Goal: Task Accomplishment & Management: Use online tool/utility

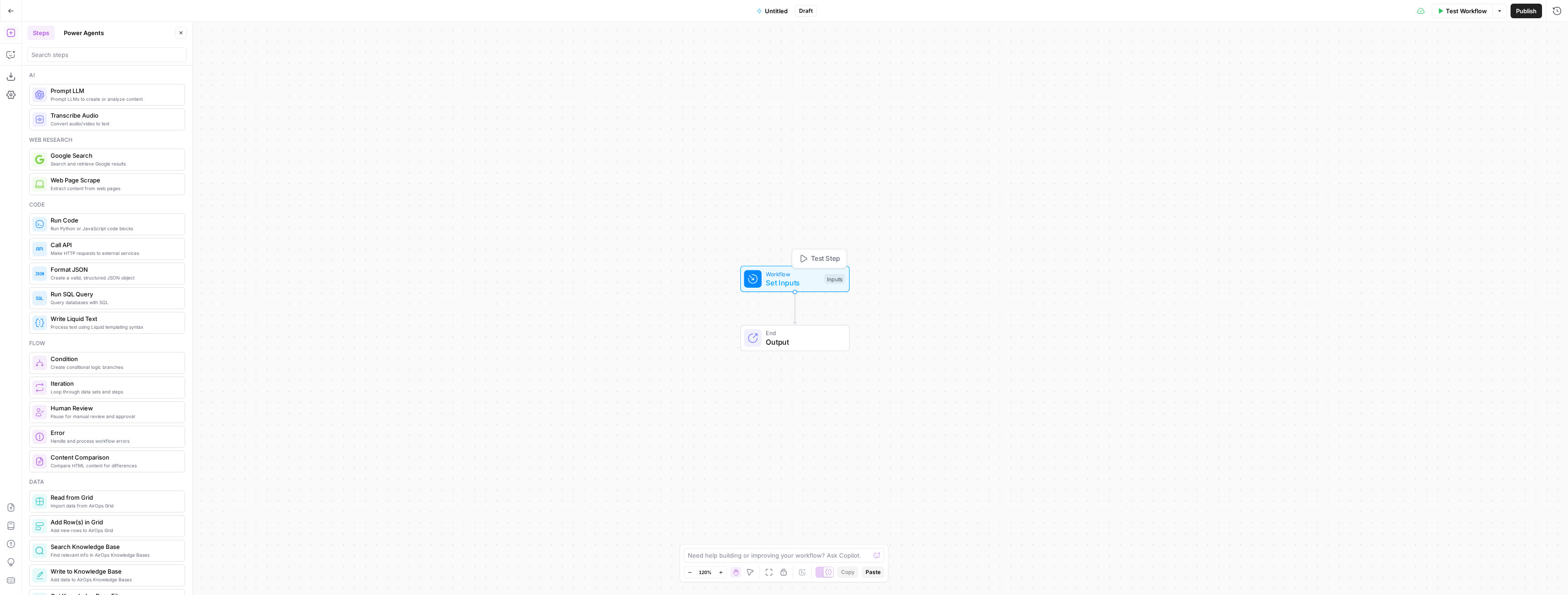
click at [786, 284] on span "Set Inputs" at bounding box center [793, 282] width 54 height 11
click at [11, 58] on icon "button" at bounding box center [10, 55] width 7 height 7
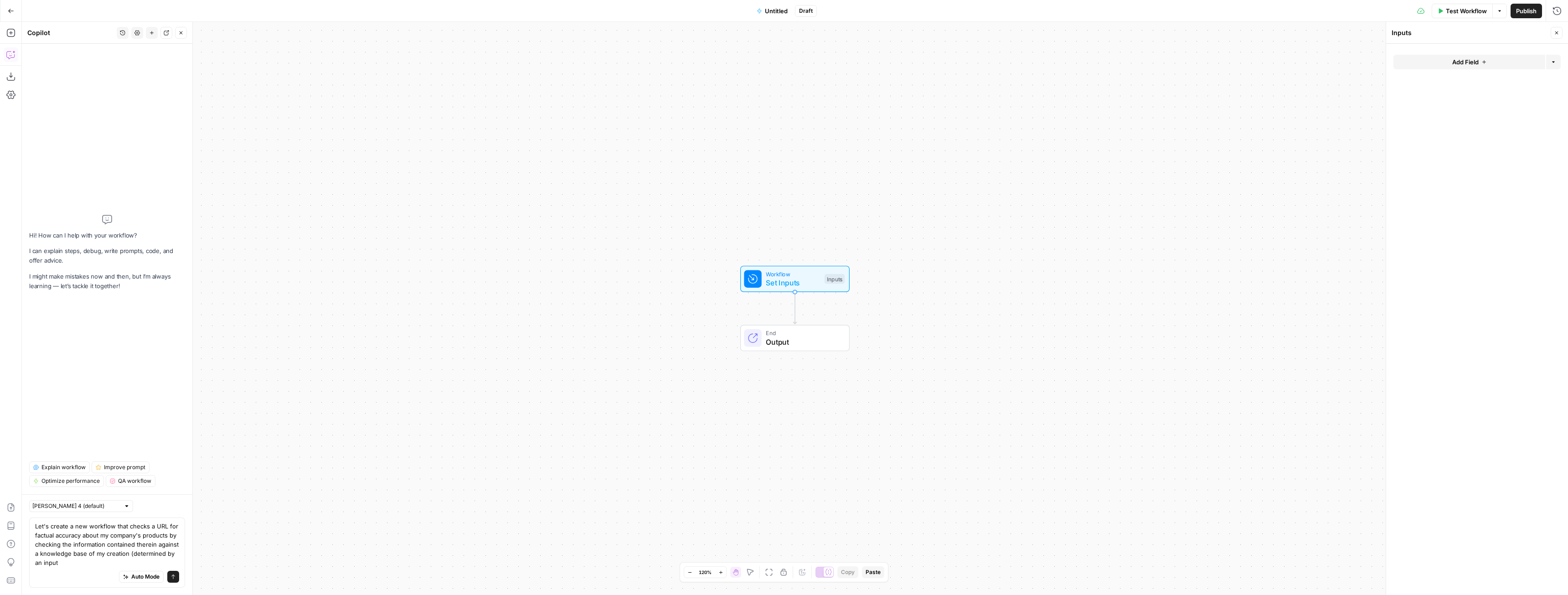
type textarea "Let's create a new workflow that checks a URL for factual accuracy about my com…"
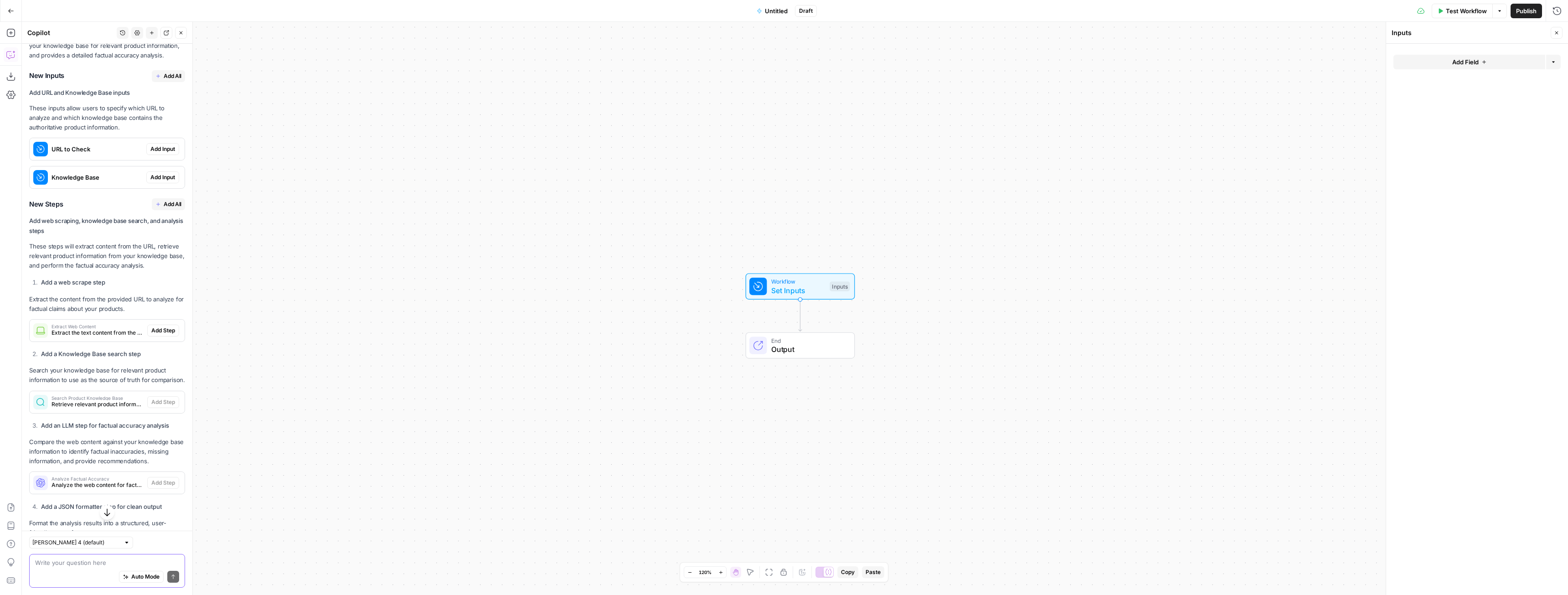
scroll to position [232, 0]
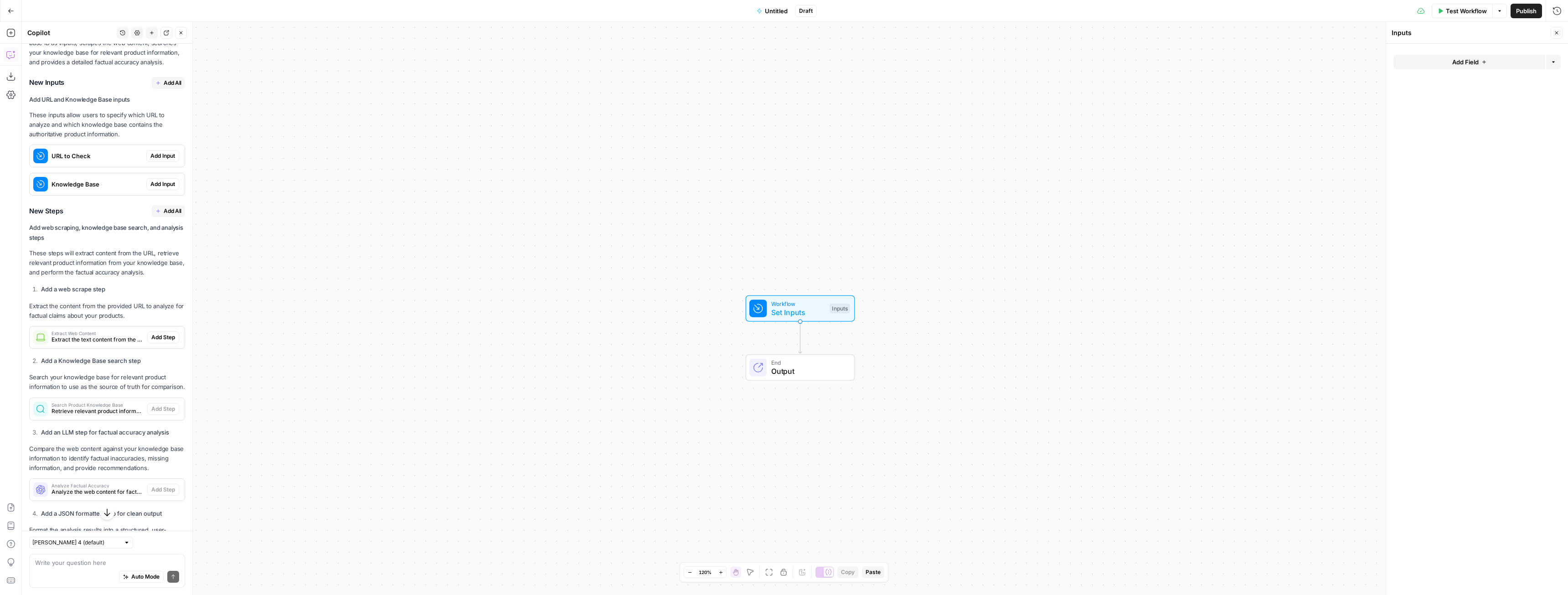
click at [164, 87] on span "Add All" at bounding box center [172, 83] width 18 height 8
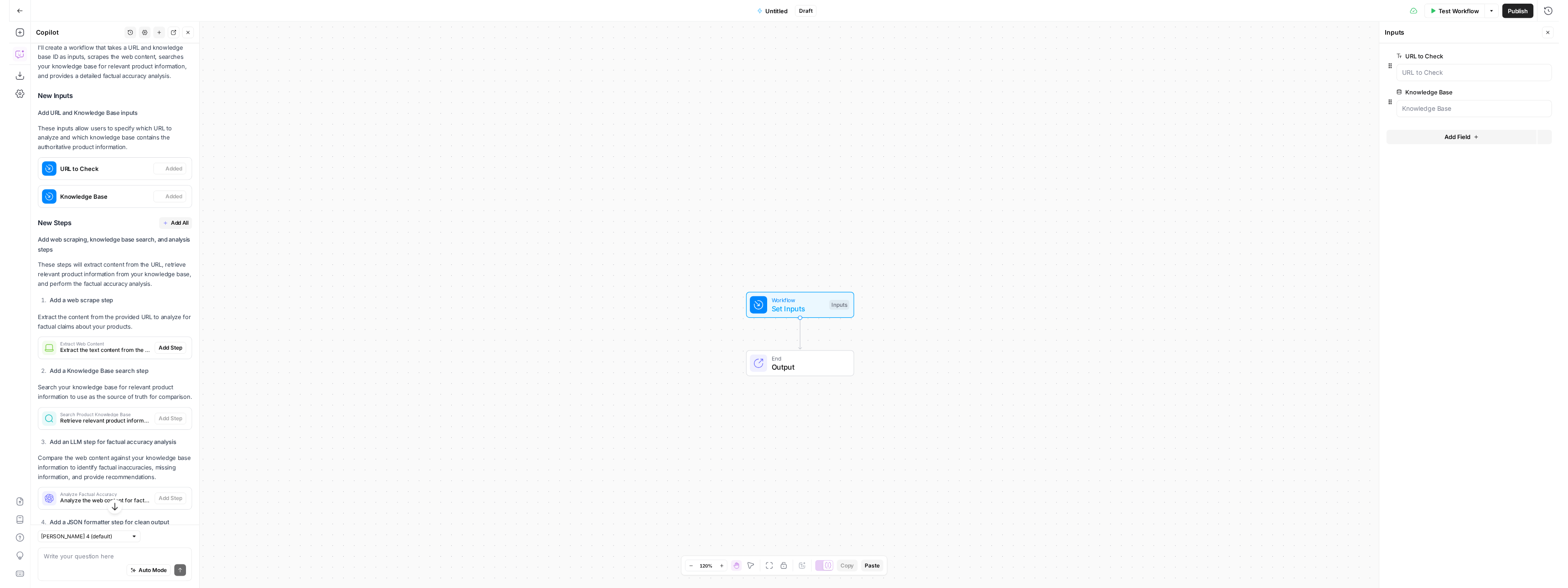
scroll to position [247, 0]
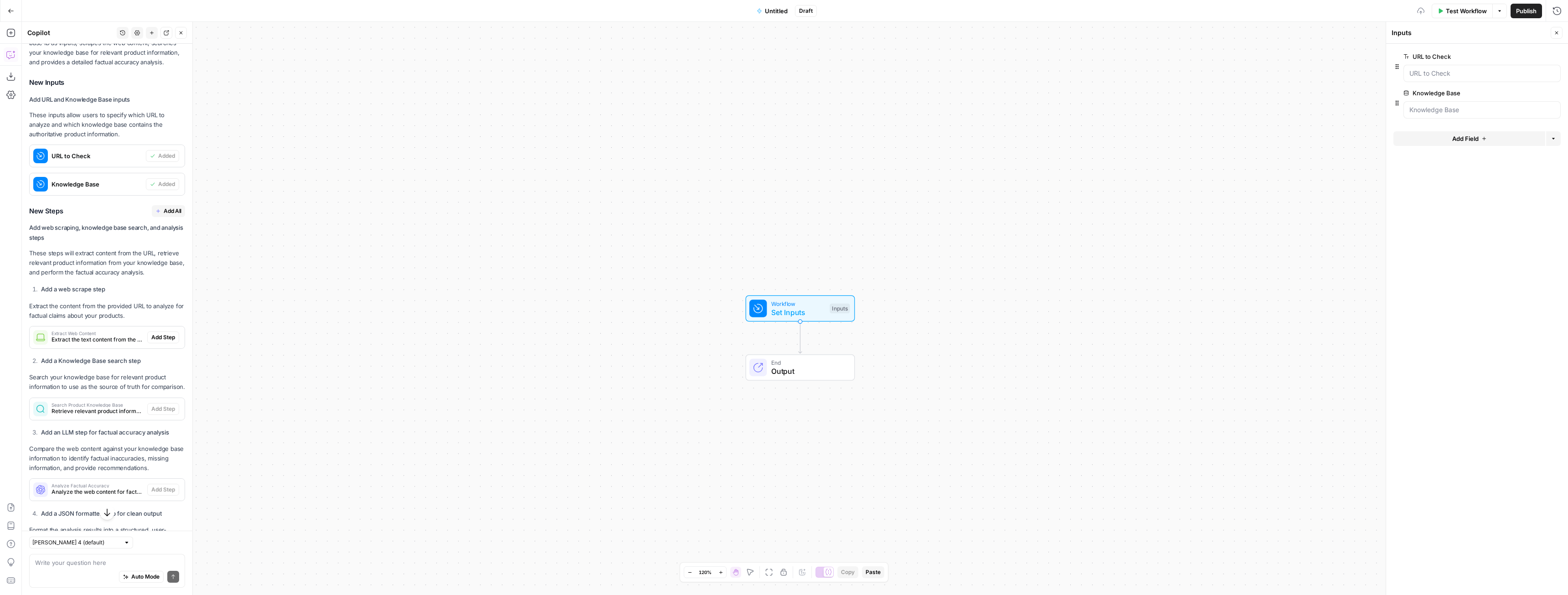
click at [167, 215] on span "Add All" at bounding box center [172, 211] width 18 height 8
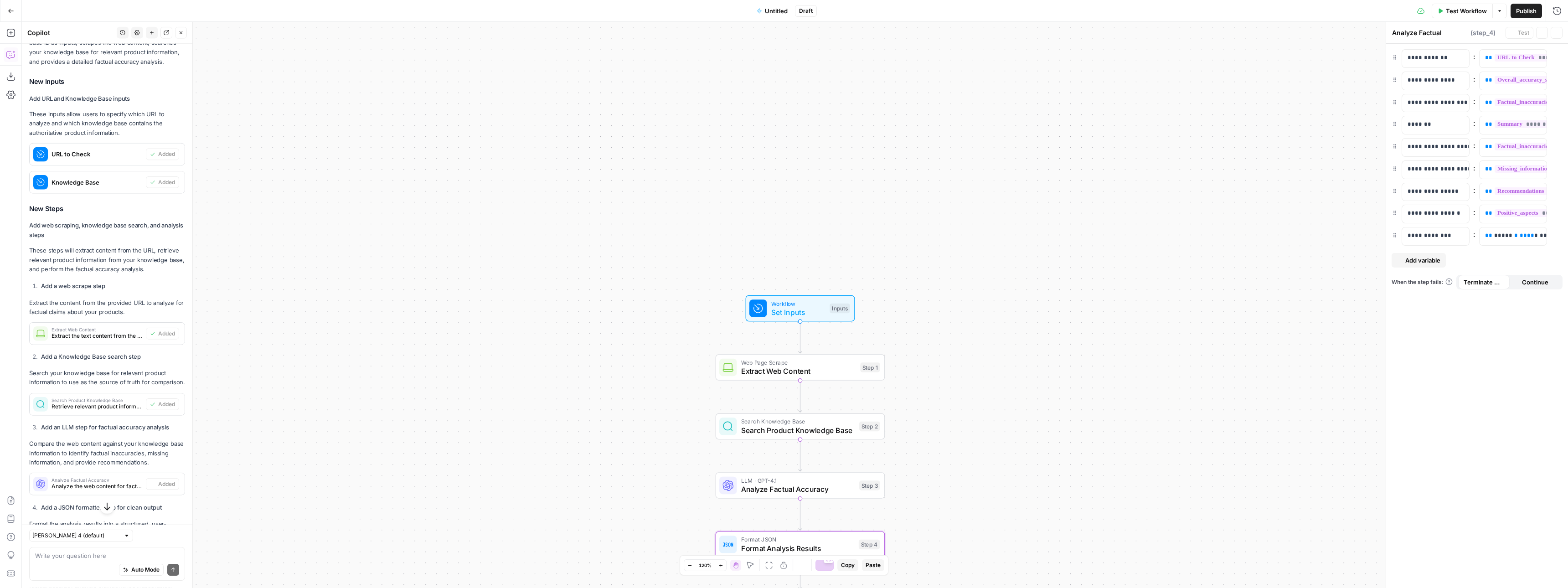
type textarea "Format Analysis Results"
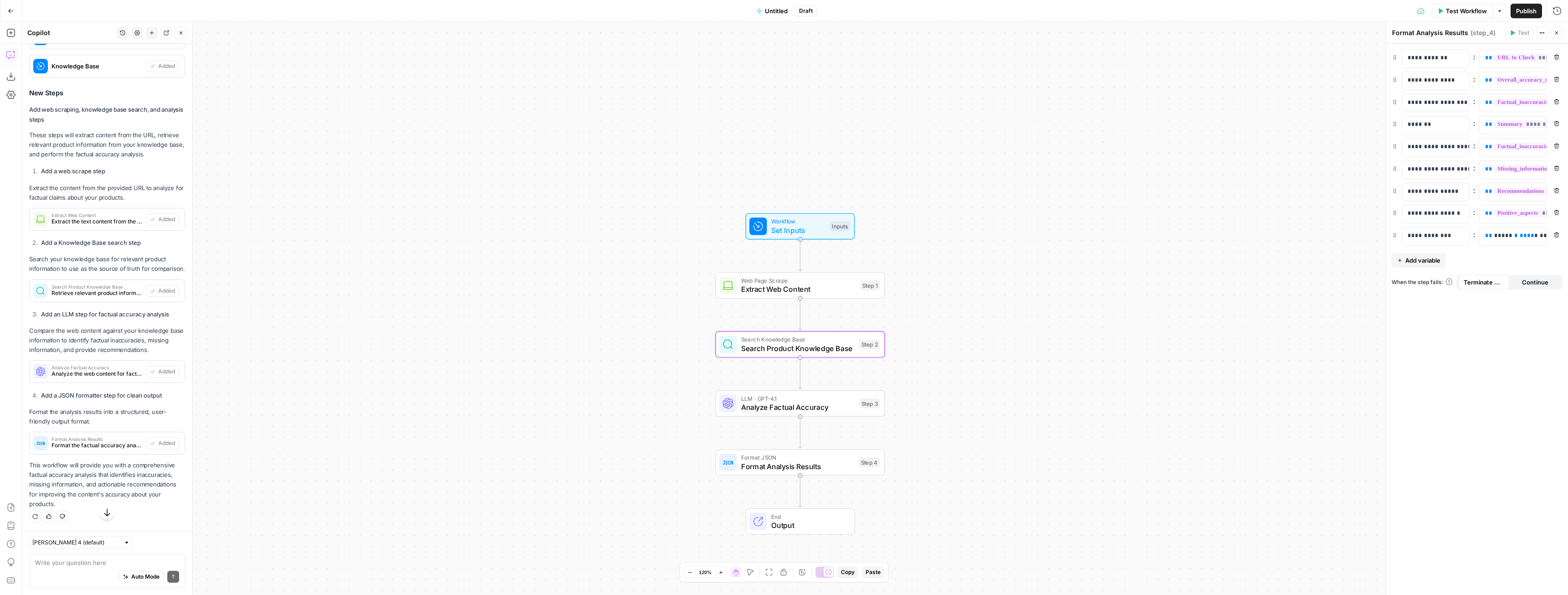
scroll to position [383, 0]
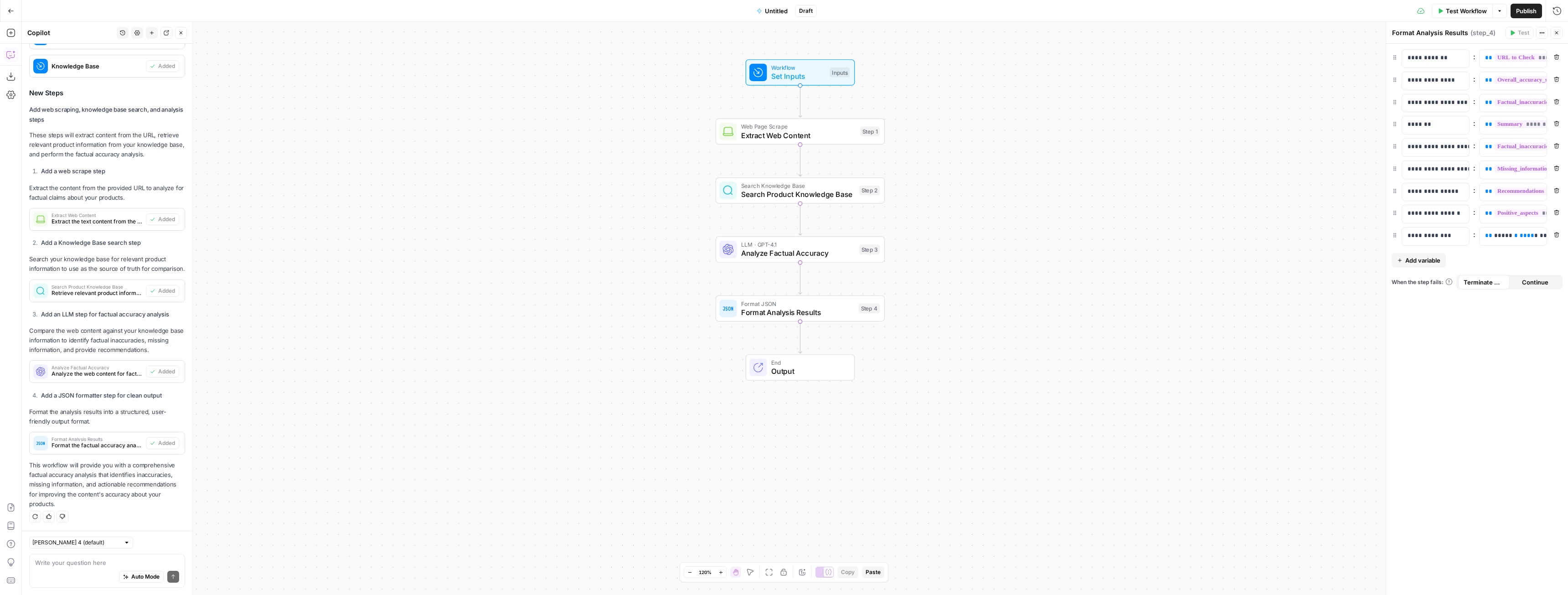
click at [61, 570] on div "Auto Mode Send" at bounding box center [107, 577] width 144 height 20
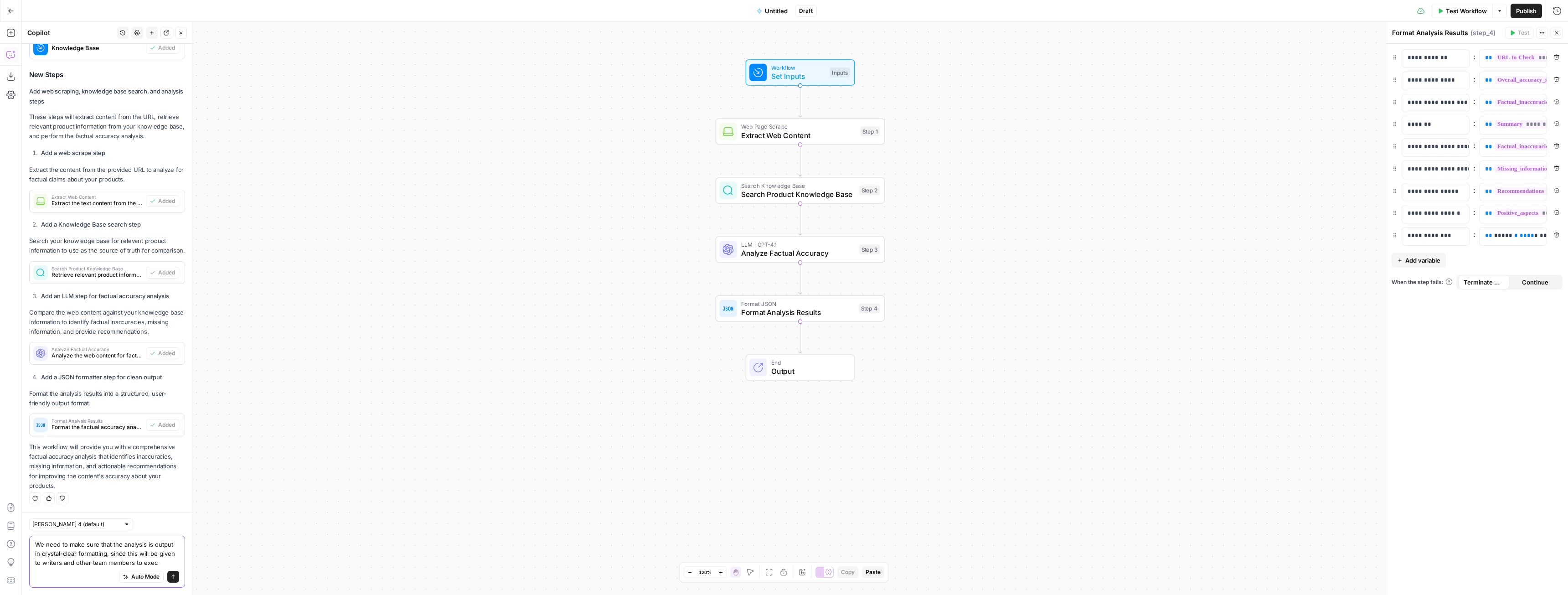
scroll to position [411, 0]
type textarea "We need to make sure that the analysis is output in crystal-clear formatting, s…"
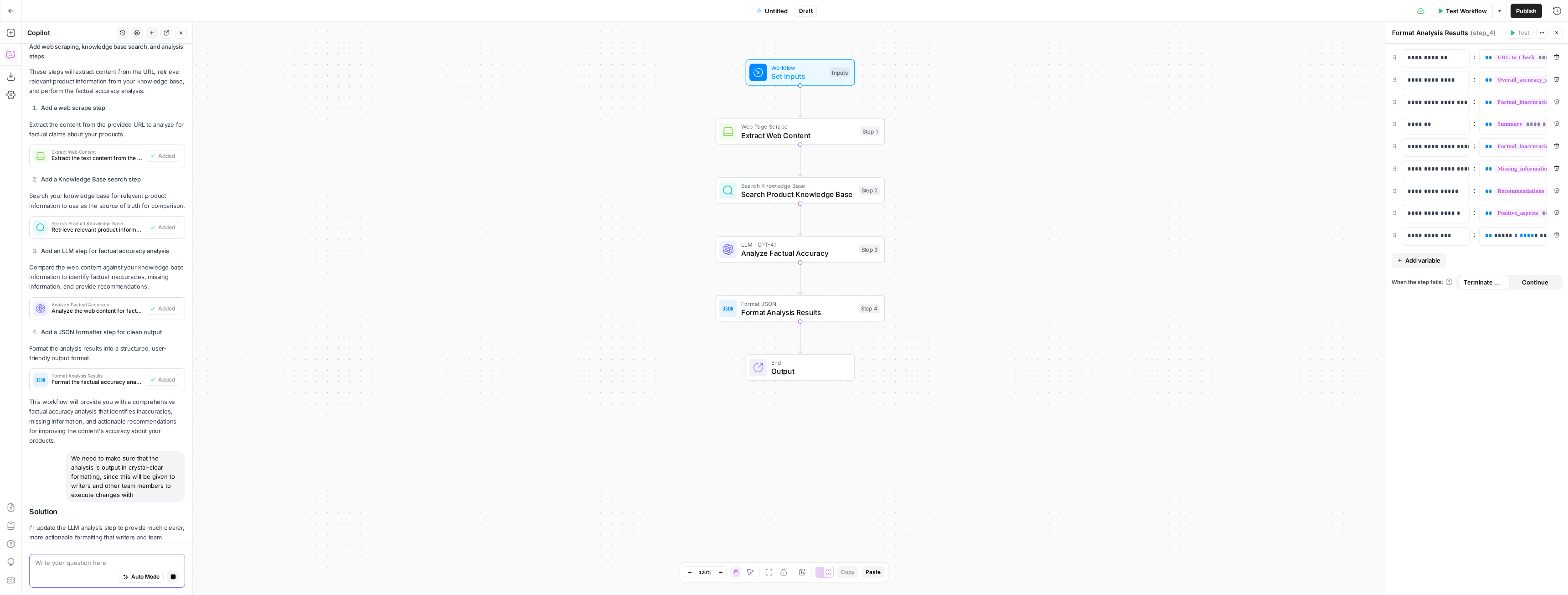
scroll to position [708, 0]
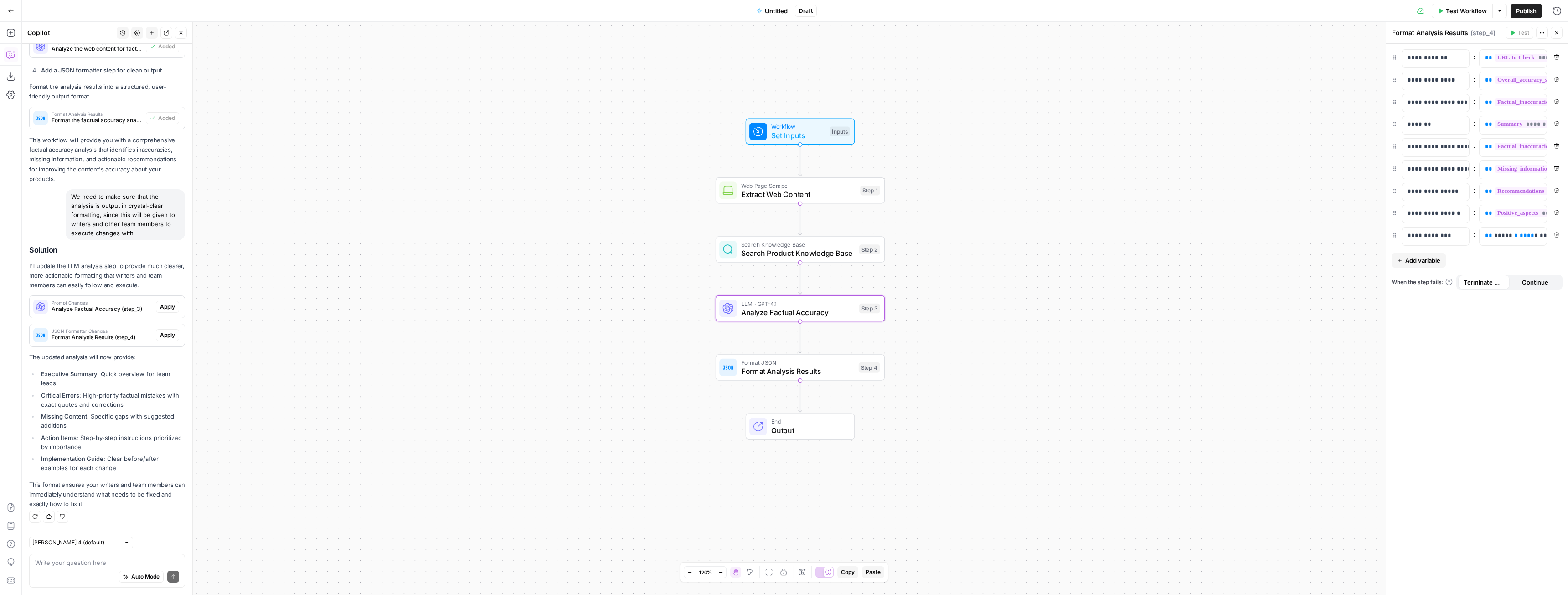
click at [162, 311] on button "Apply" at bounding box center [167, 307] width 23 height 11
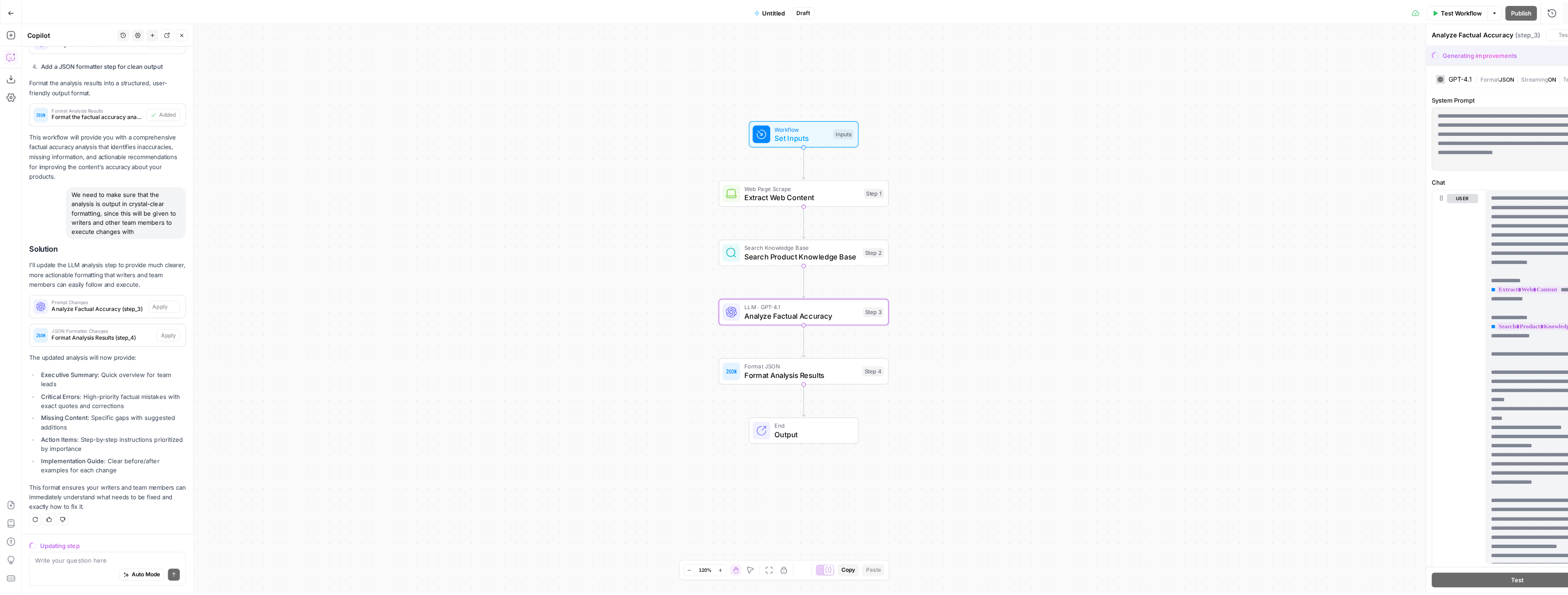
scroll to position [693, 0]
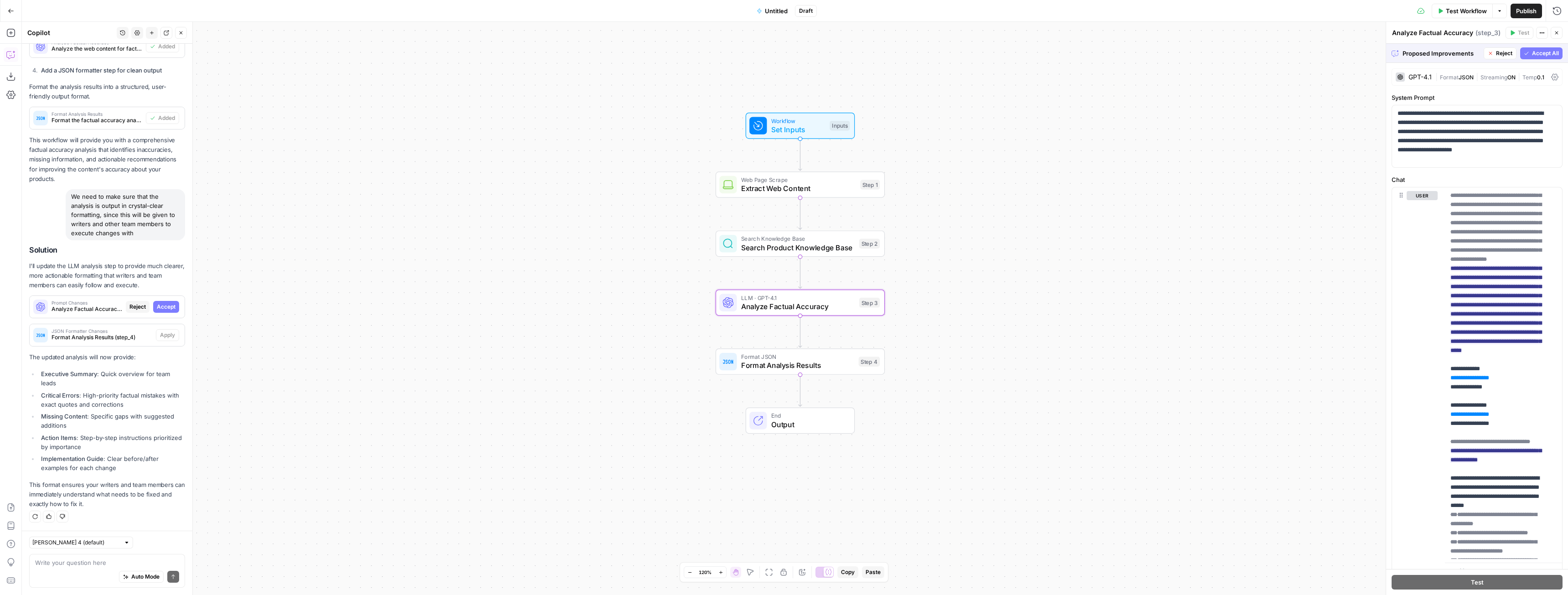
click at [157, 305] on span "Accept" at bounding box center [166, 307] width 19 height 8
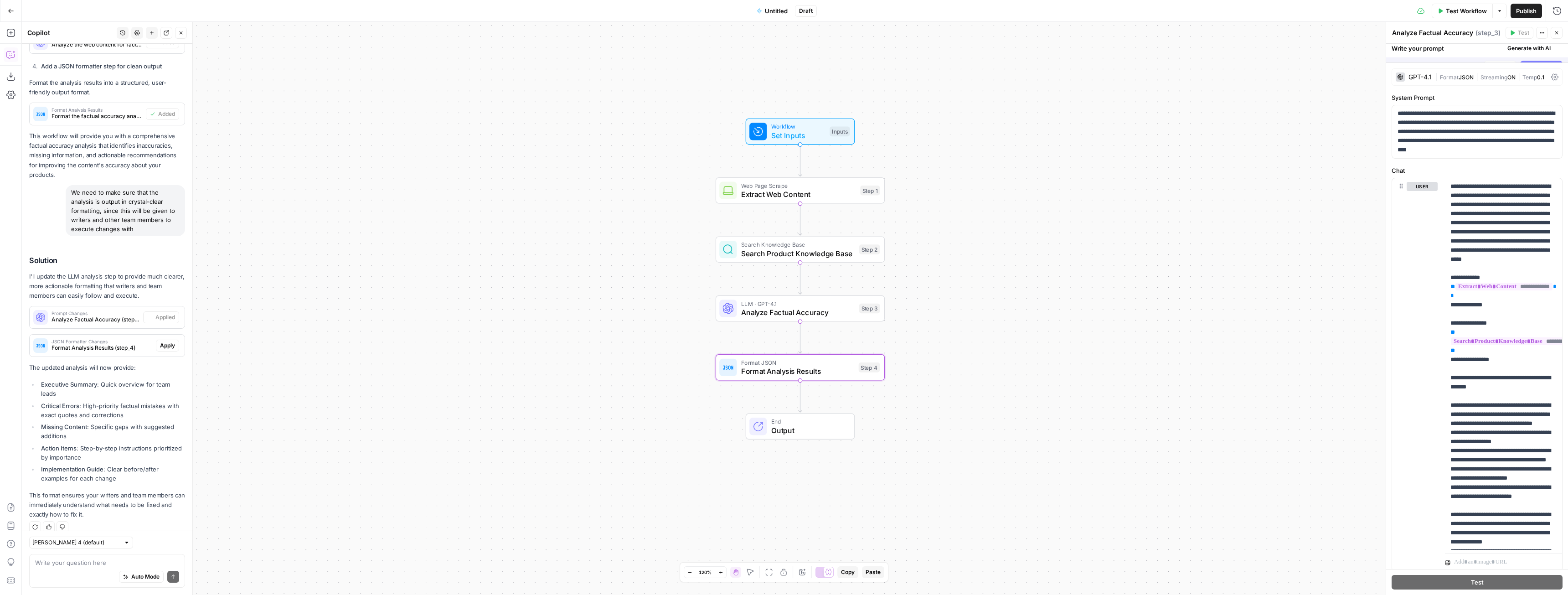
scroll to position [723, 0]
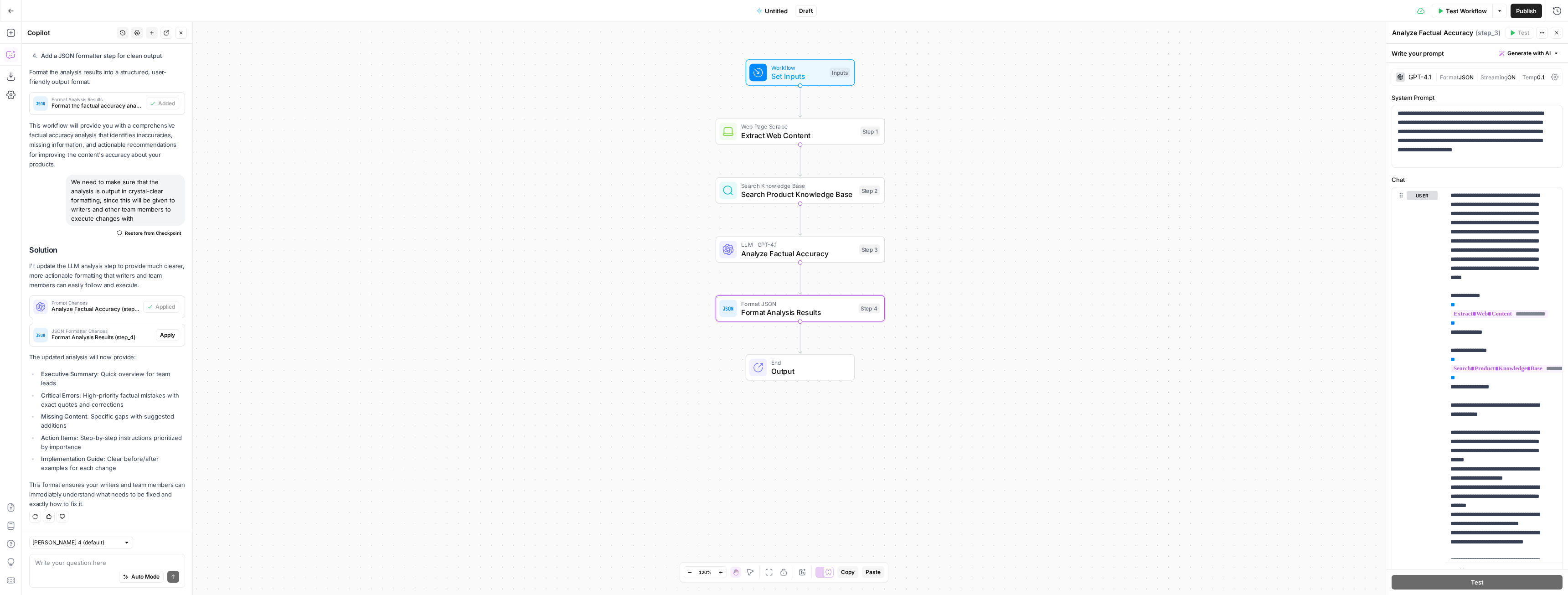
click at [162, 333] on span "Apply" at bounding box center [167, 335] width 15 height 8
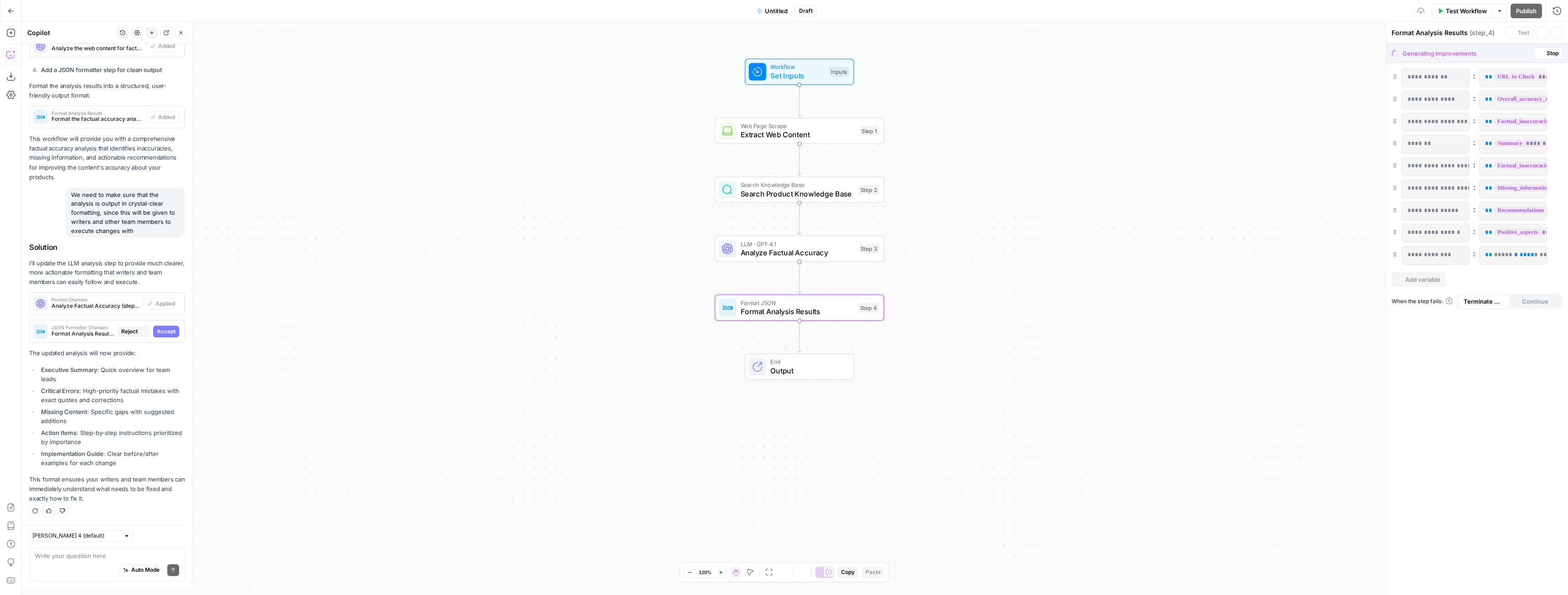
scroll to position [693, 0]
click at [157, 337] on span "Accept" at bounding box center [166, 335] width 19 height 8
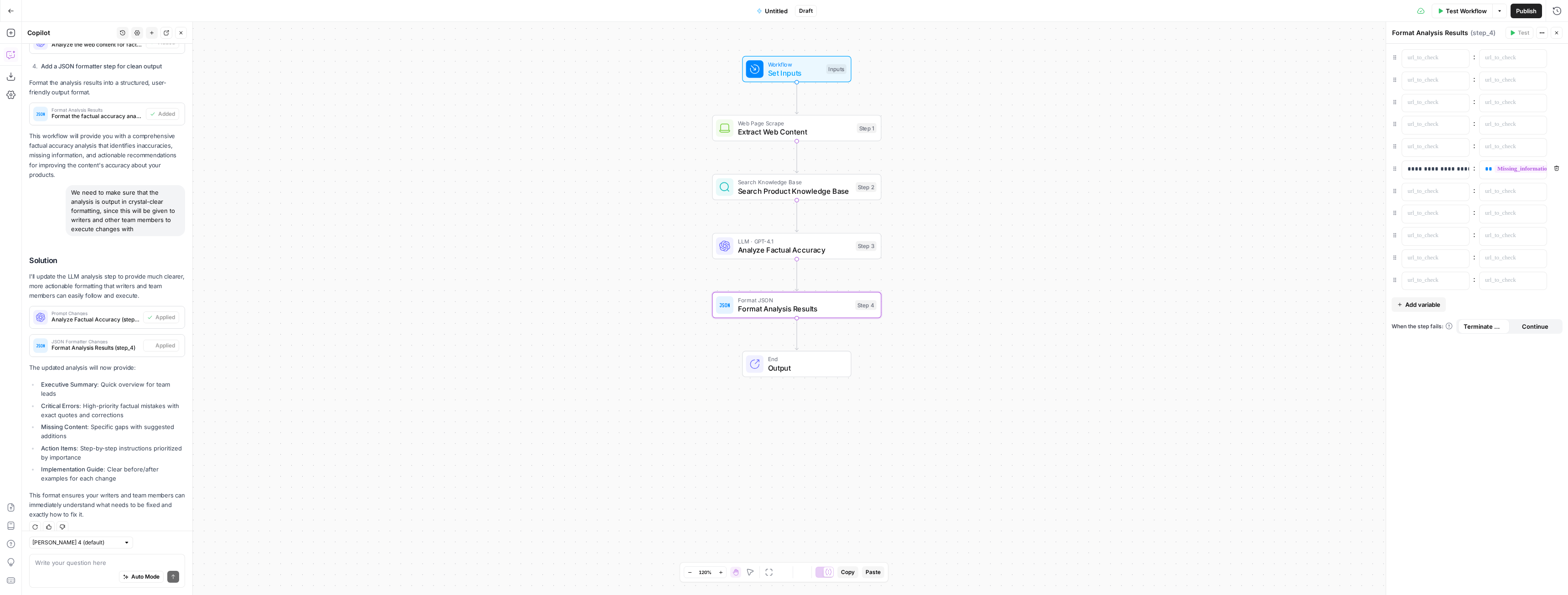
scroll to position [723, 0]
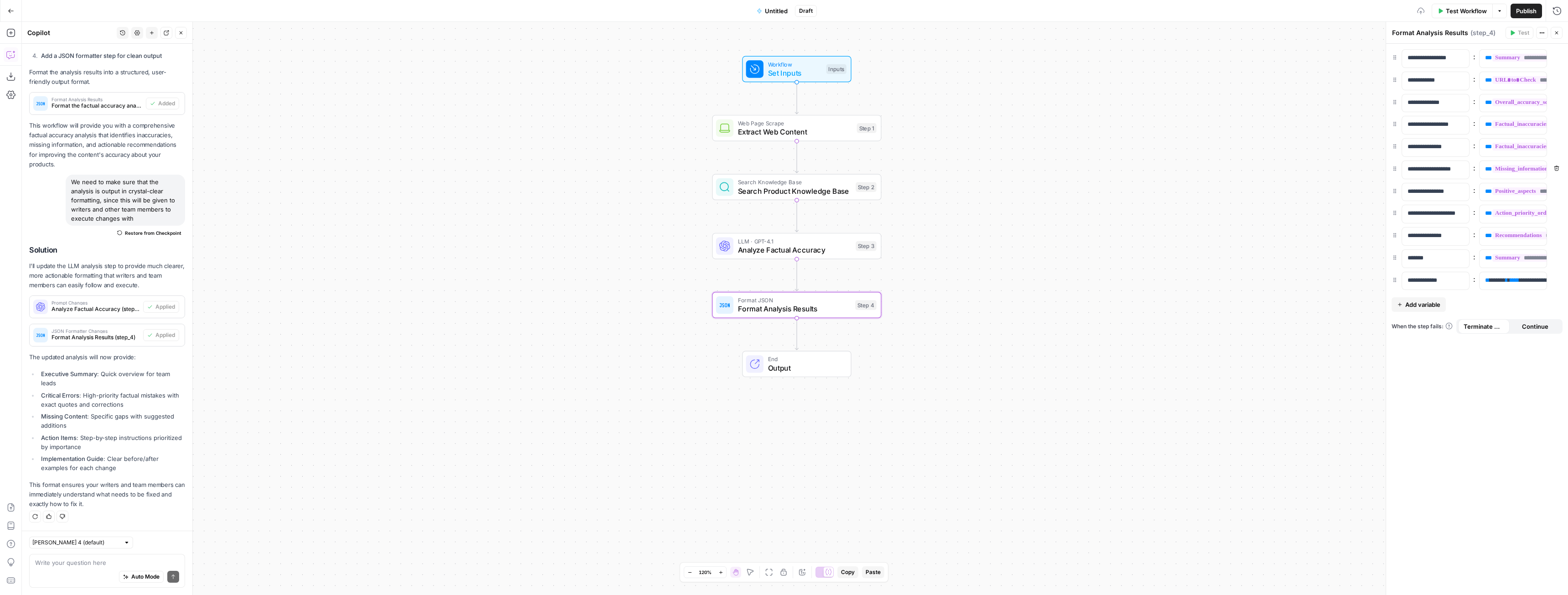
click at [80, 568] on div "Auto Mode Send" at bounding box center [107, 577] width 144 height 20
type textarea "i"
type textarea "Are we using the best model for step 3?"
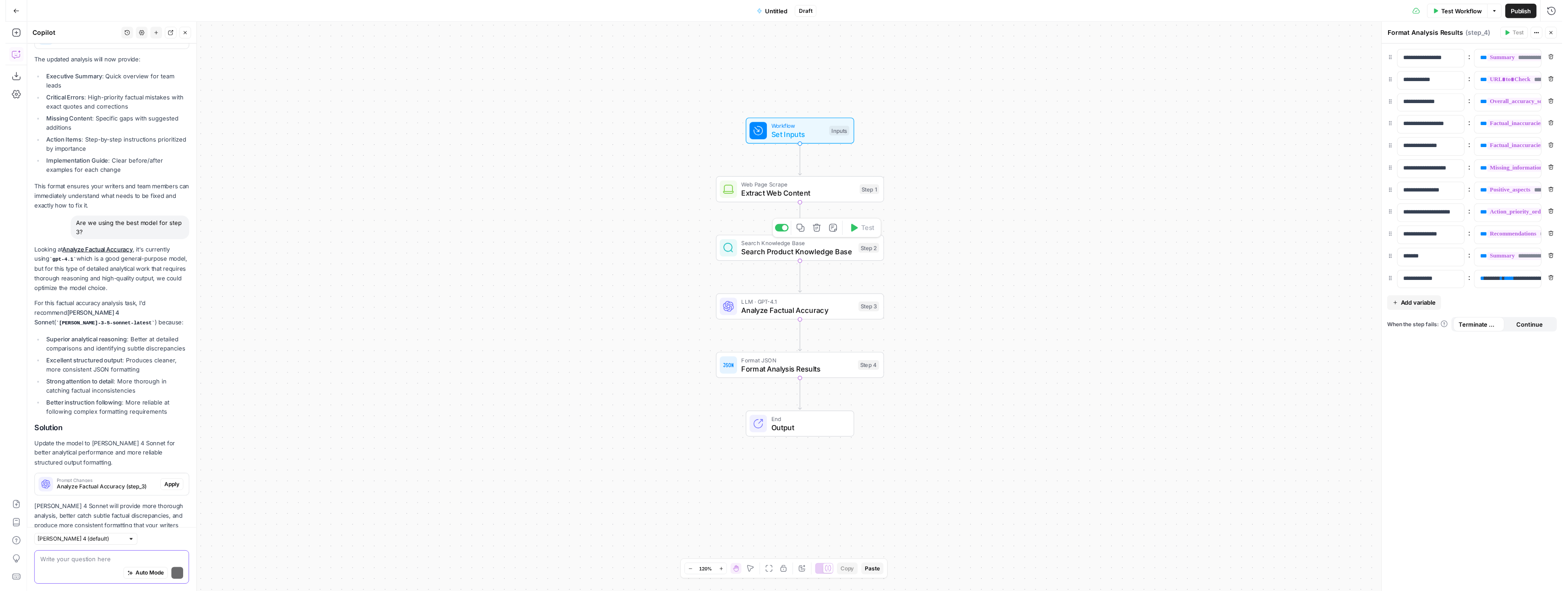
scroll to position [1068, 0]
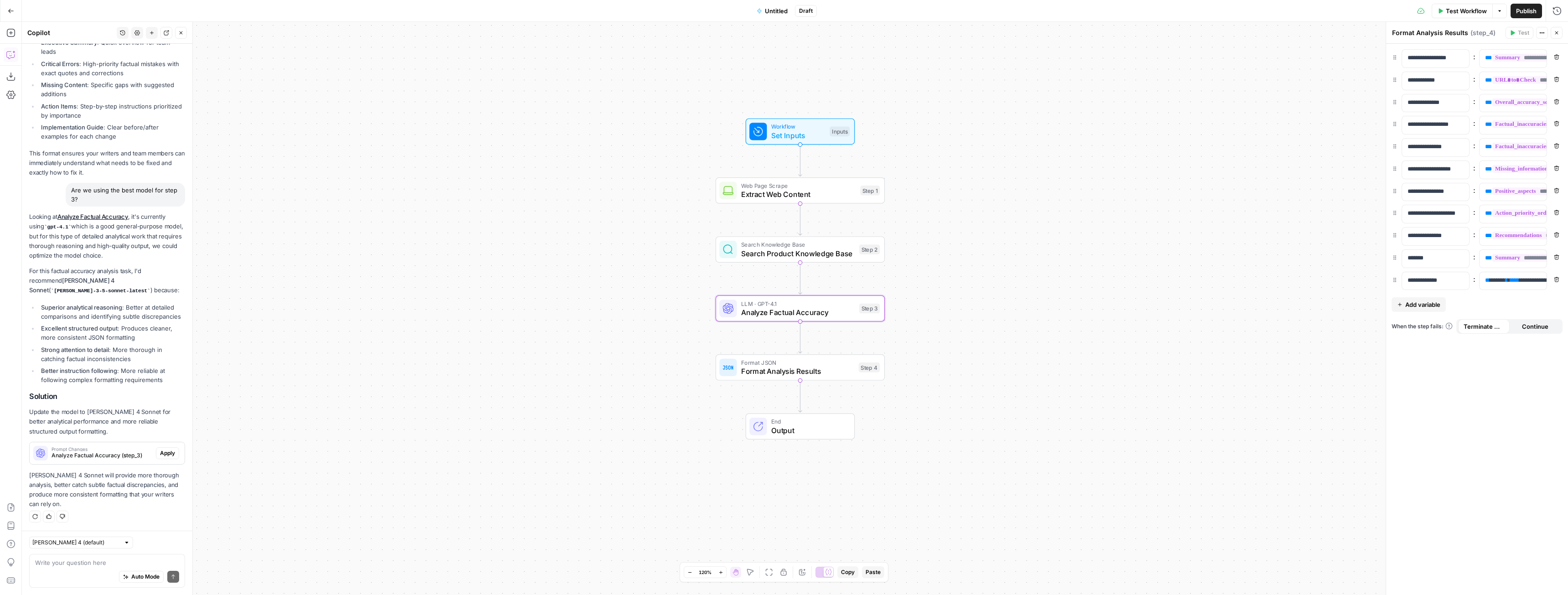
click at [161, 451] on span "Apply" at bounding box center [167, 453] width 15 height 8
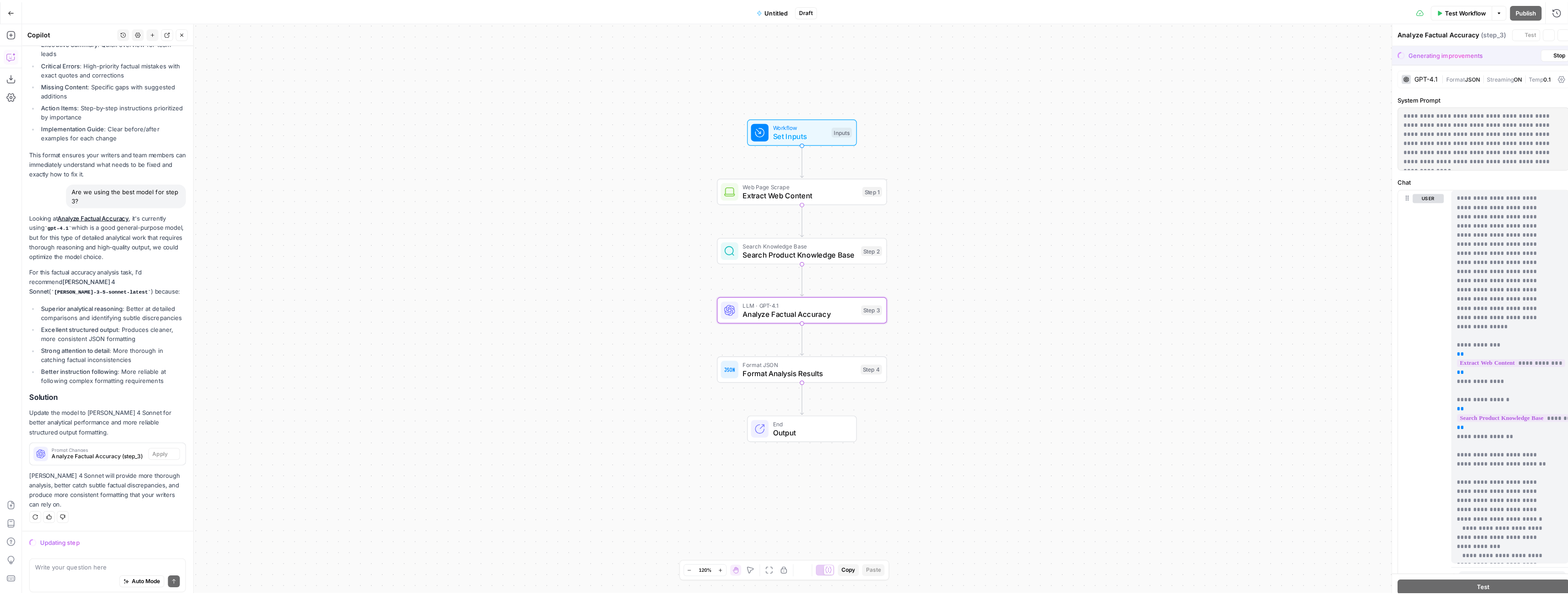
scroll to position [1034, 0]
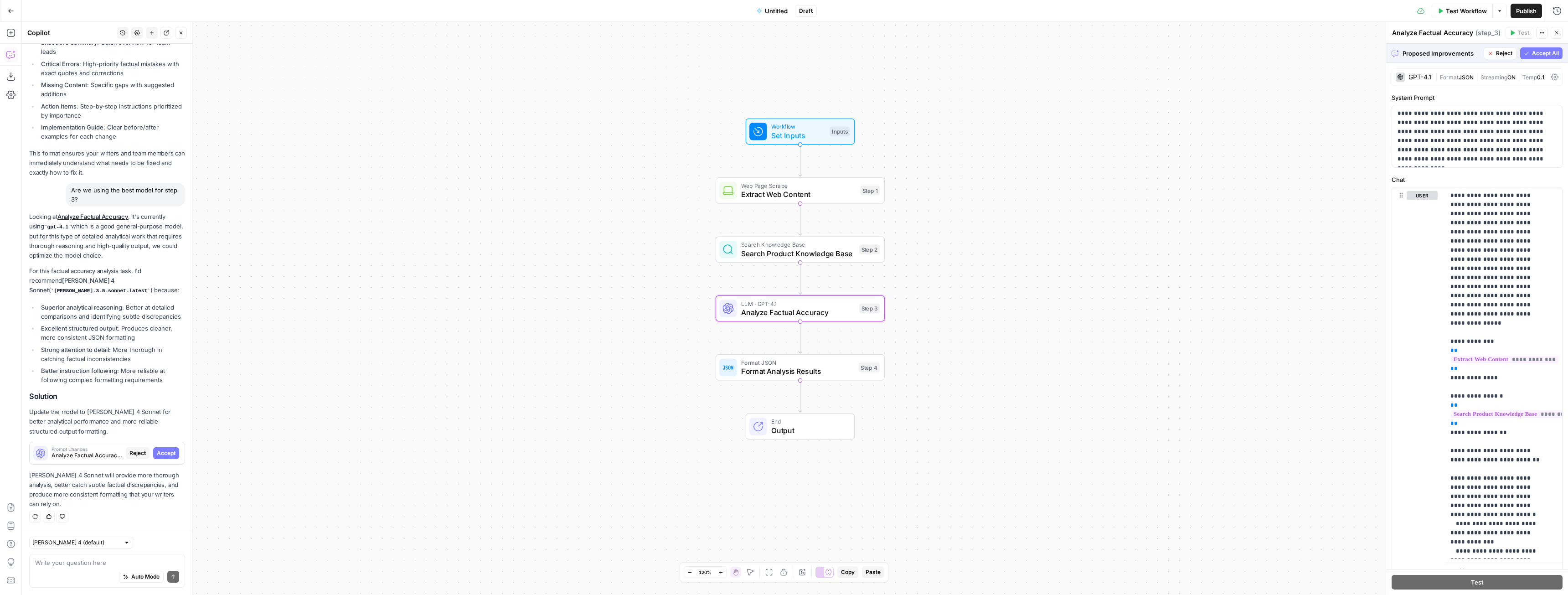
click at [166, 451] on span "Accept" at bounding box center [166, 453] width 19 height 8
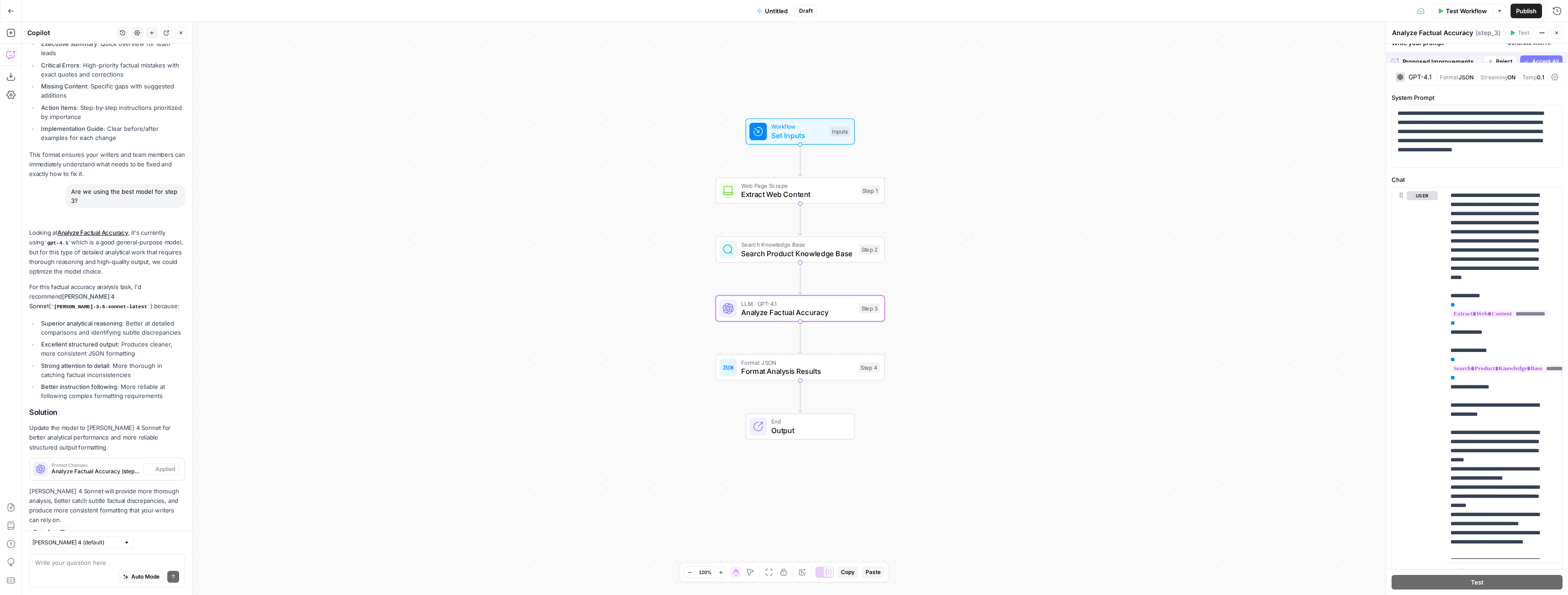
scroll to position [1078, 0]
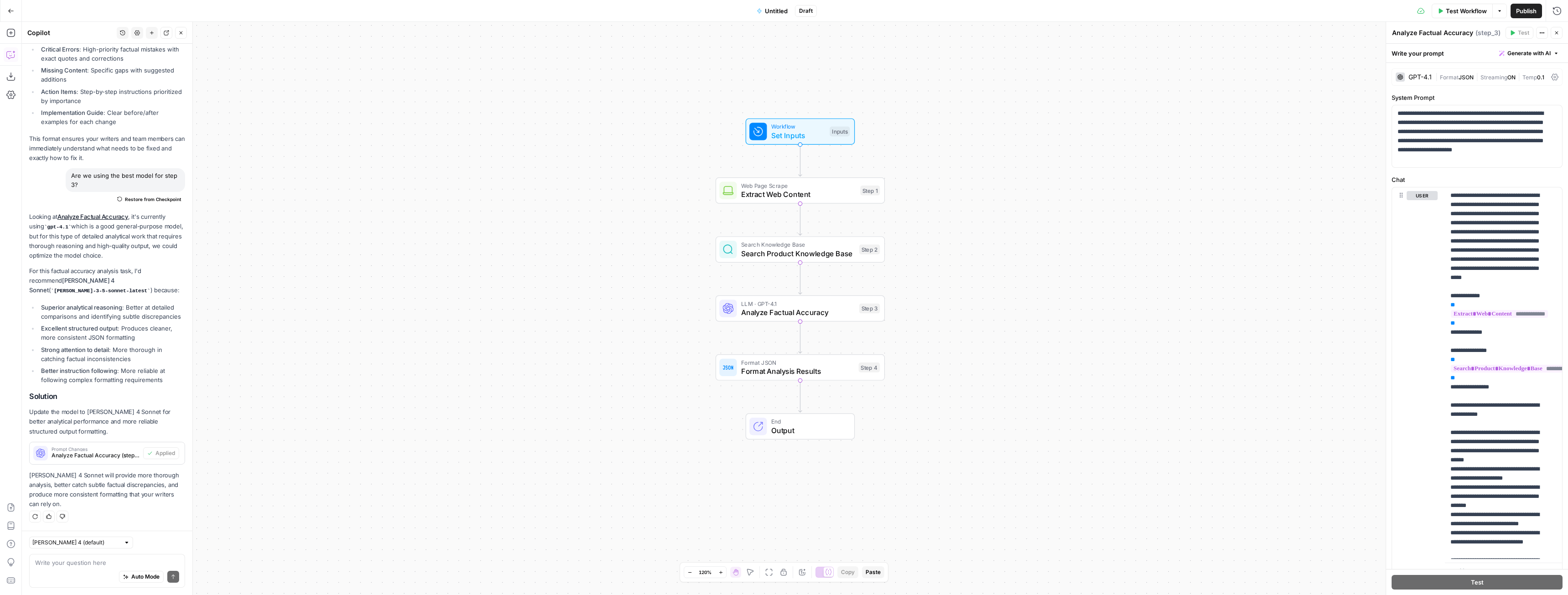
click at [86, 570] on div "Auto Mode Send" at bounding box center [107, 577] width 144 height 20
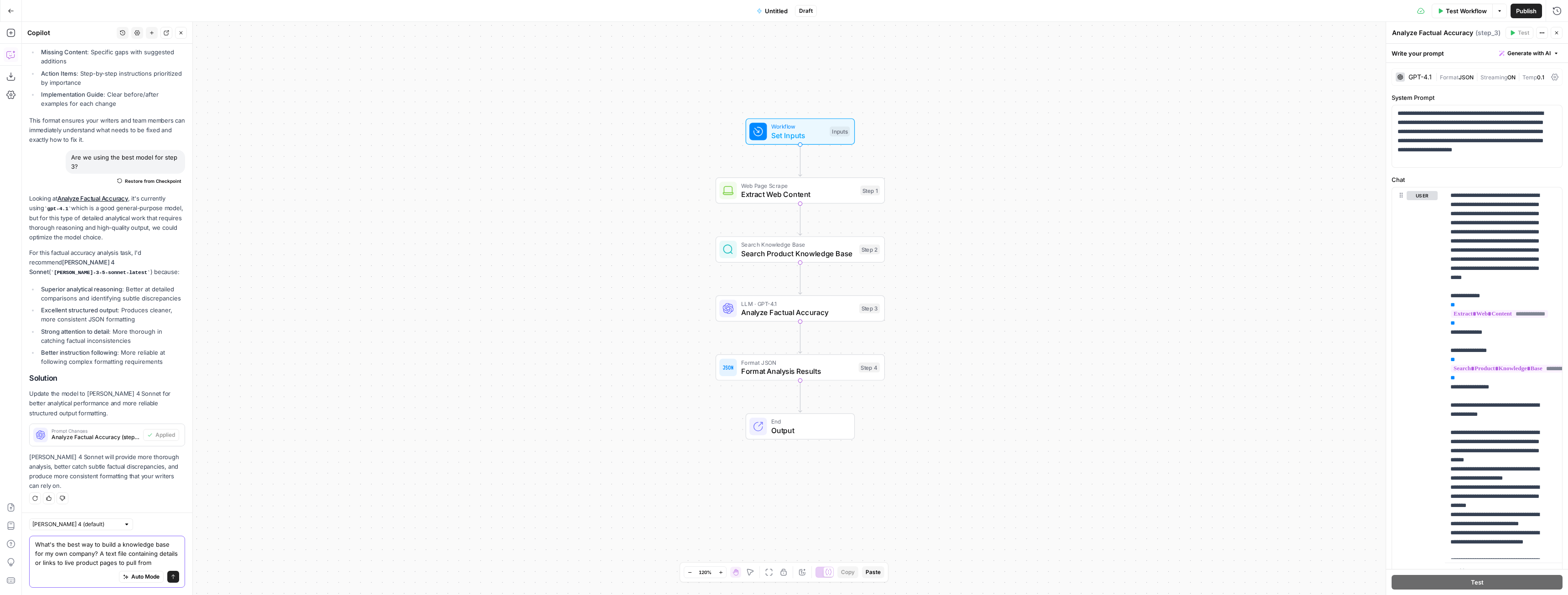
type textarea "What's the best way to build a knowledge base for my own company? A text file c…"
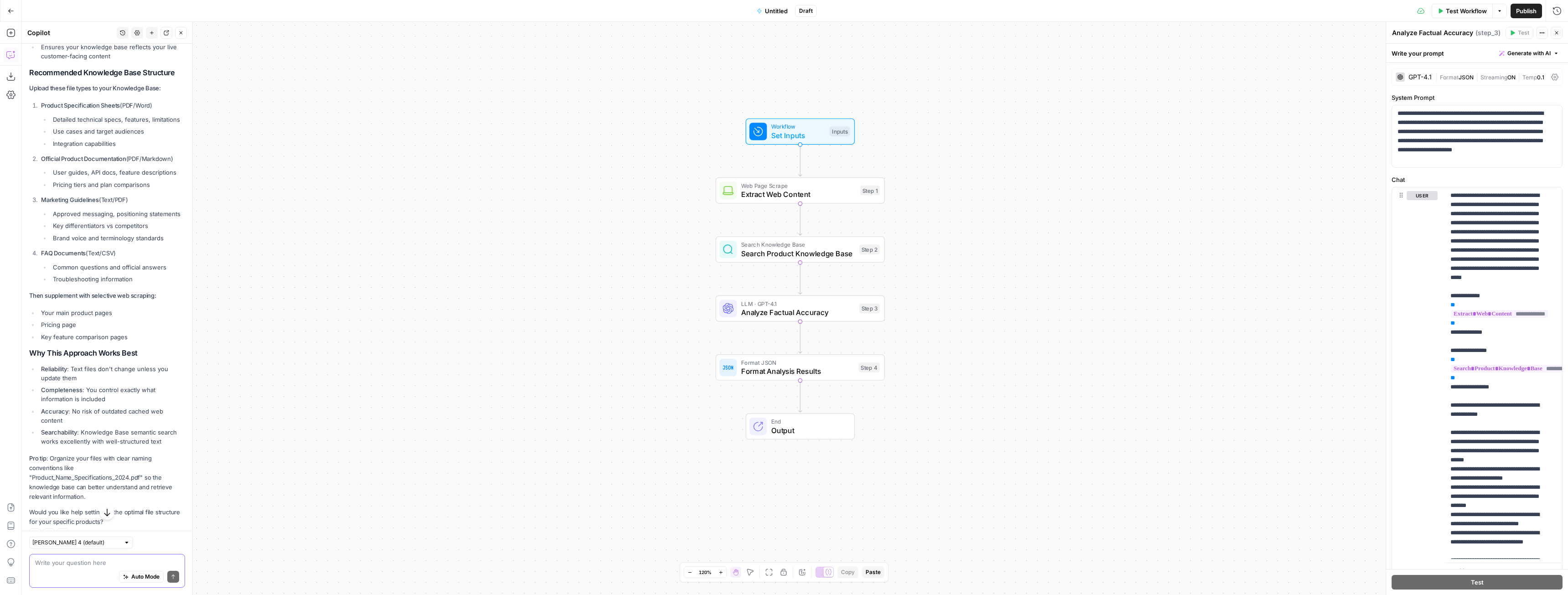
scroll to position [1886, 0]
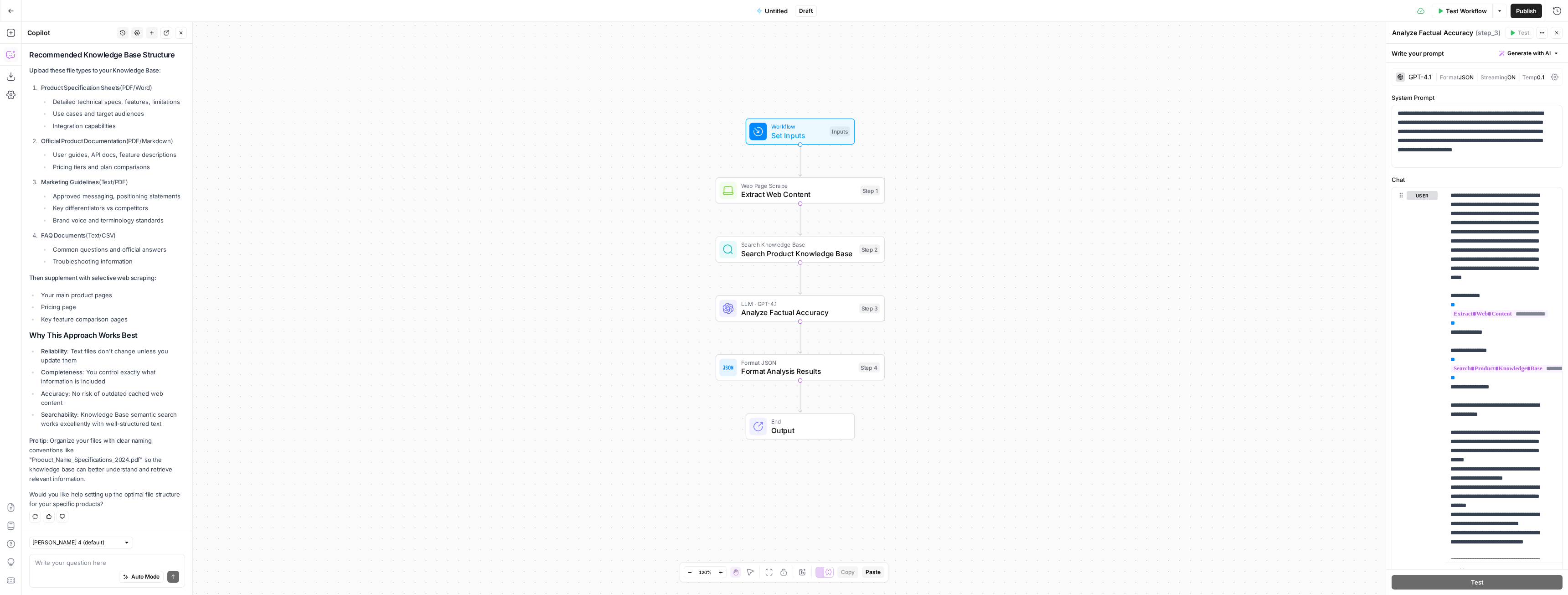
click at [775, 10] on span "Untitled" at bounding box center [776, 11] width 23 height 9
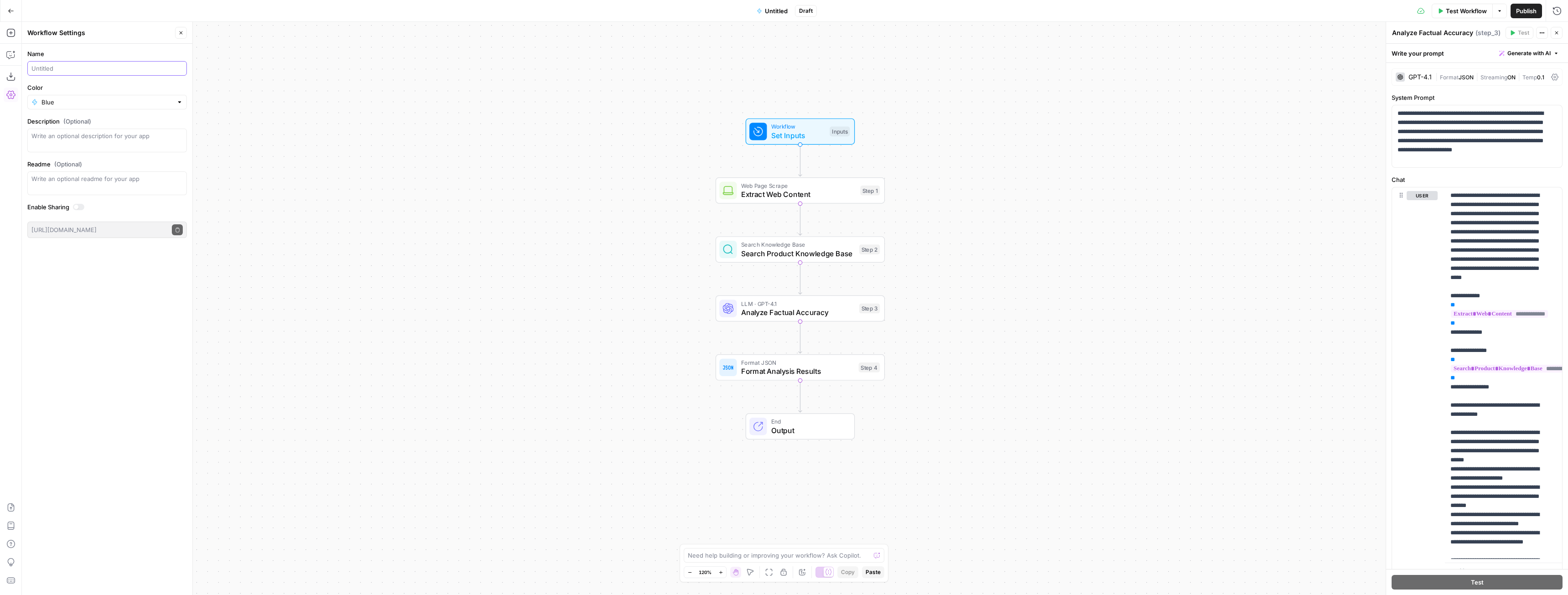
click at [126, 69] on input "Name" at bounding box center [107, 68] width 151 height 9
drag, startPoint x: 89, startPoint y: 71, endPoint x: 57, endPoint y: 70, distance: 32.0
click at [57, 70] on input "Project Gut Check" at bounding box center [107, 68] width 151 height 9
type input "Project Well Actually"
click at [66, 295] on div "Name Project Well Actually Color Blue Description (Optional) Readme (Optional) …" at bounding box center [107, 319] width 171 height 552
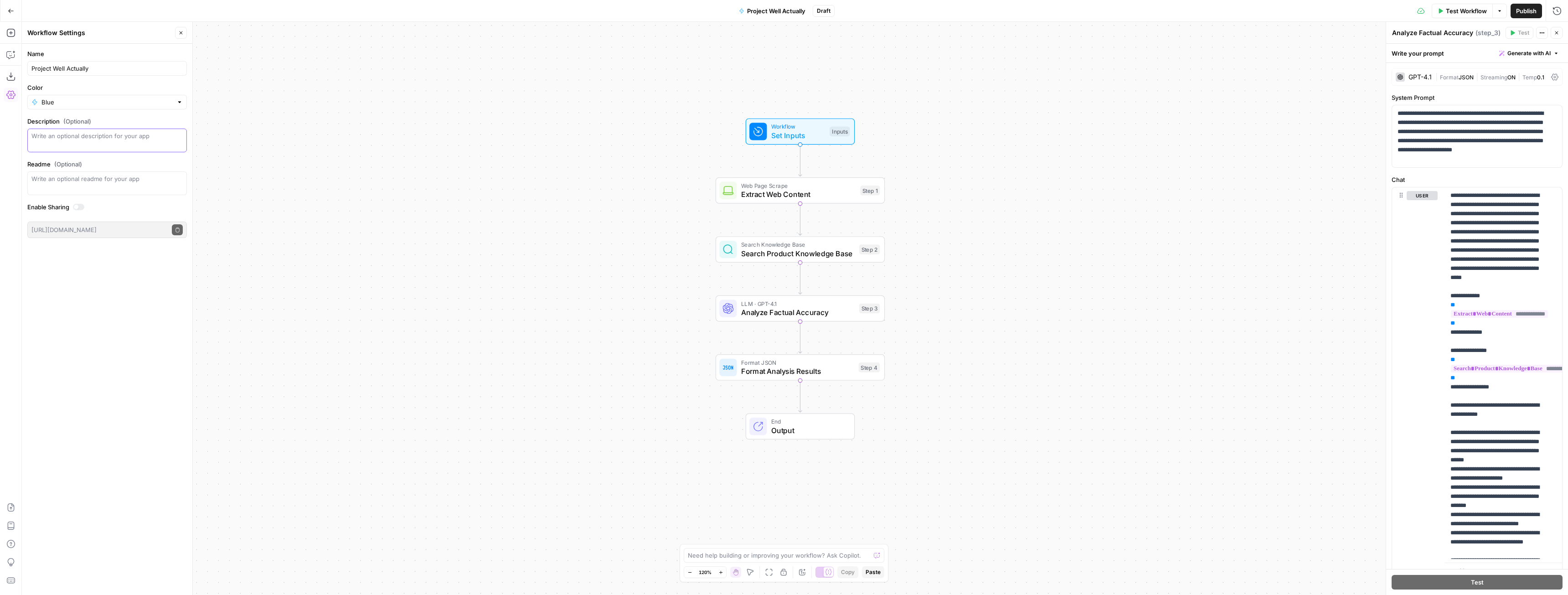
click at [85, 135] on textarea "Description (Optional)" at bounding box center [107, 140] width 151 height 18
type textarea "C"
type textarea "Fact checks third-party content against LegalZoom's product pages to find discr…"
click at [81, 210] on div at bounding box center [79, 207] width 11 height 7
click at [181, 35] on icon "button" at bounding box center [181, 33] width 6 height 6
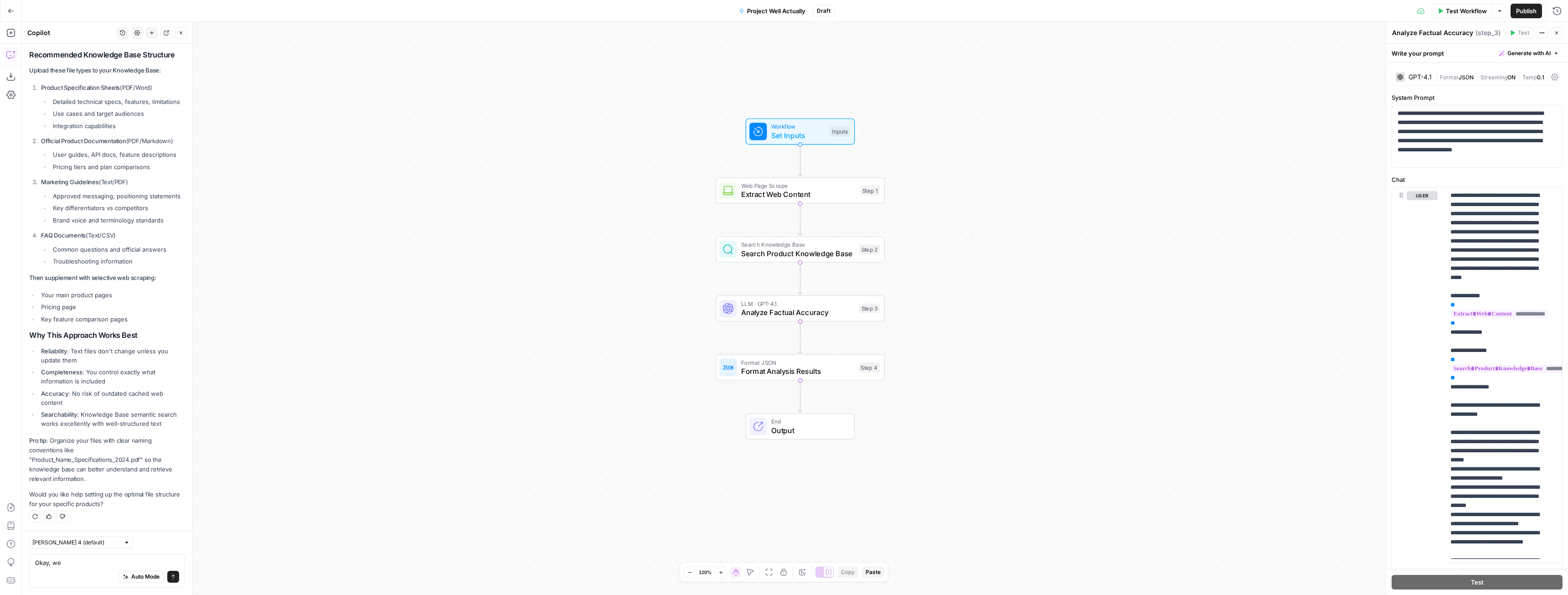
drag, startPoint x: 82, startPoint y: 573, endPoint x: 75, endPoint y: 574, distance: 7.1
click at [82, 573] on div "Auto Mode Send" at bounding box center [107, 577] width 144 height 20
click at [796, 142] on div "Workflow Set Inputs Inputs Test Step" at bounding box center [800, 131] width 109 height 26
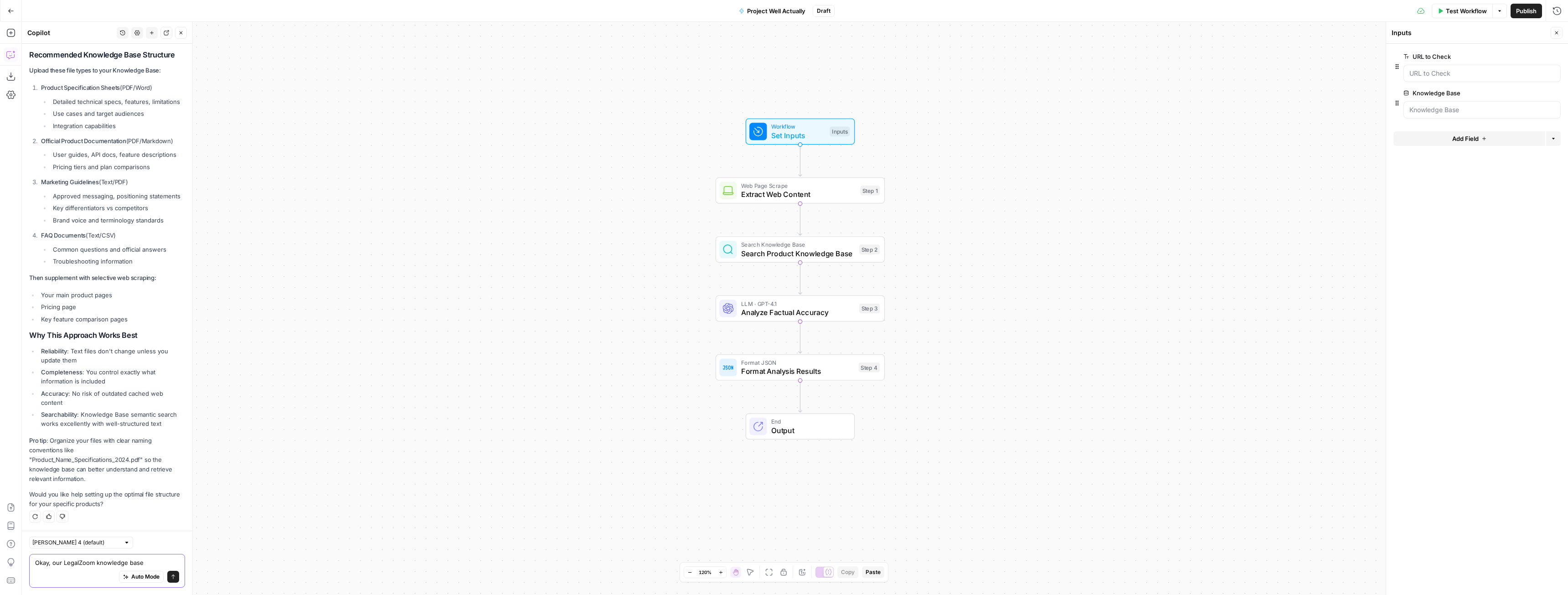
click at [146, 566] on textarea "Okay, our LegalZoom knowledge base" at bounding box center [107, 562] width 144 height 9
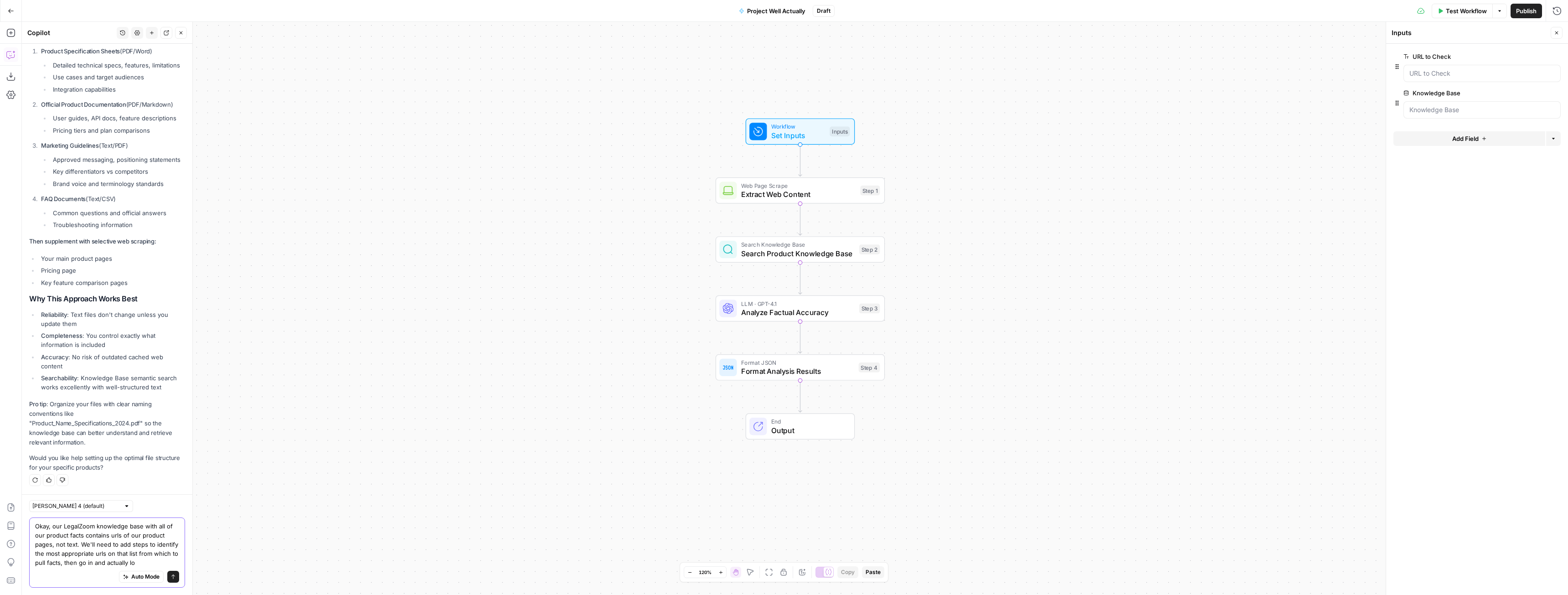
scroll to position [1932, 0]
type textarea "Okay, our LegalZoom knowledge base with all of our product facts contains urls …"
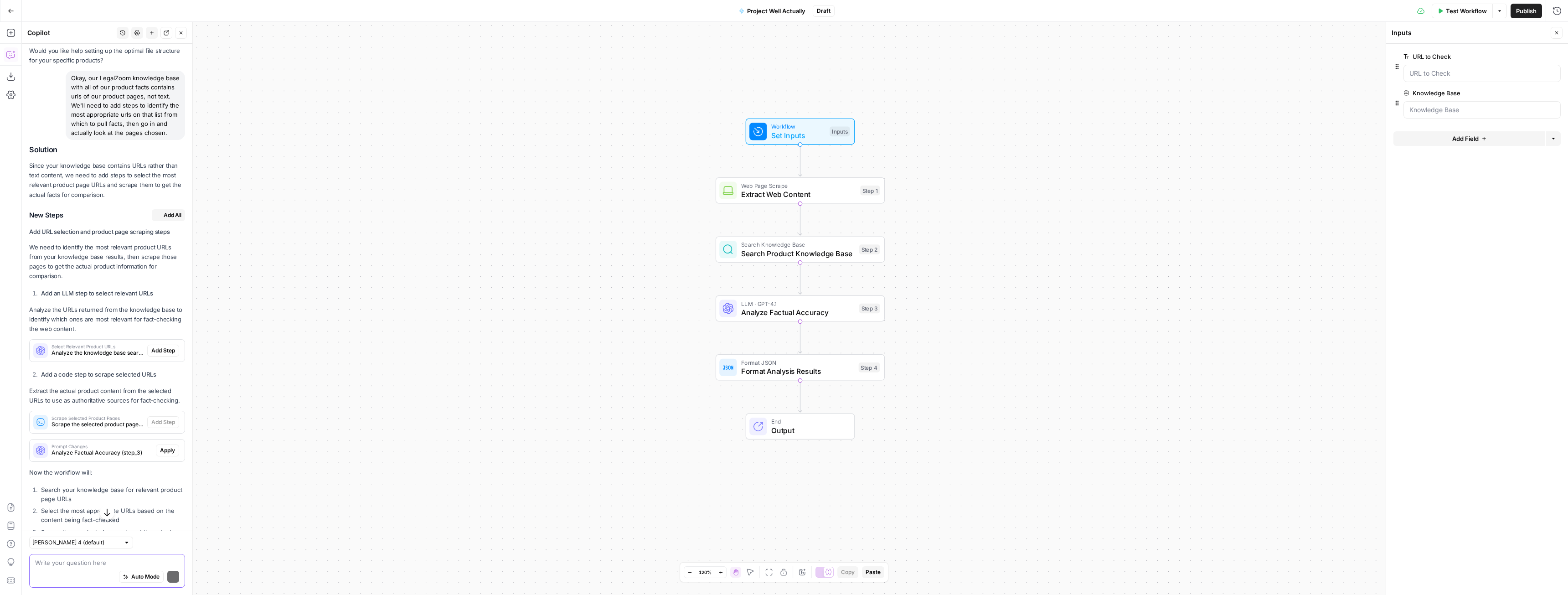
scroll to position [2324, 0]
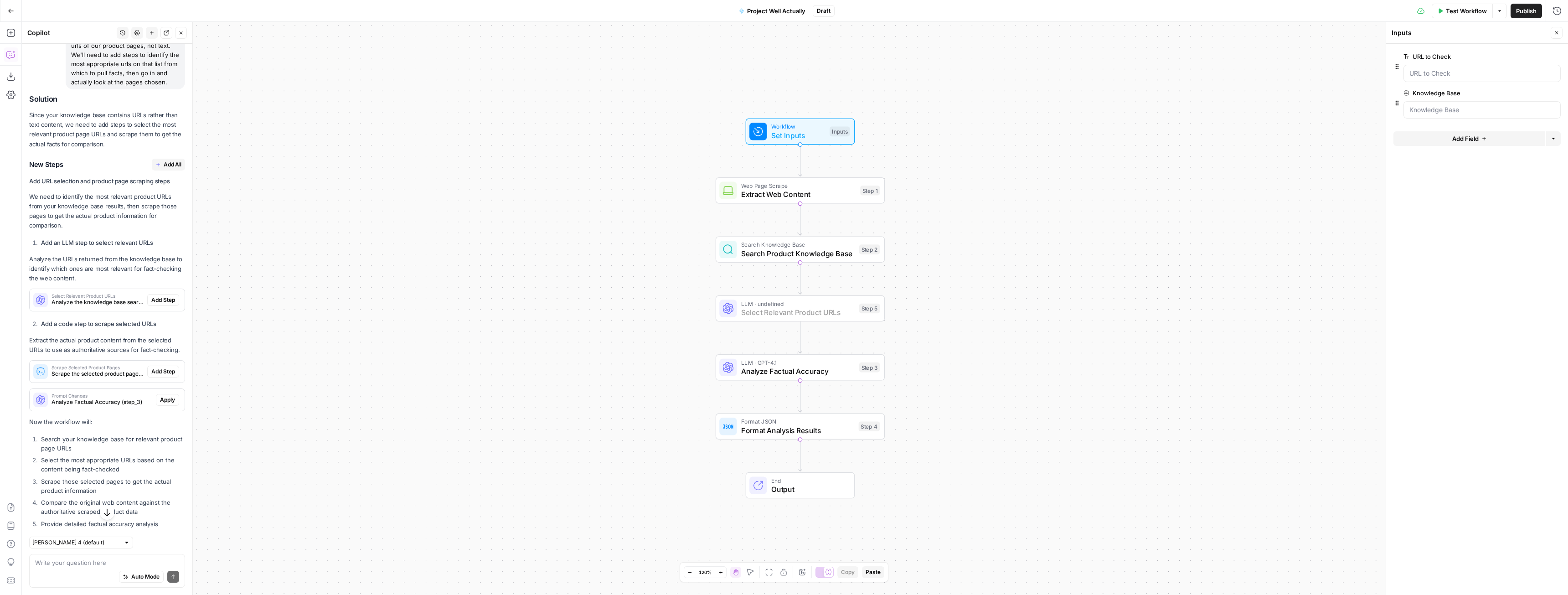
click at [157, 304] on span "Add Step" at bounding box center [162, 300] width 24 height 8
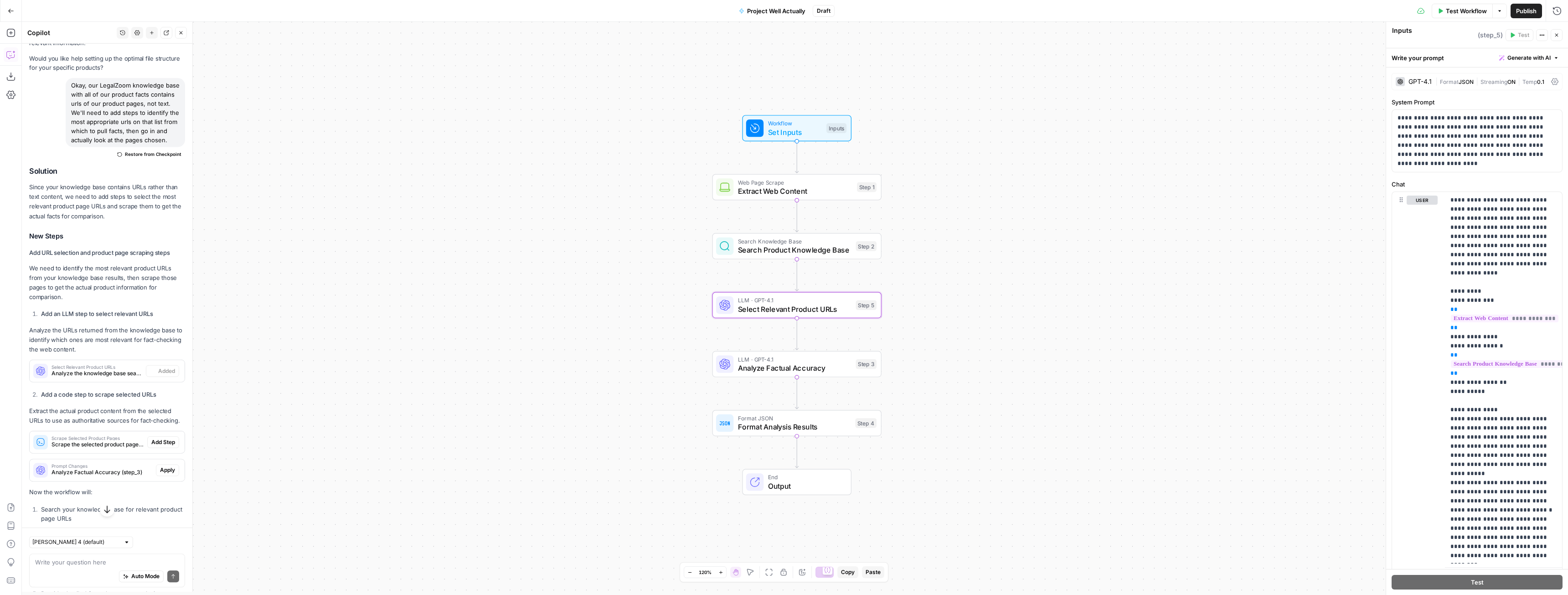
type textarea "Select Relevant Product URLs"
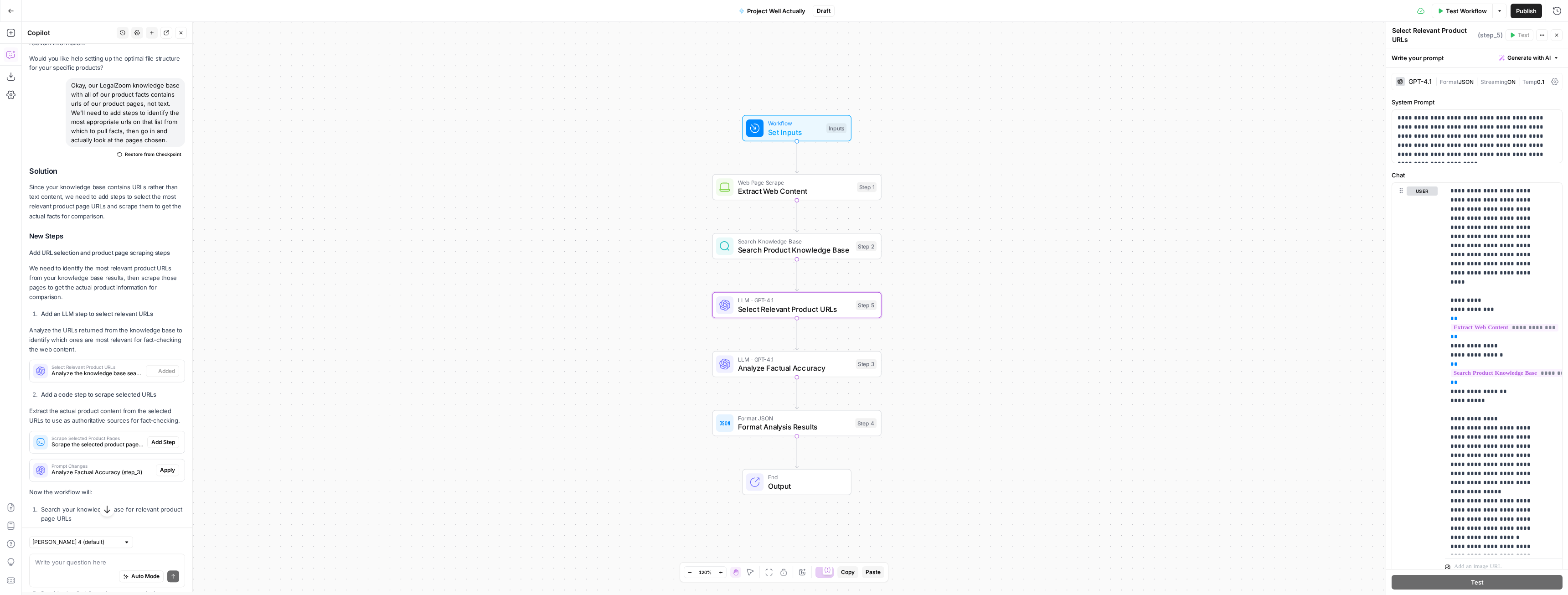
scroll to position [2339, 0]
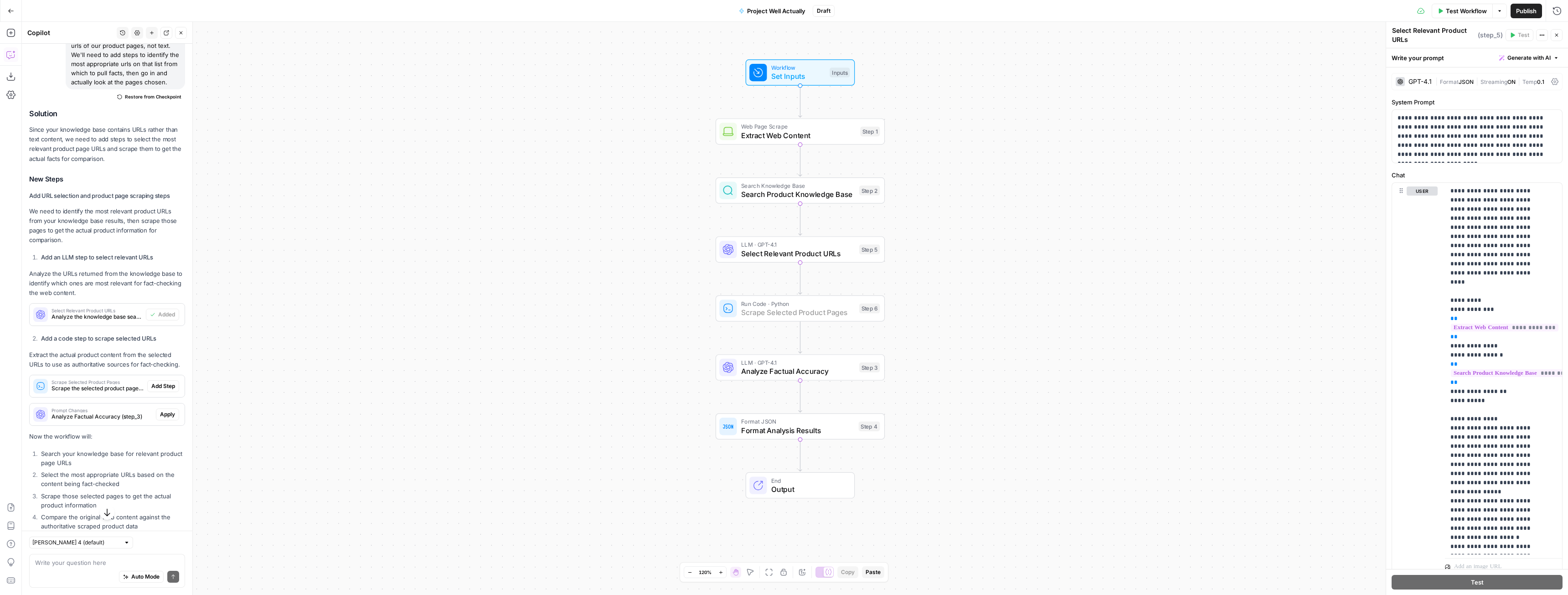
click at [151, 391] on span "Add Step" at bounding box center [162, 387] width 24 height 8
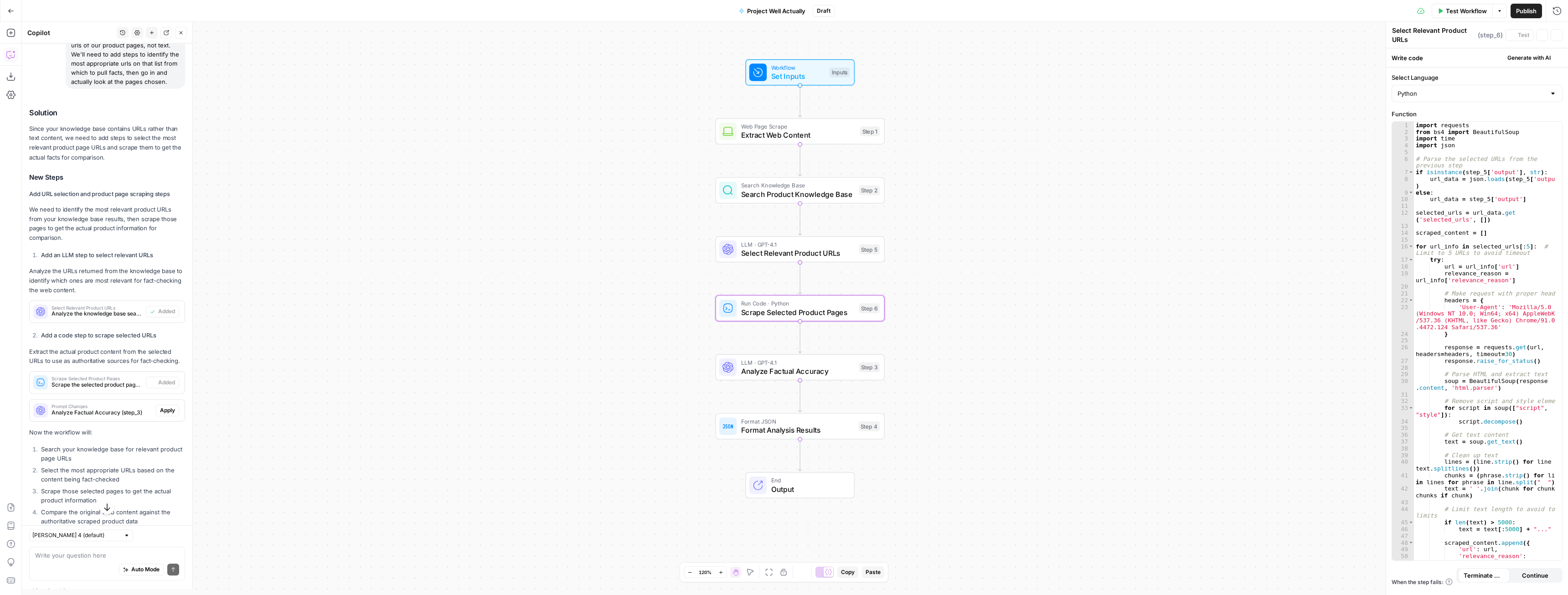
type textarea "Scrape Selected Product Pages"
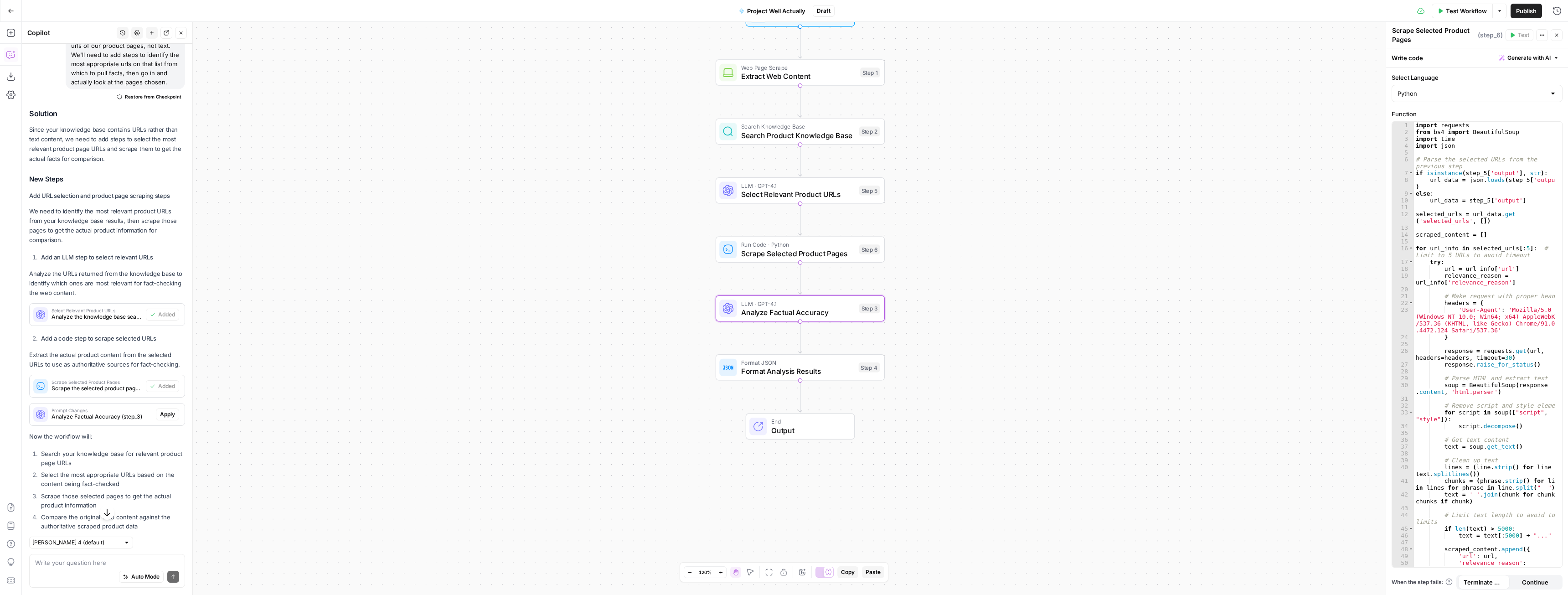
click at [160, 419] on span "Apply" at bounding box center [167, 414] width 15 height 8
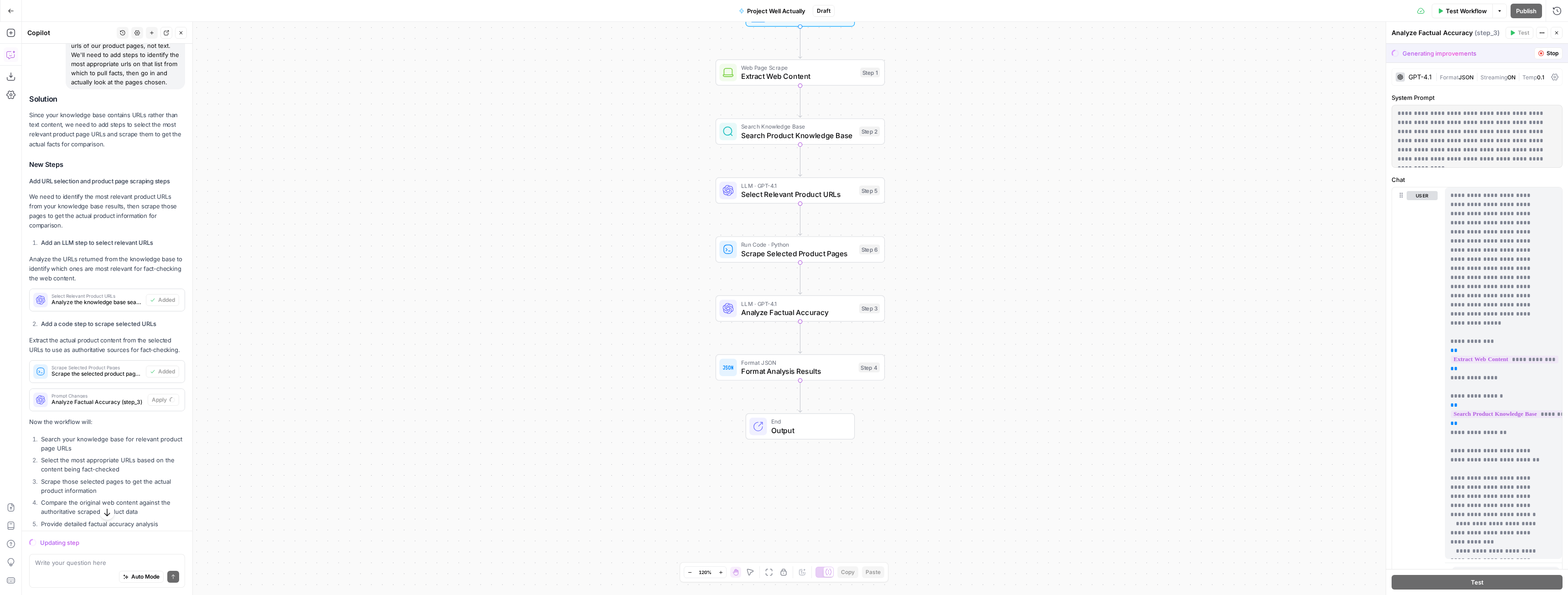
scroll to position [2411, 0]
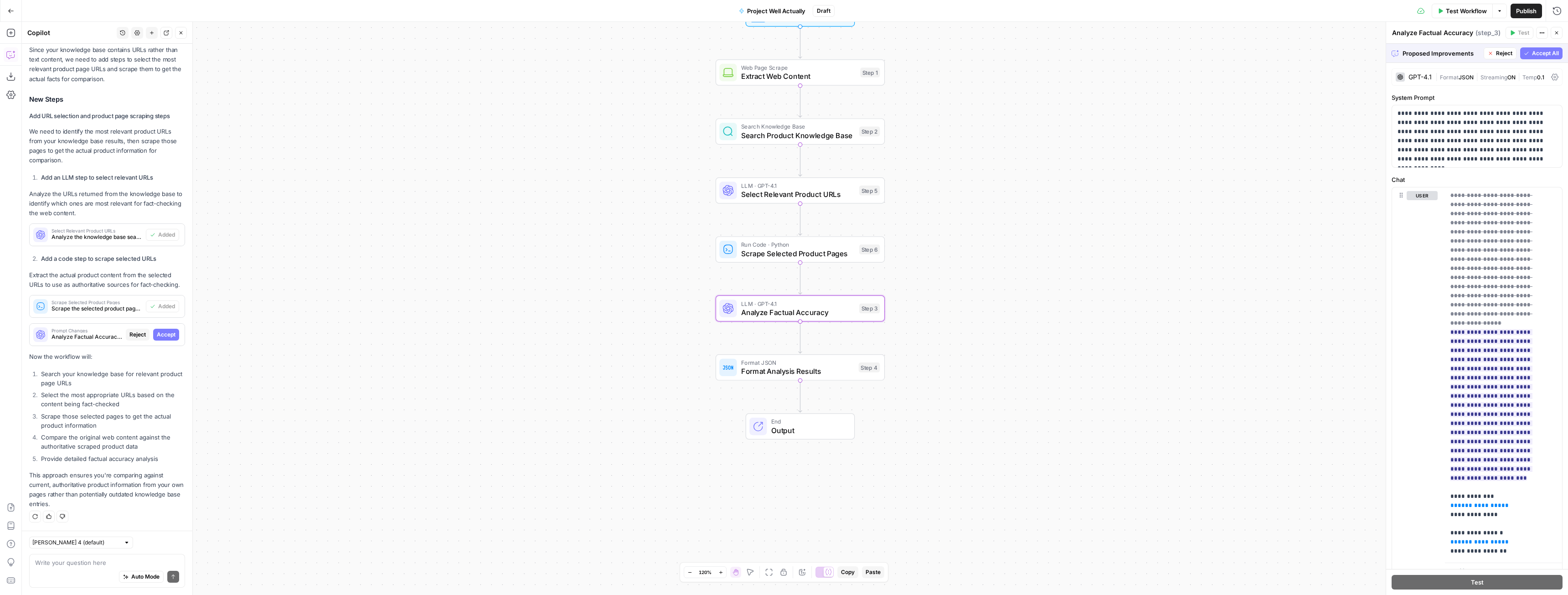
click at [162, 336] on span "Accept" at bounding box center [166, 335] width 19 height 8
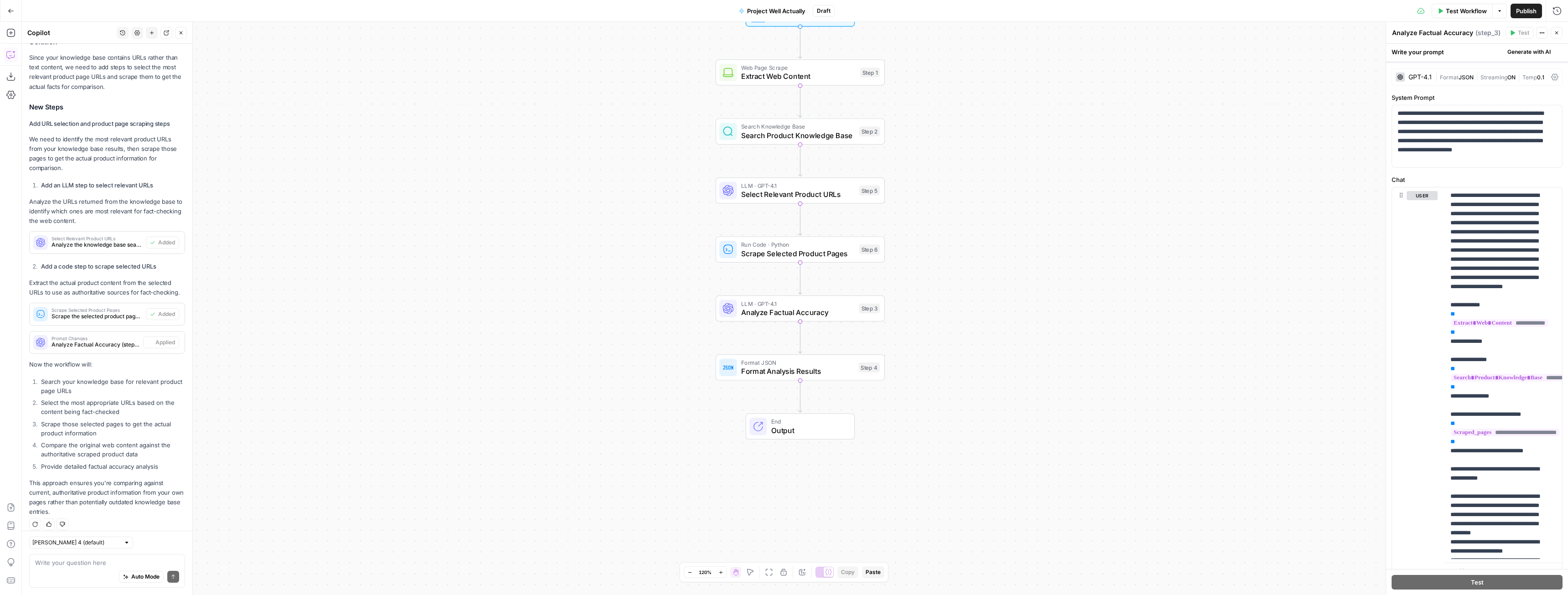
scroll to position [2483, 0]
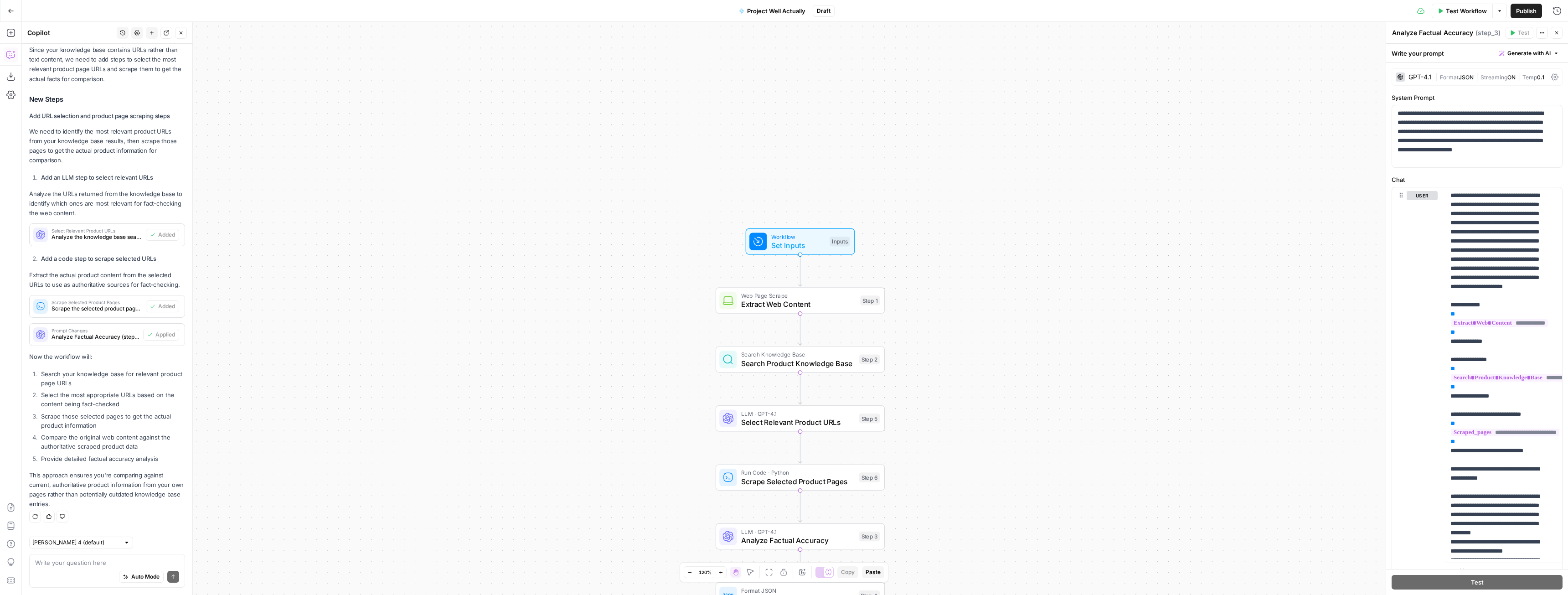
click at [802, 243] on span "Set Inputs" at bounding box center [798, 245] width 54 height 11
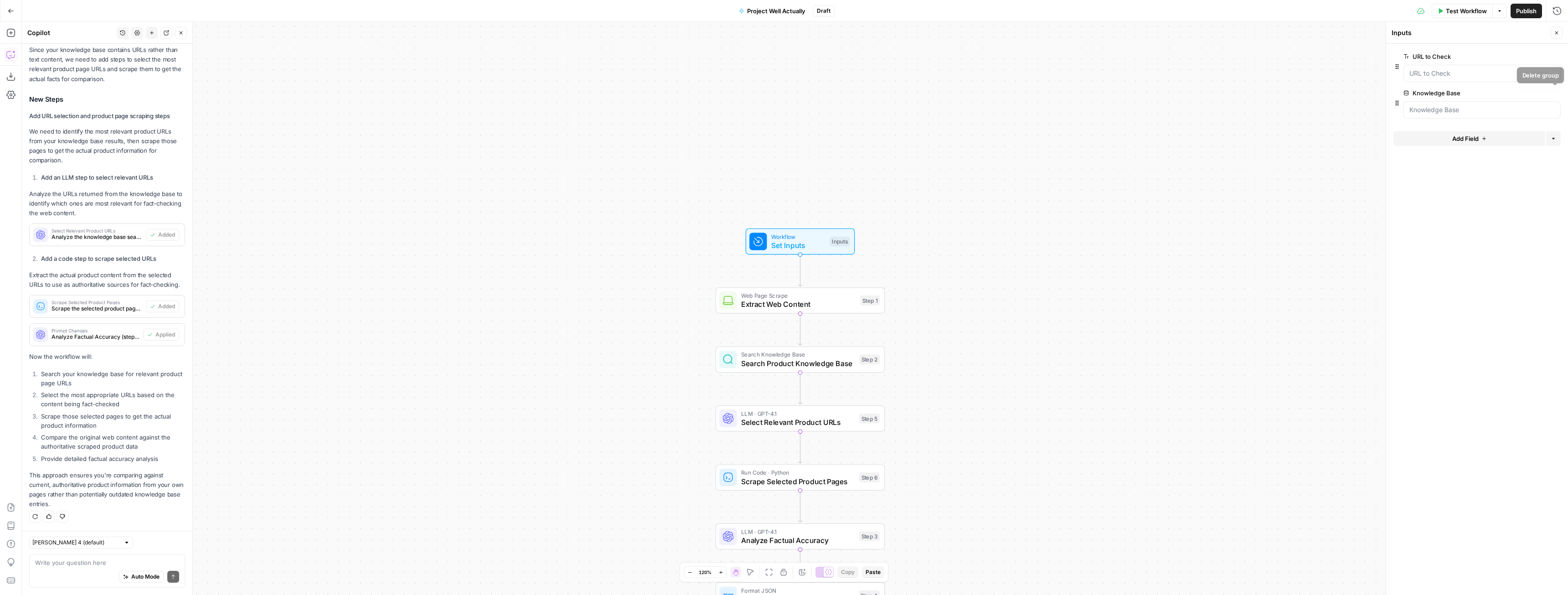
click at [1555, 94] on icon "button" at bounding box center [1556, 94] width 5 height 5
click at [1466, 102] on span "Add Field" at bounding box center [1465, 102] width 26 height 9
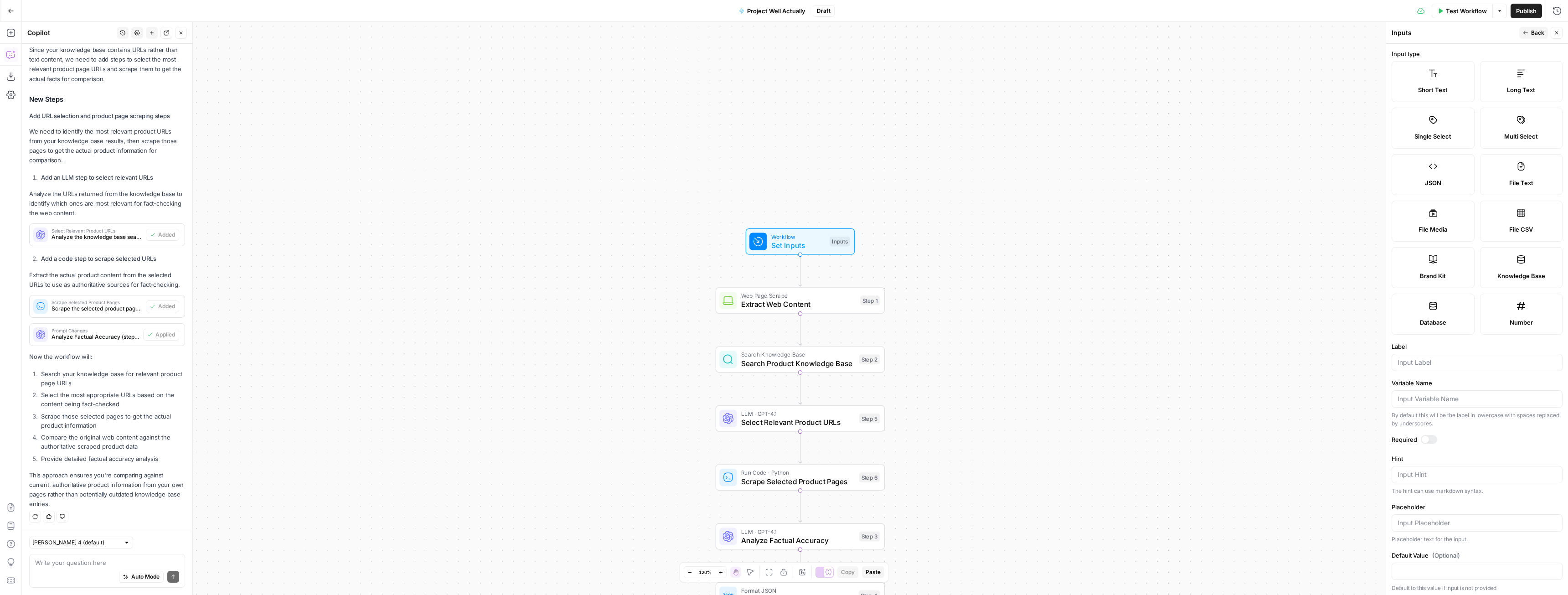
click at [1499, 261] on label "Knowledge Base" at bounding box center [1521, 268] width 83 height 41
click at [1515, 265] on label "Knowledge Base" at bounding box center [1521, 268] width 83 height 41
click at [1451, 363] on input "Label" at bounding box center [1477, 362] width 159 height 9
type input "LegalZoom Product Facts"
click at [1428, 441] on div at bounding box center [1425, 439] width 7 height 7
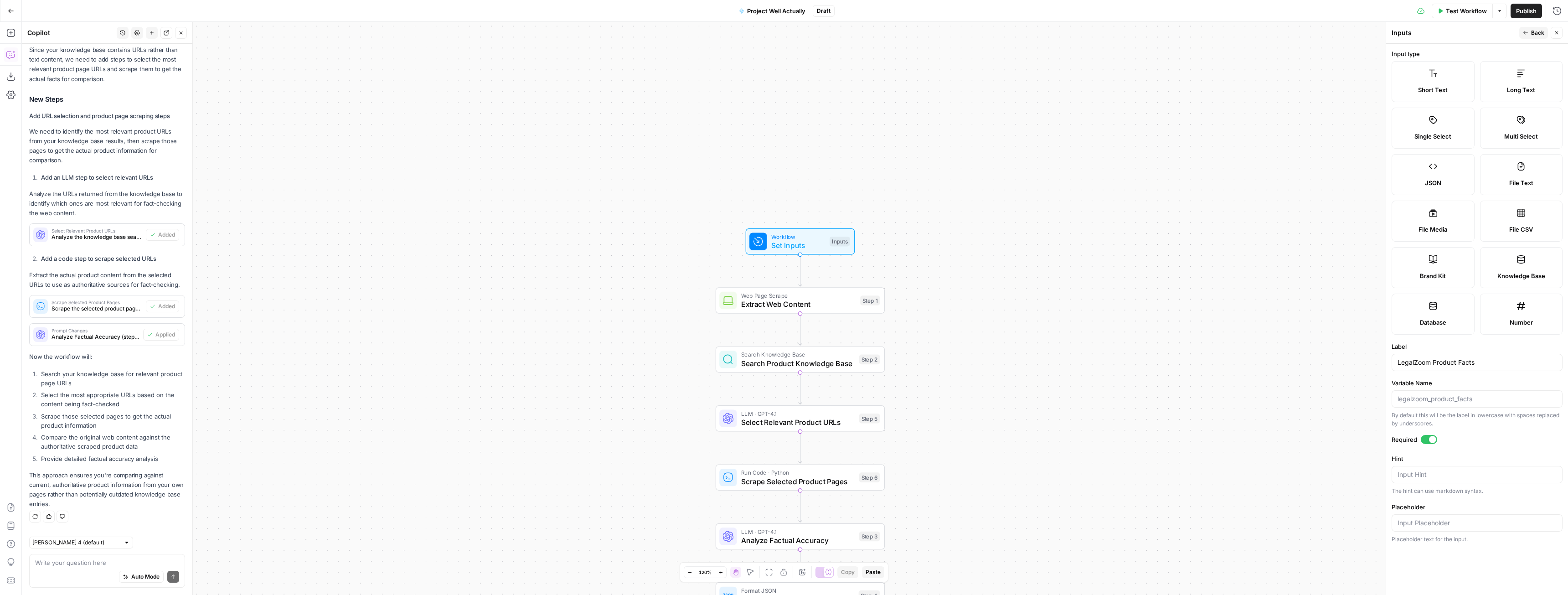
click at [1556, 34] on icon "button" at bounding box center [1557, 33] width 6 height 6
click at [804, 253] on div "Workflow Set Inputs Inputs Test Step" at bounding box center [800, 241] width 109 height 26
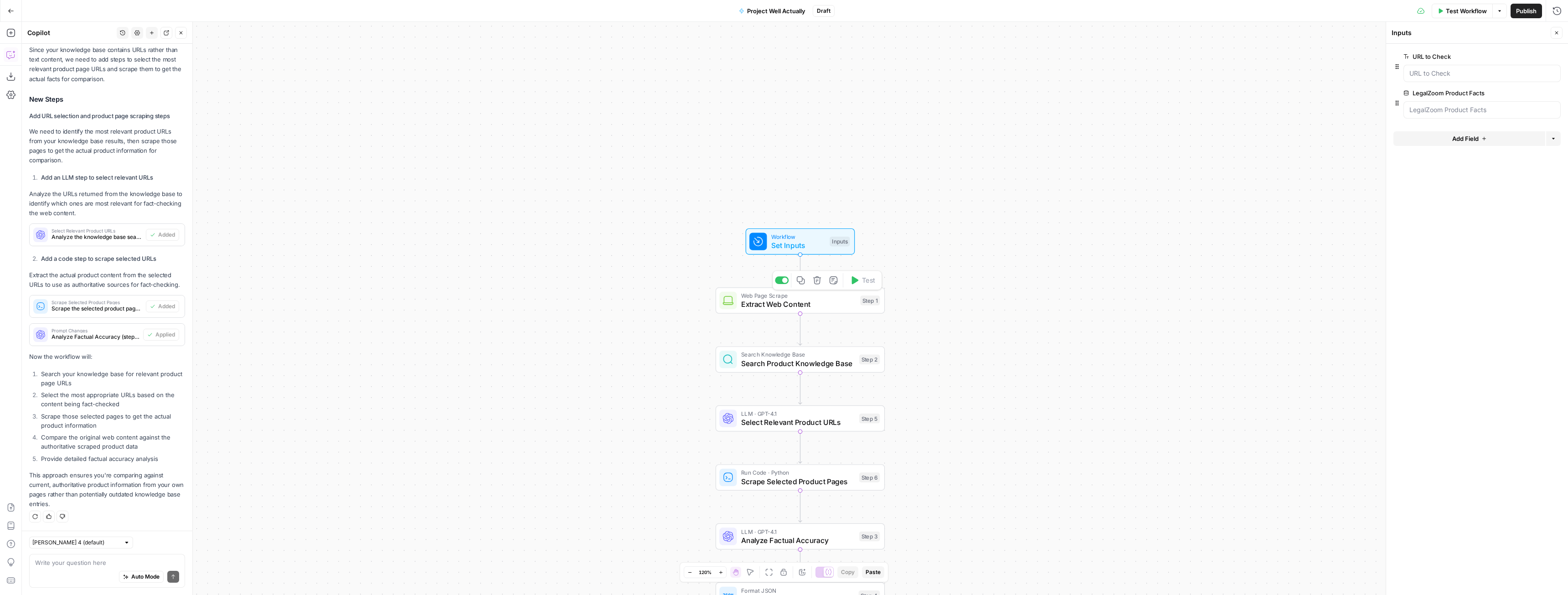
click at [825, 308] on span "Extract Web Content" at bounding box center [798, 304] width 115 height 11
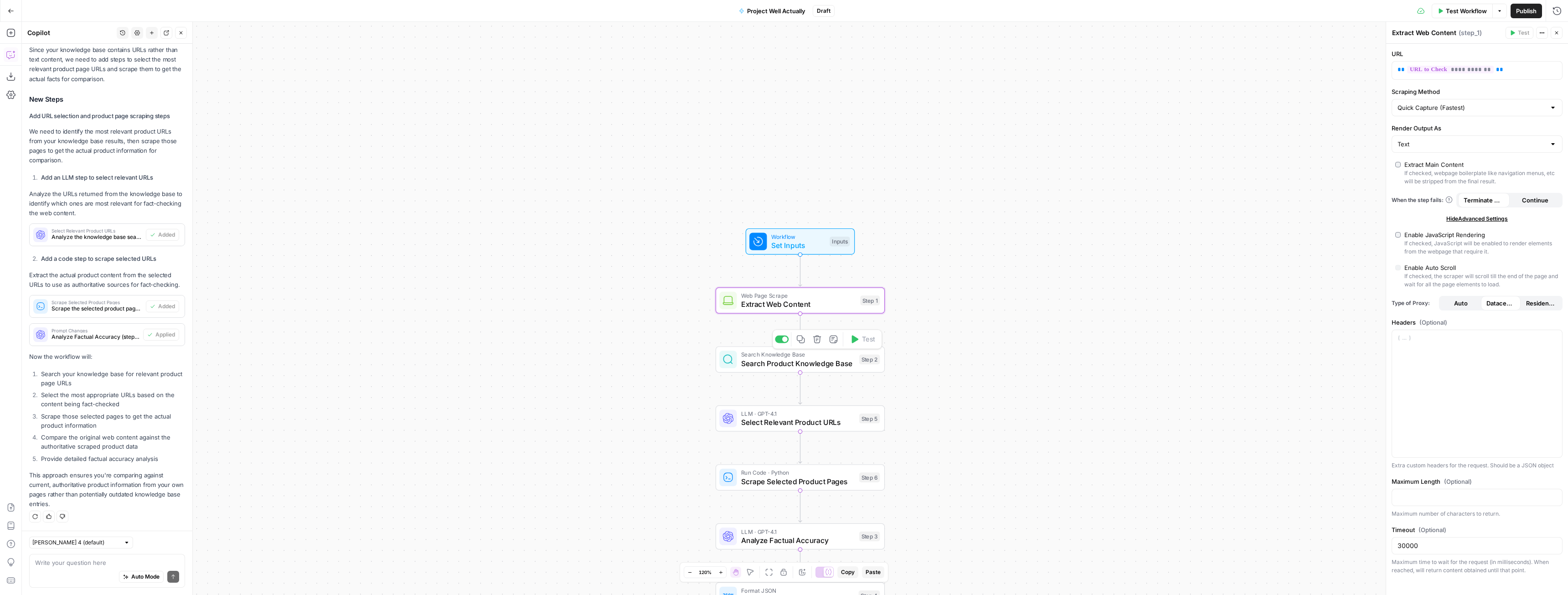
click at [835, 367] on span "Search Product Knowledge Base" at bounding box center [798, 363] width 113 height 11
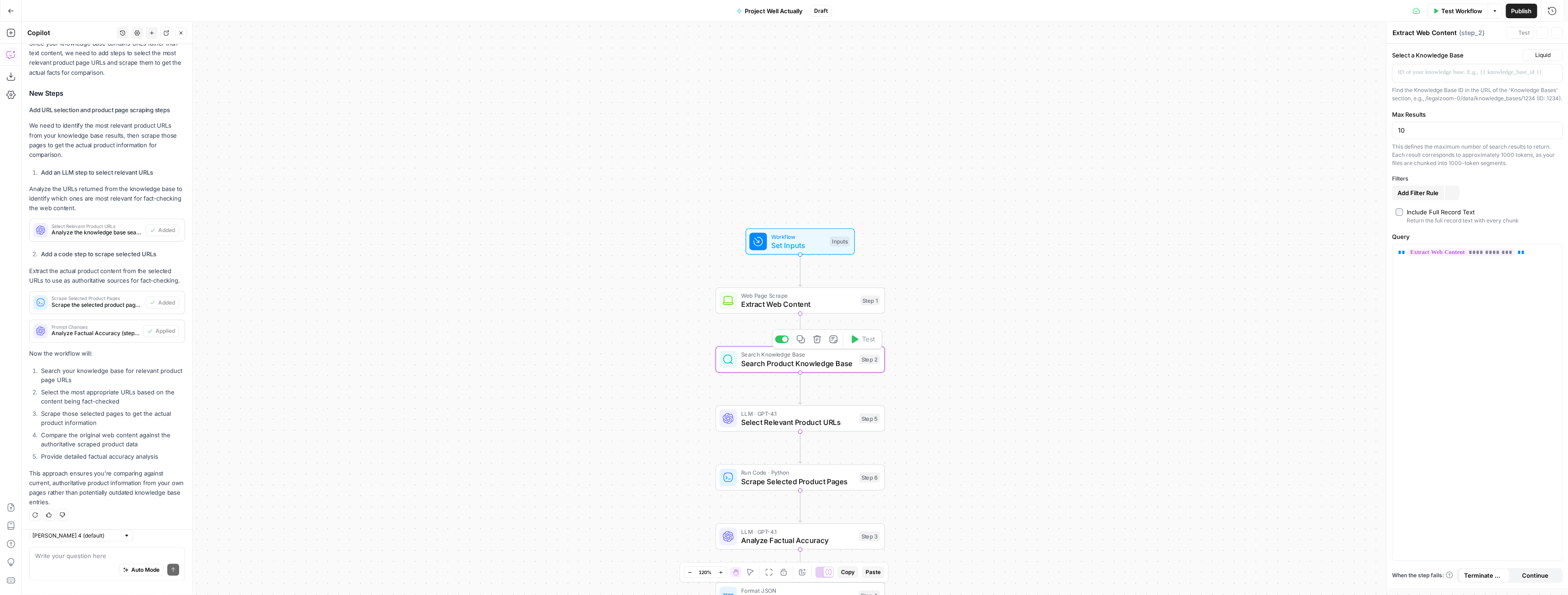
type textarea "Search Product Knowledge Base"
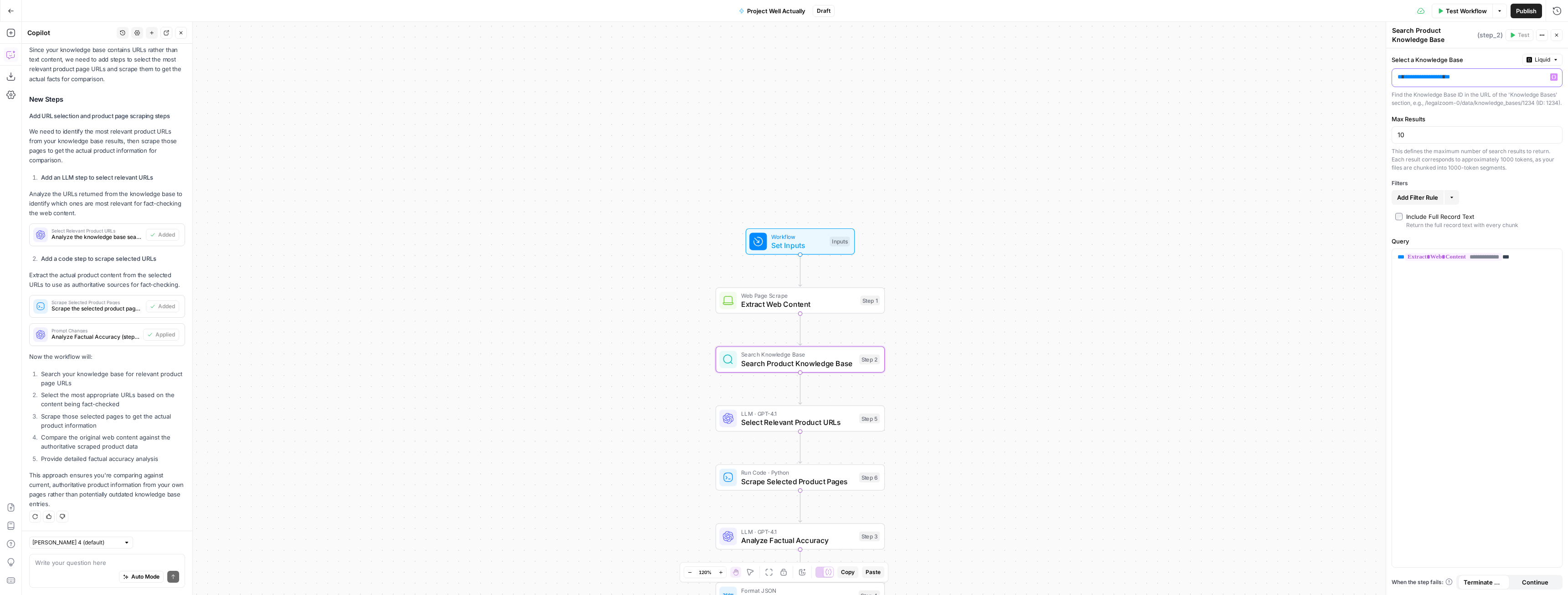
click at [1554, 76] on icon "button" at bounding box center [1554, 77] width 5 height 5
click at [1116, 125] on button "Select variable LegalZoom Product Facts" at bounding box center [1127, 126] width 114 height 15
drag, startPoint x: 1465, startPoint y: 76, endPoint x: 1327, endPoint y: 87, distance: 138.4
click at [1328, 87] on body "LegalZoom New Home Browse Insights Opportunities Your Data Recent Grids LegalZo…" at bounding box center [784, 297] width 1568 height 595
click at [1443, 74] on span "**********" at bounding box center [1424, 76] width 39 height 6
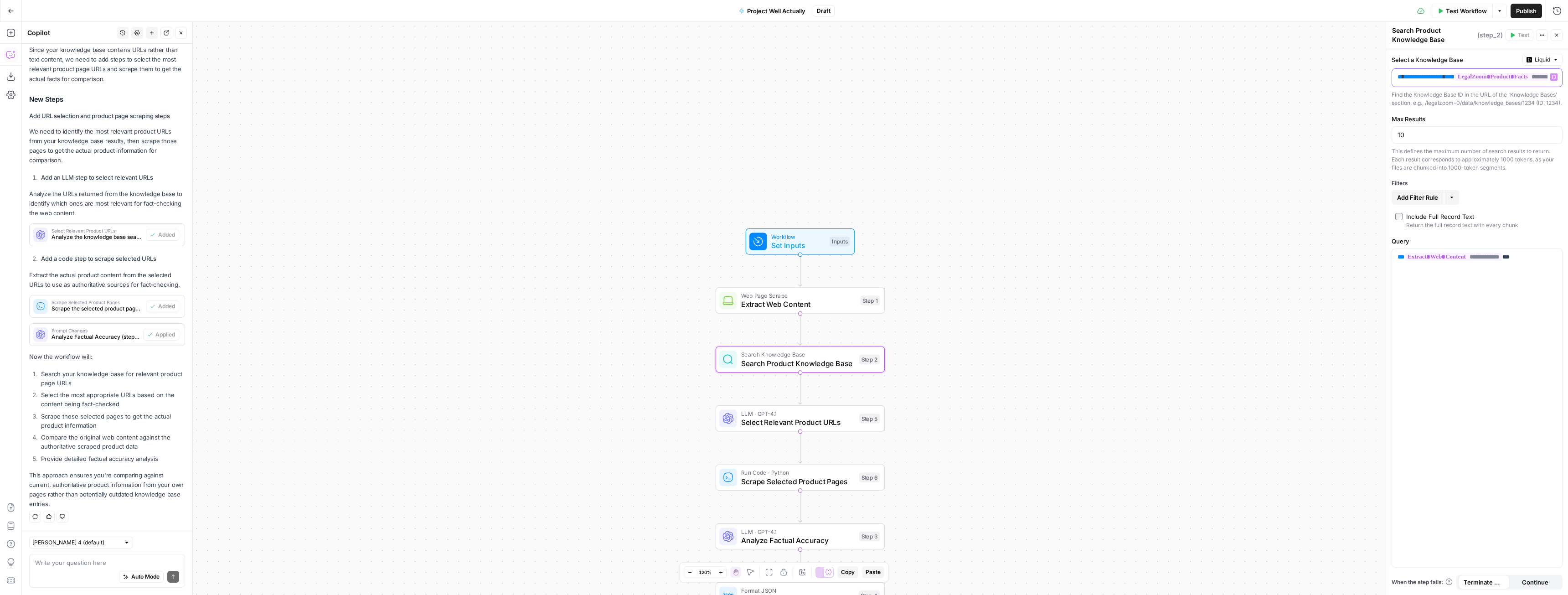
drag, startPoint x: 1465, startPoint y: 77, endPoint x: 1392, endPoint y: 75, distance: 73.0
click at [1392, 75] on div "**********" at bounding box center [1470, 78] width 155 height 18
click at [1271, 248] on div "Workflow Set Inputs Inputs Web Page Scrape Extract Web Content Step 1 Search Kn…" at bounding box center [795, 309] width 1546 height 573
click at [1428, 140] on input "10" at bounding box center [1477, 135] width 159 height 9
type input "1"
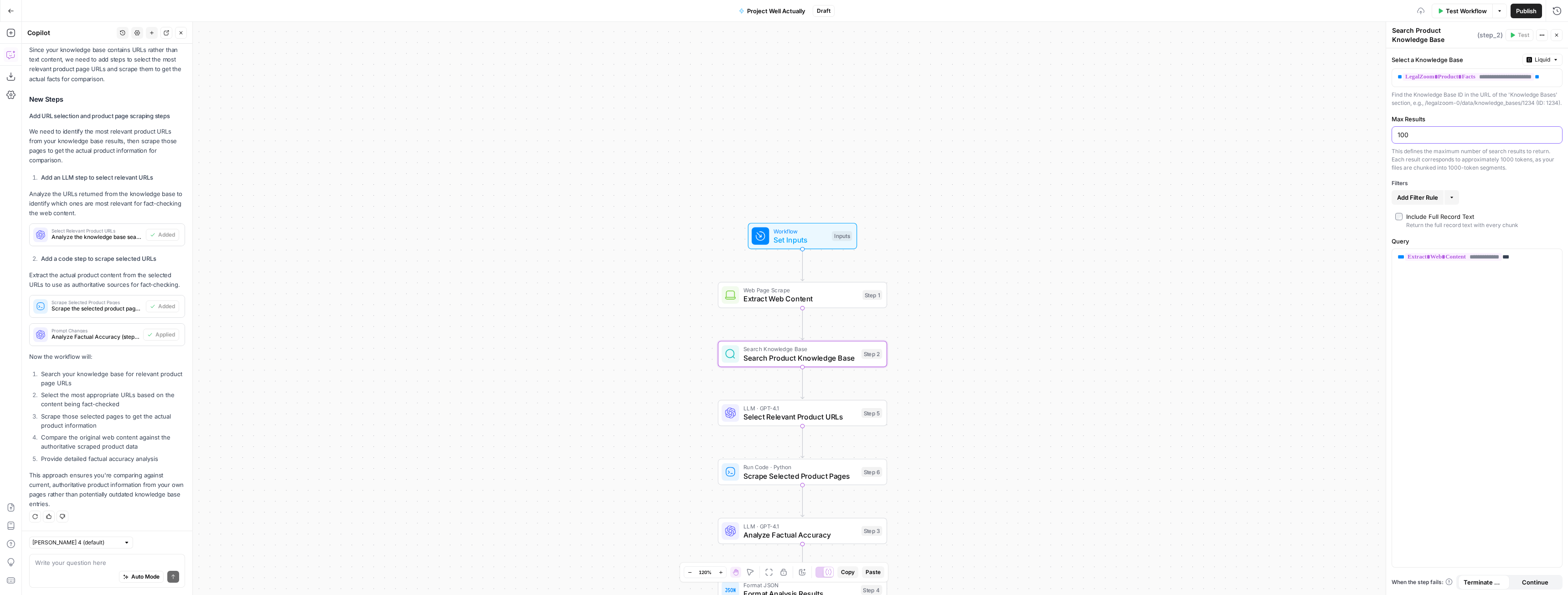
type input "100"
click at [1305, 337] on div "Workflow Set Inputs Inputs Web Page Scrape Extract Web Content Step 1 Search Kn…" at bounding box center [795, 309] width 1546 height 573
click at [816, 405] on span "LLM · GPT-4.1" at bounding box center [800, 408] width 113 height 9
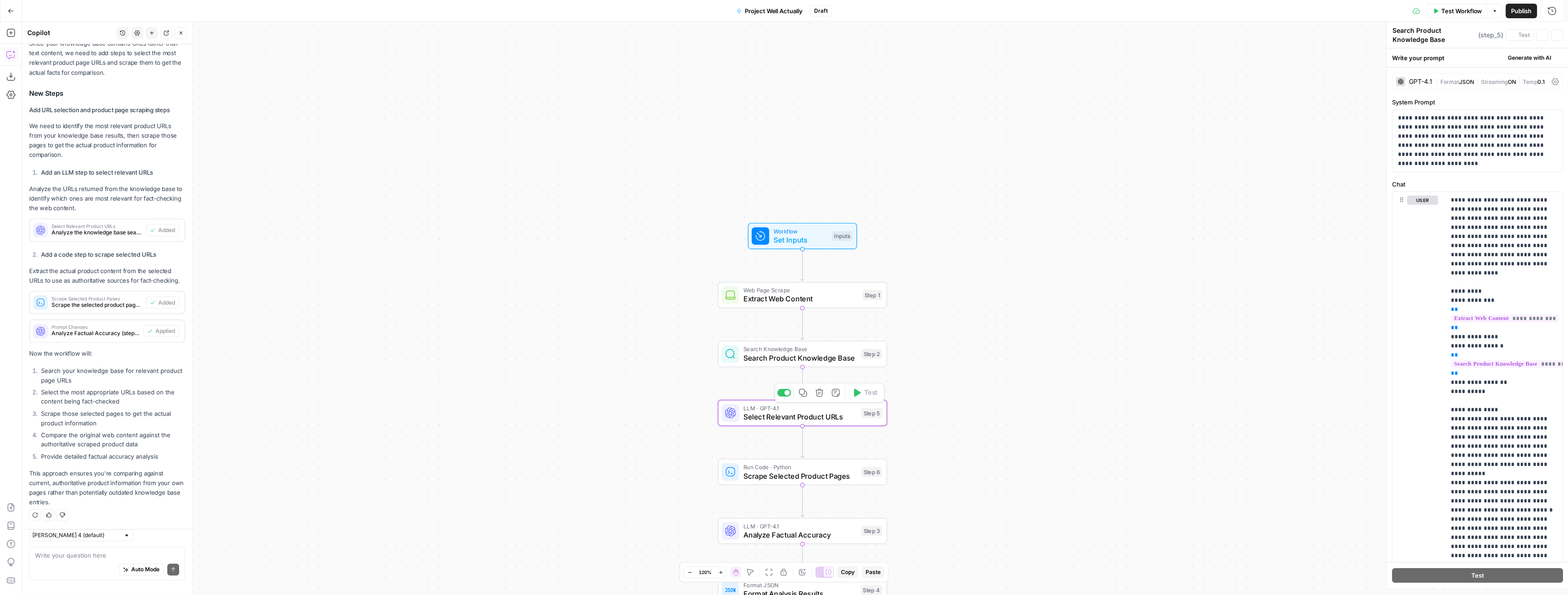
type textarea "Select Relevant Product URLs"
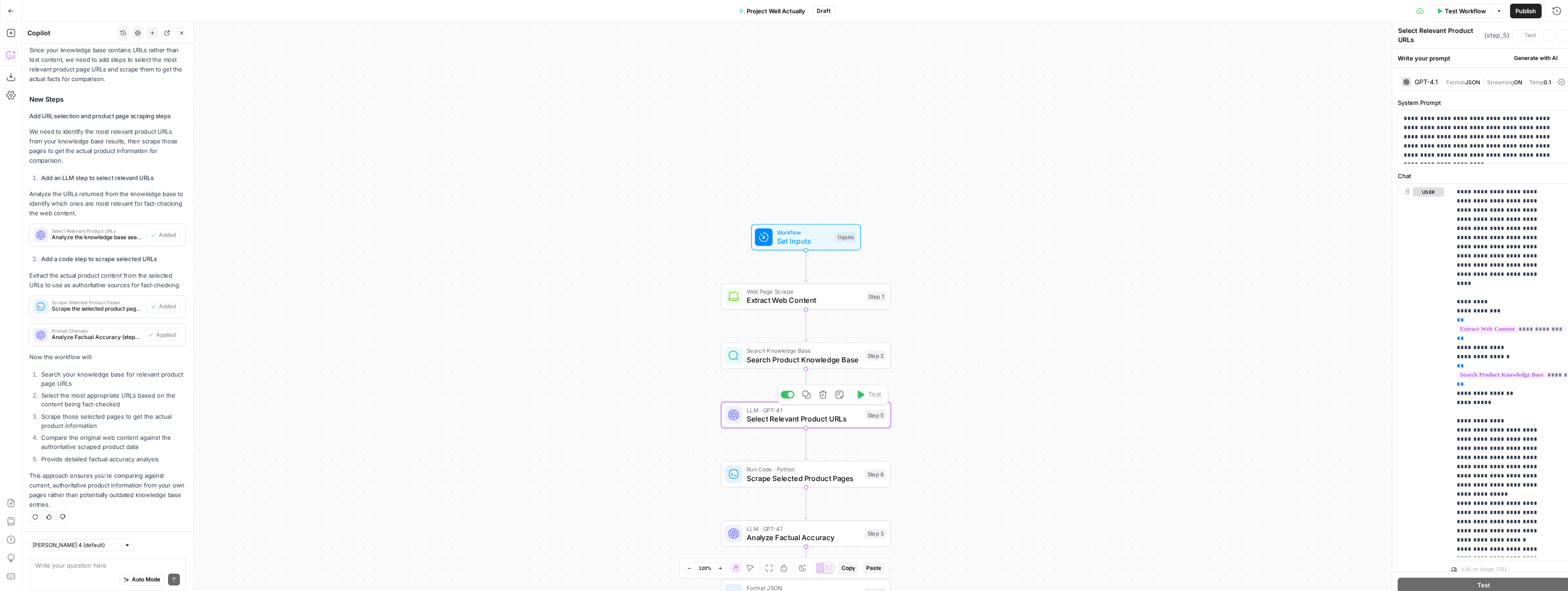
click at [824, 415] on span "Select Relevant Product URLs" at bounding box center [803, 418] width 114 height 11
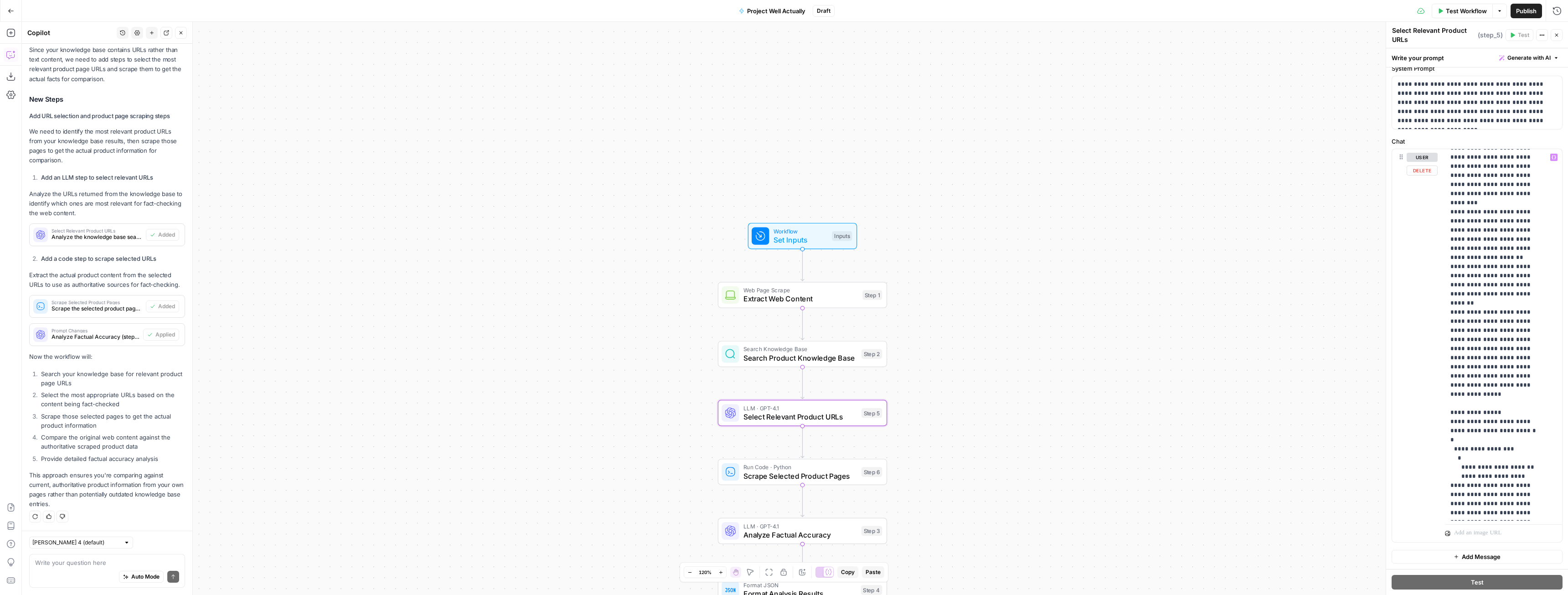
scroll to position [463, 0]
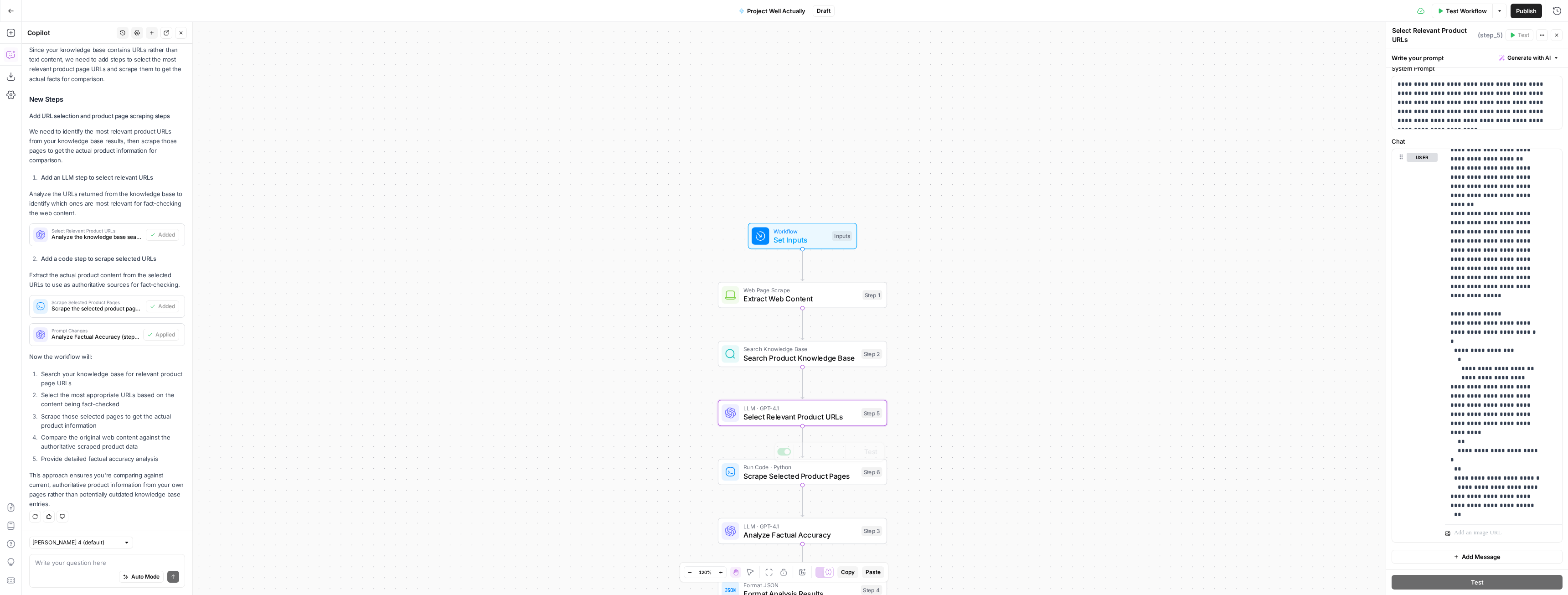
click at [774, 473] on span "Scrape Selected Product Pages" at bounding box center [800, 475] width 113 height 11
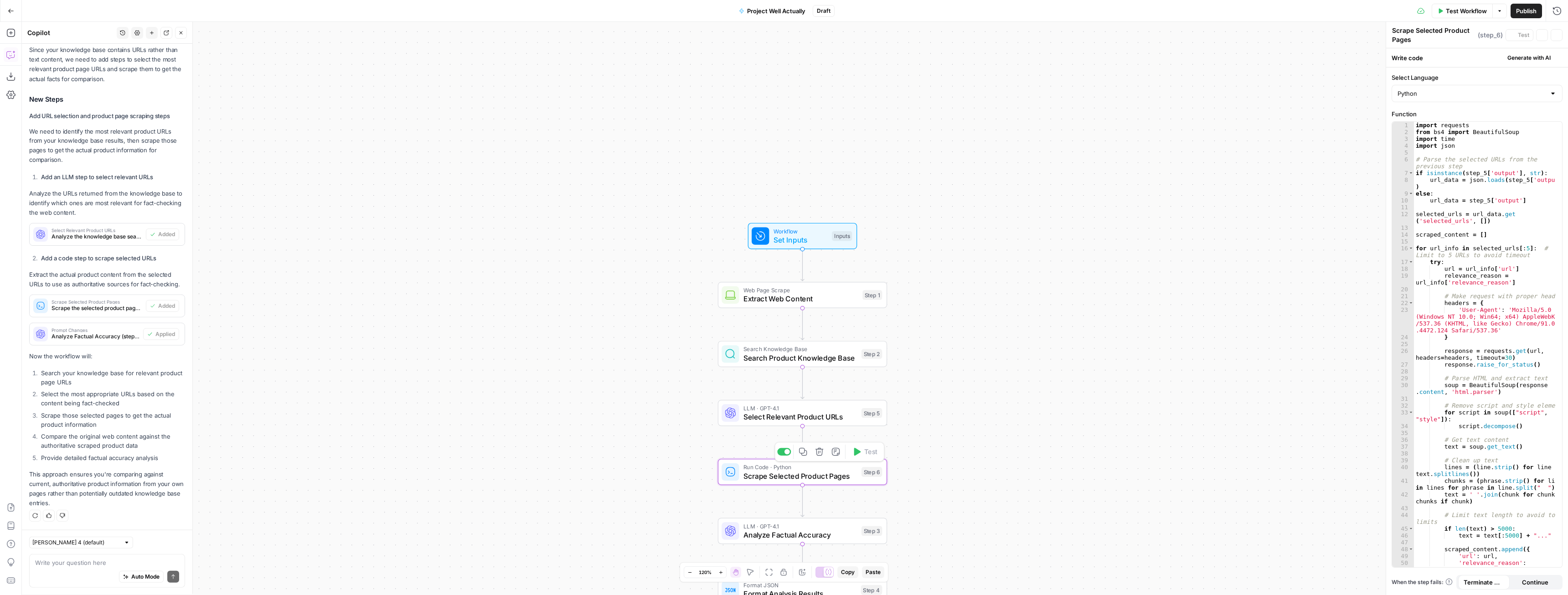
scroll to position [2483, 0]
click at [1075, 263] on div "Workflow Set Inputs Inputs Test Step Web Page Scrape Extract Web Content Step 1…" at bounding box center [795, 309] width 1546 height 573
click at [1557, 34] on icon "button" at bounding box center [1557, 34] width 6 height 6
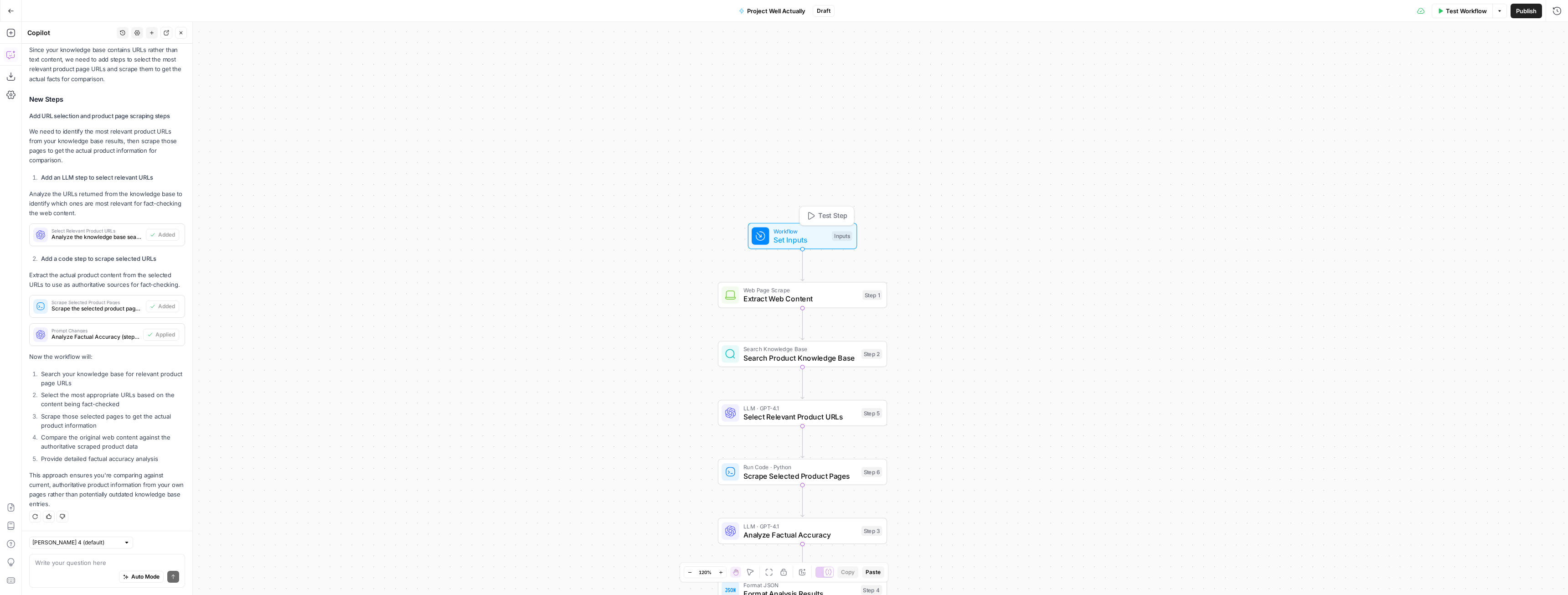
click at [810, 240] on span "Set Inputs" at bounding box center [801, 240] width 54 height 11
click at [1473, 109] on Facts "LegalZoom Product Facts" at bounding box center [1482, 109] width 145 height 9
click at [1470, 12] on span "Test Workflow" at bounding box center [1466, 11] width 41 height 9
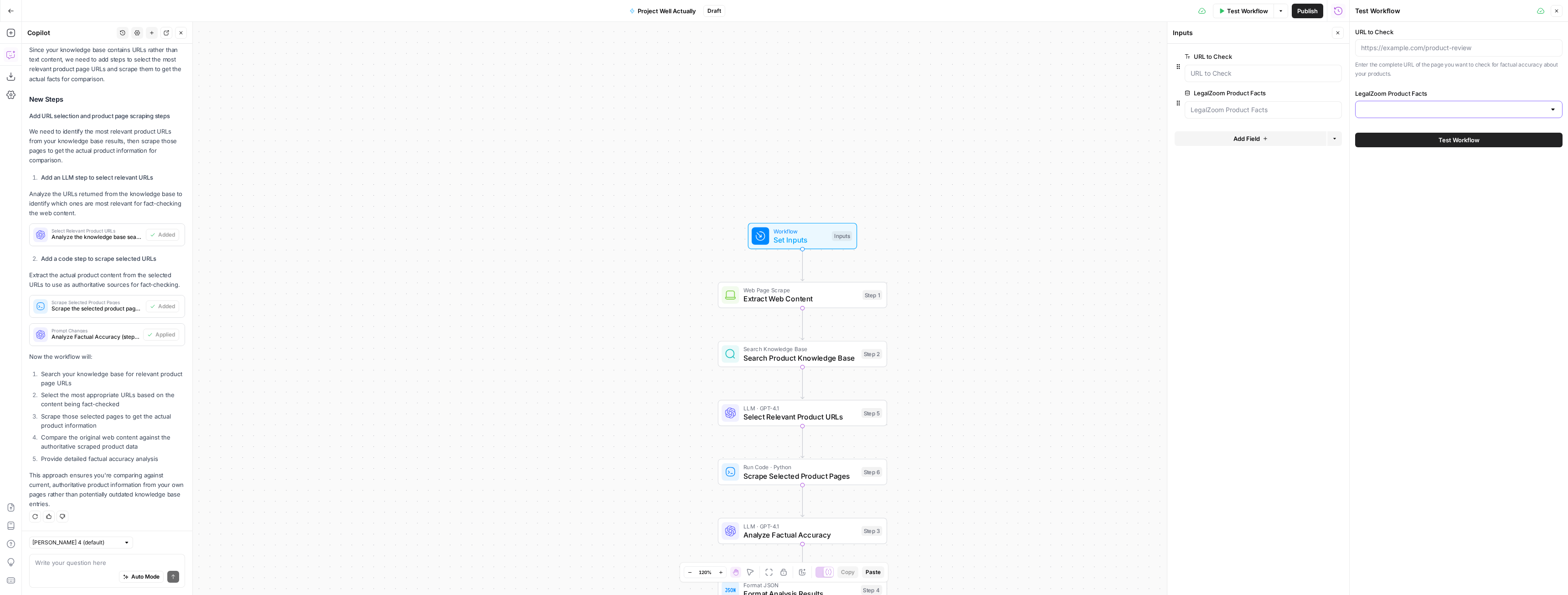
click at [1439, 110] on input "LegalZoom Product Facts" at bounding box center [1453, 109] width 185 height 9
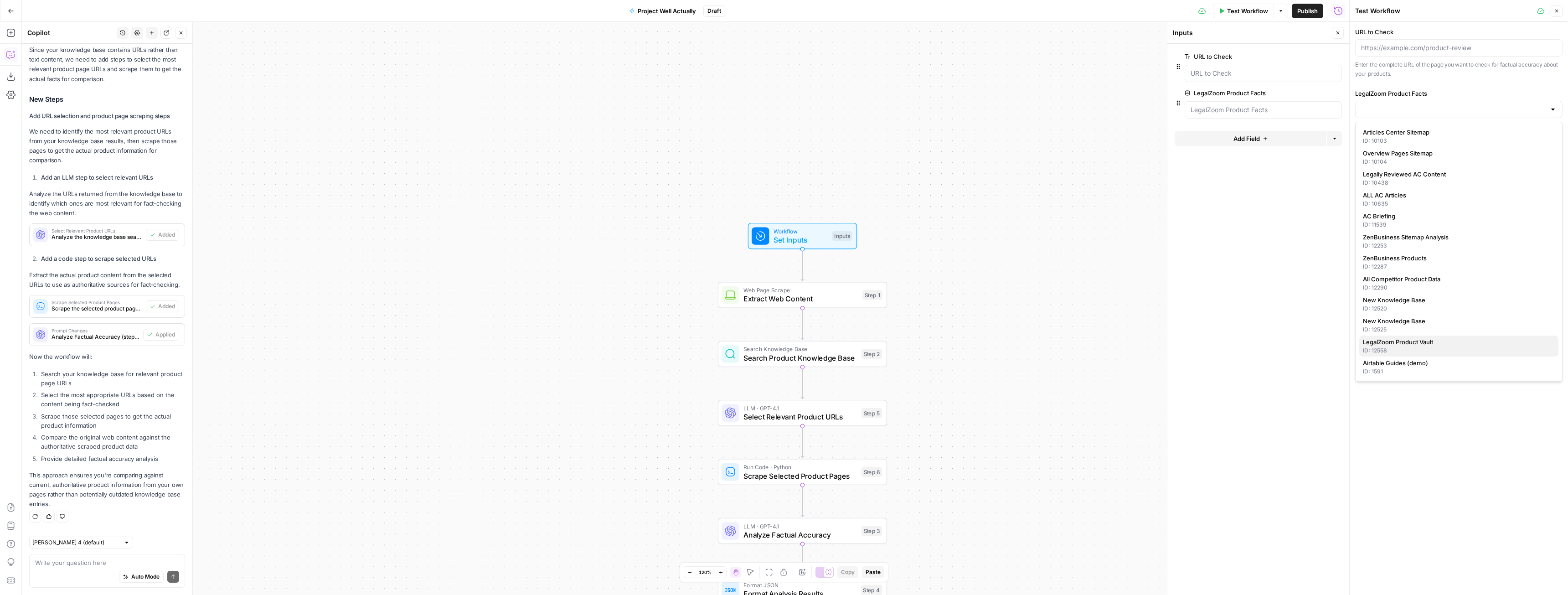
click at [1412, 346] on span "LegalZoom Product Vault" at bounding box center [1456, 341] width 188 height 9
type input "LegalZoom Product Vault"
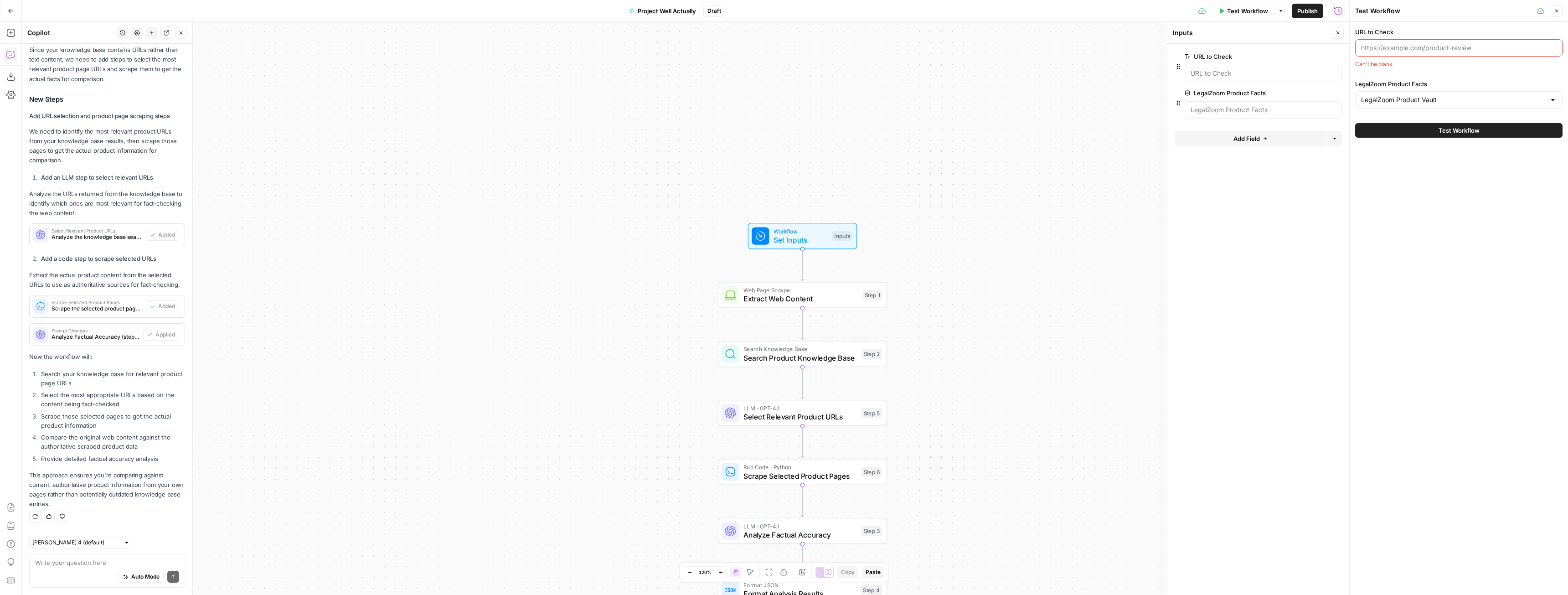
click at [1419, 56] on div at bounding box center [1459, 48] width 208 height 17
paste input "[URL][DOMAIN_NAME]"
type input "[URL][DOMAIN_NAME]"
click at [1458, 136] on span "Test Workflow" at bounding box center [1459, 140] width 41 height 9
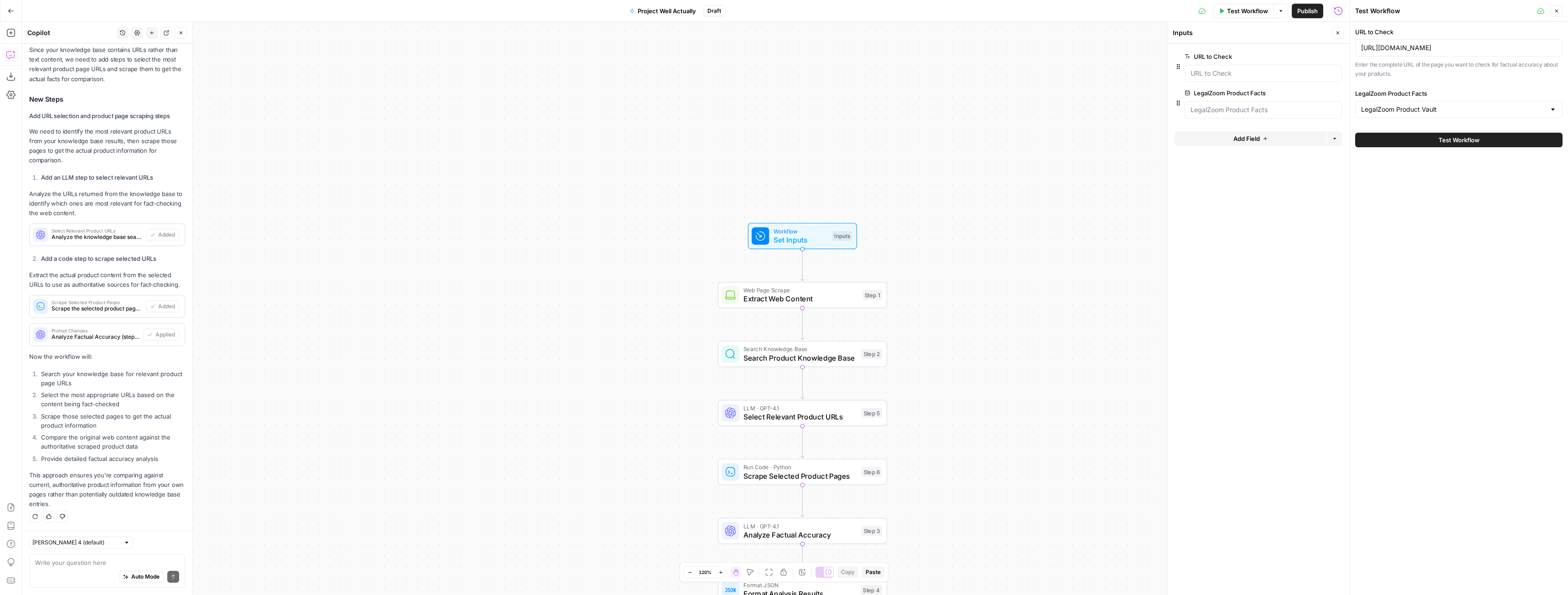
scroll to position [0, 0]
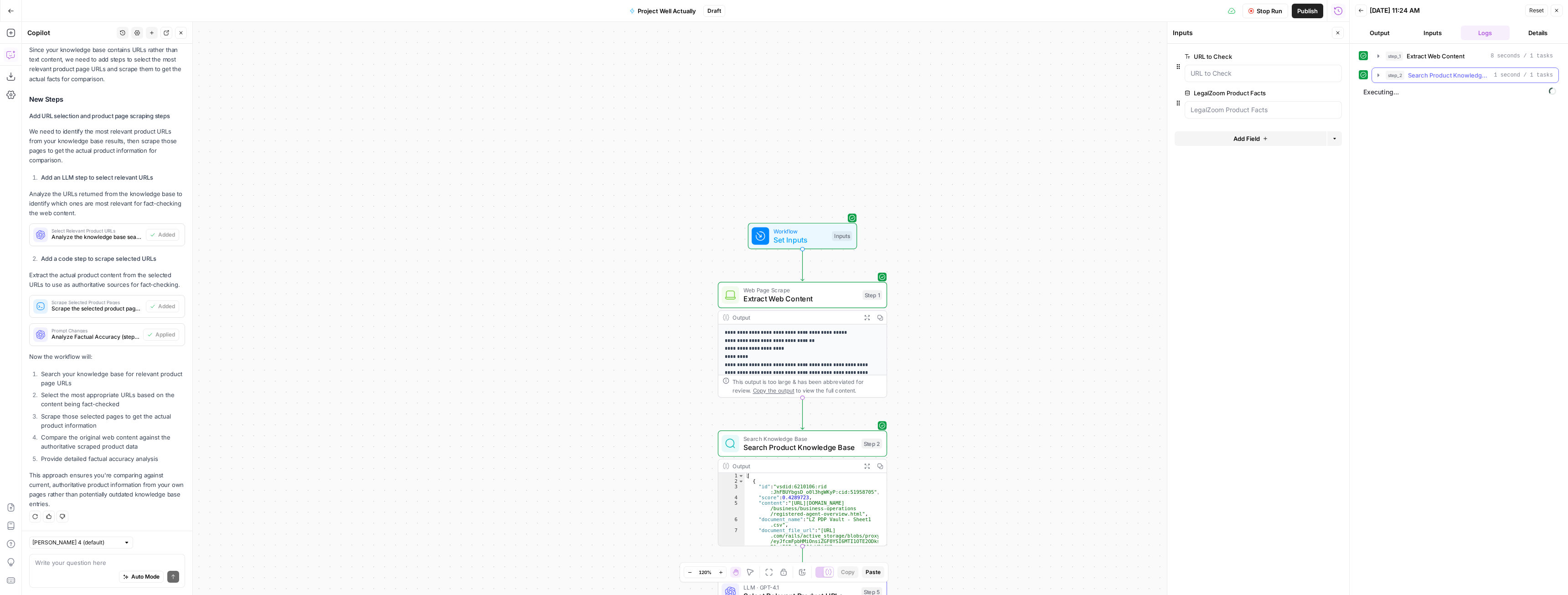
click at [1378, 76] on icon "button" at bounding box center [1378, 75] width 2 height 3
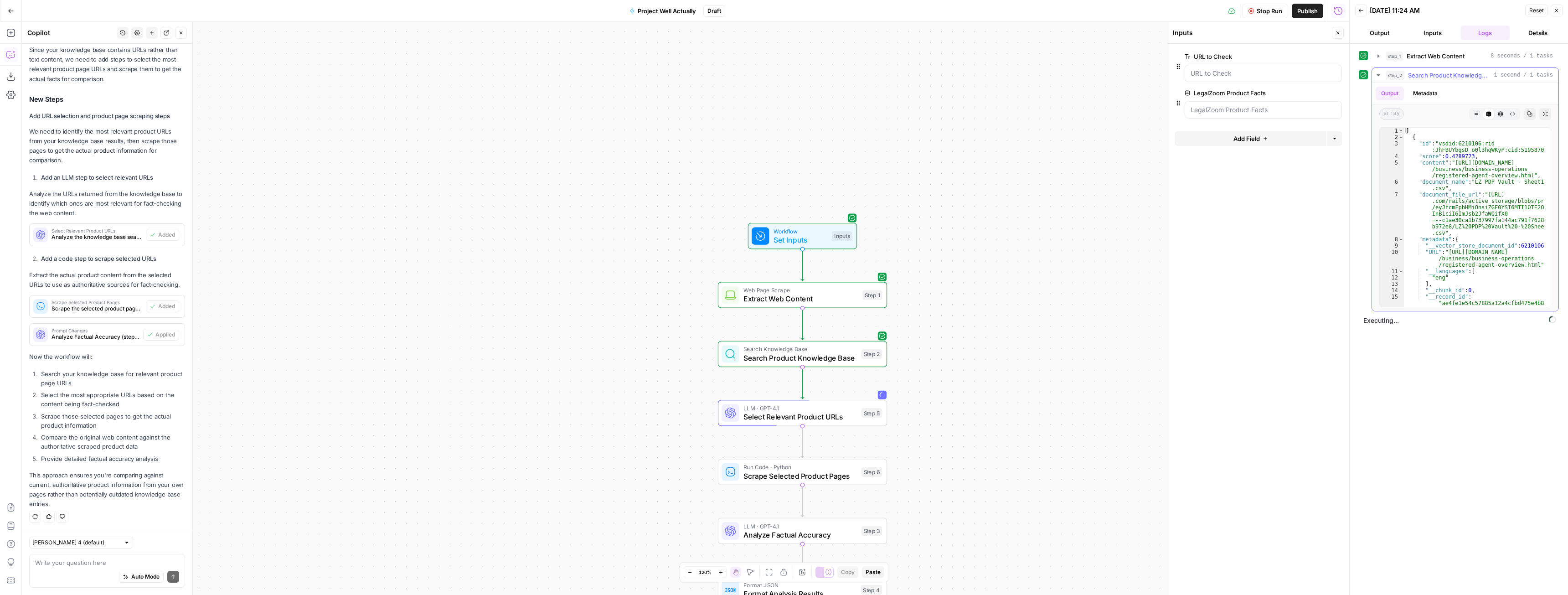
click at [1378, 76] on icon "button" at bounding box center [1378, 76] width 3 height 2
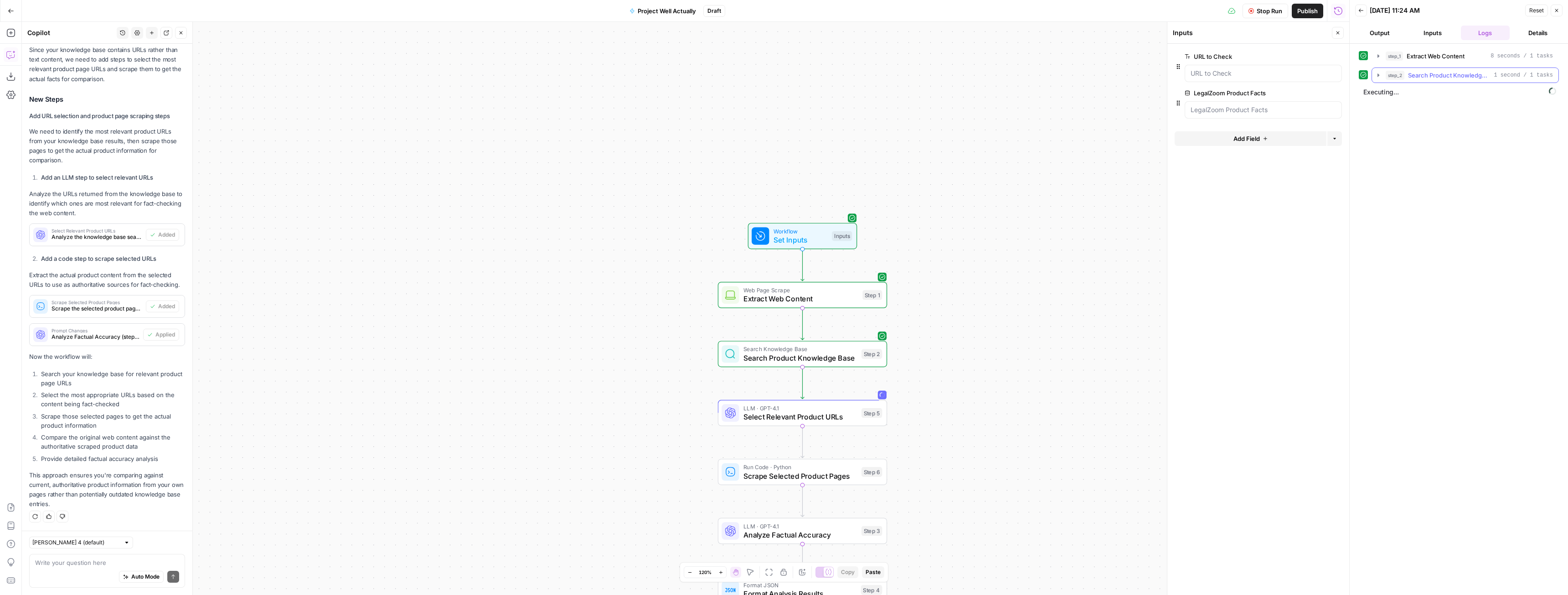
click at [1378, 76] on icon "button" at bounding box center [1378, 75] width 2 height 3
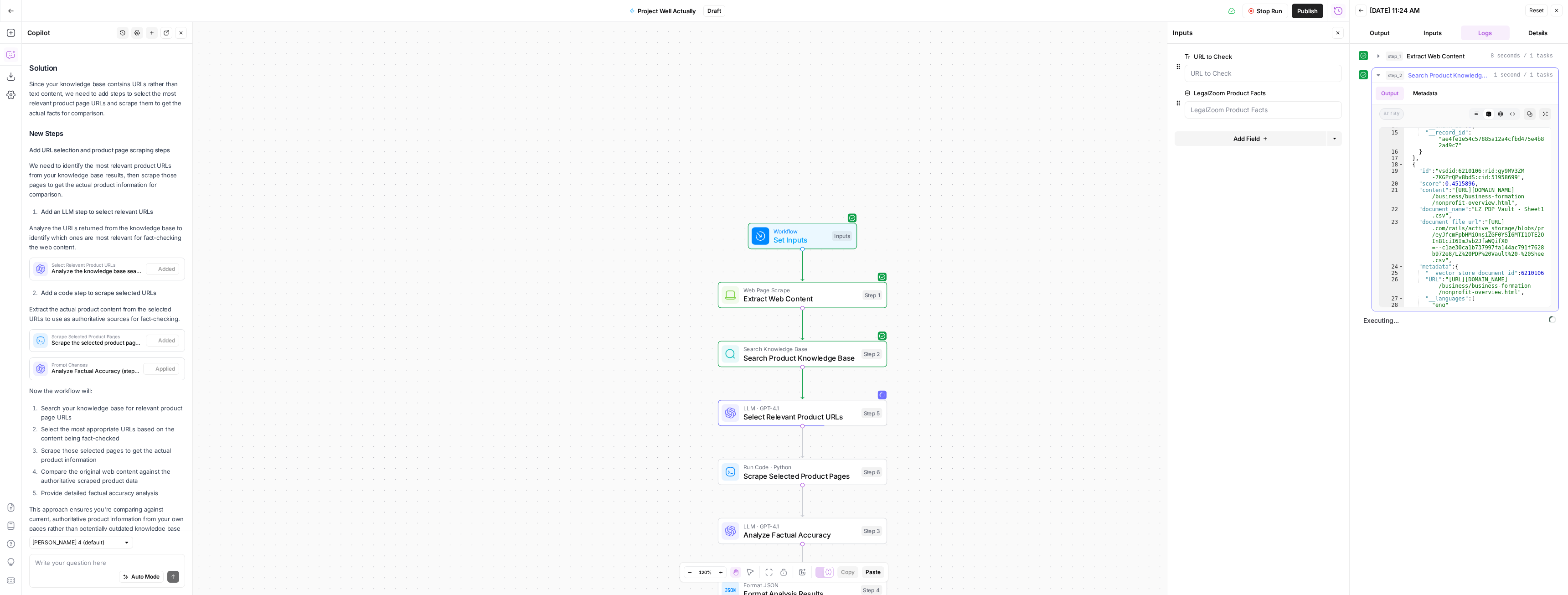
scroll to position [2483, 0]
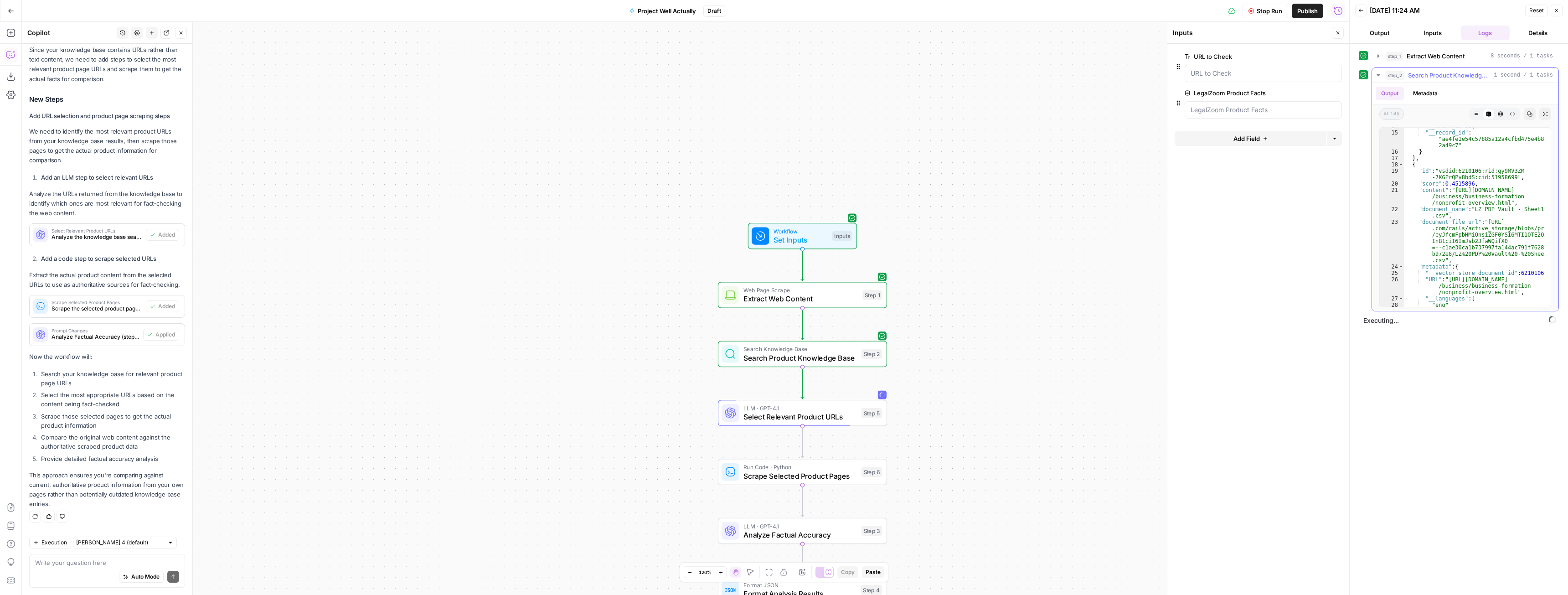
click at [1377, 76] on icon "button" at bounding box center [1378, 75] width 7 height 7
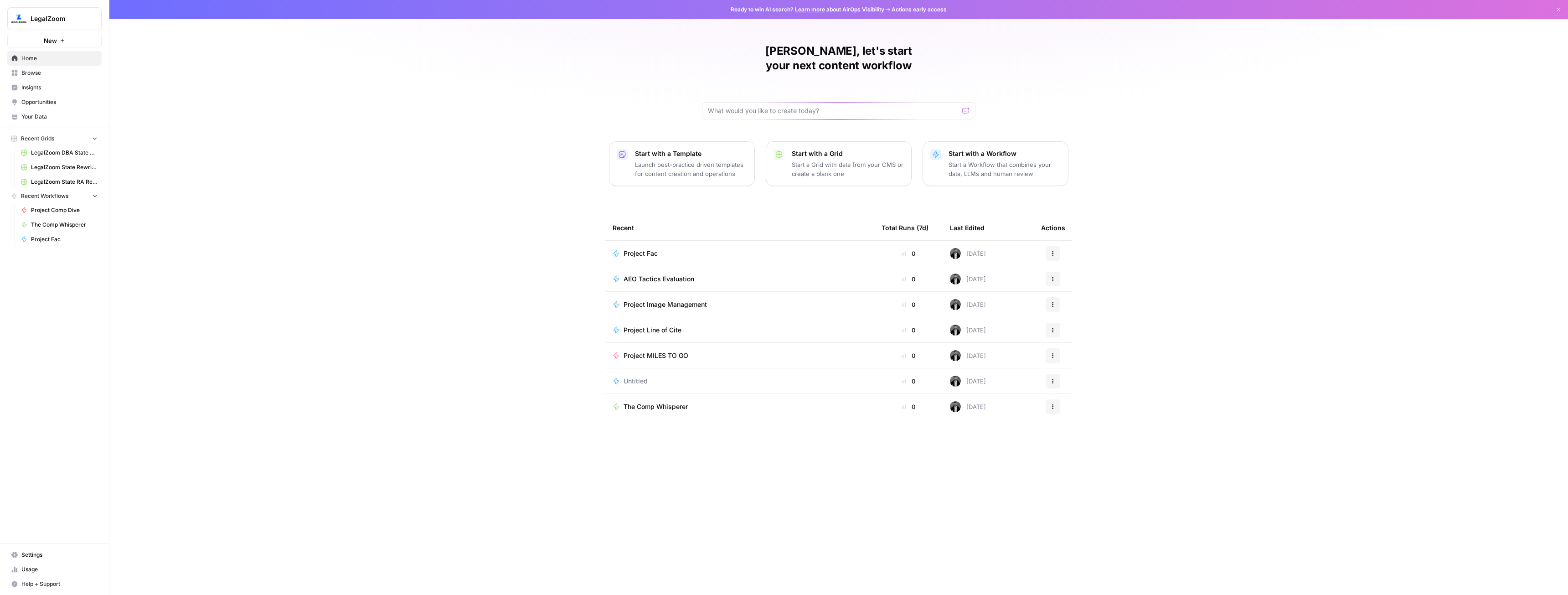
click at [51, 120] on span "Your Data" at bounding box center [59, 117] width 76 height 8
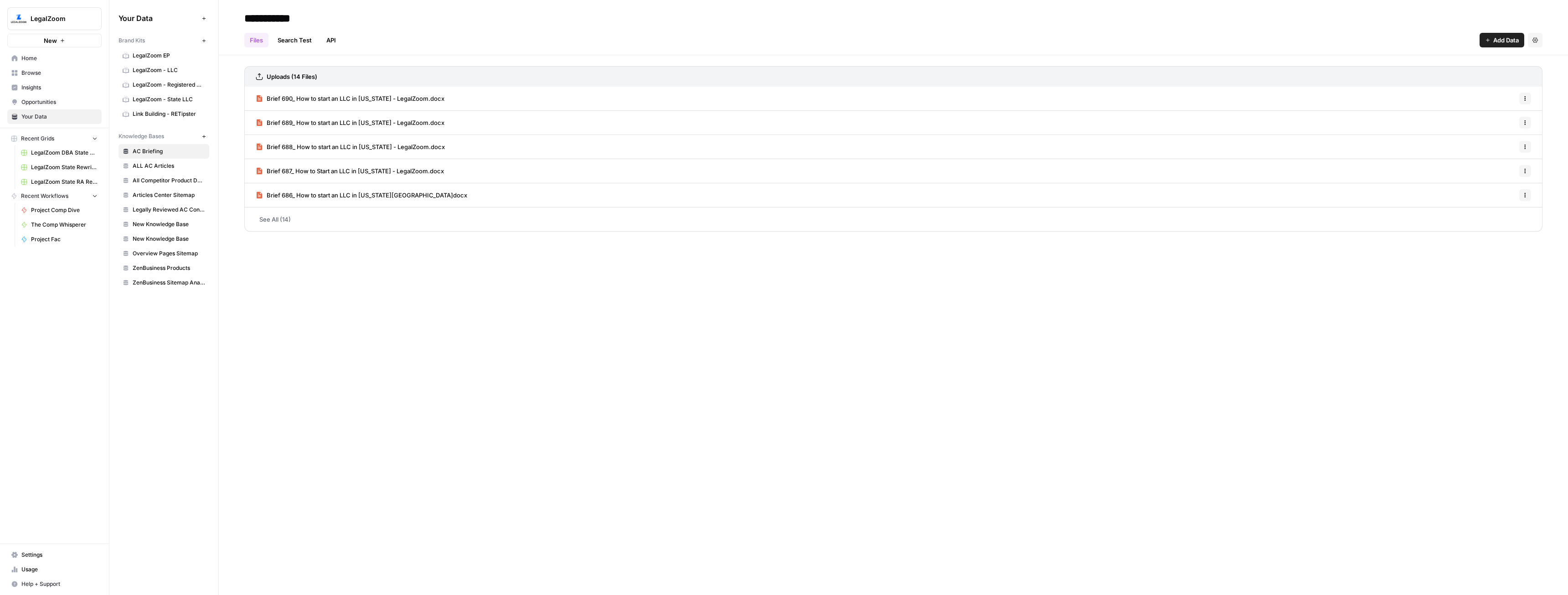
click at [203, 136] on icon "button" at bounding box center [204, 136] width 5 height 5
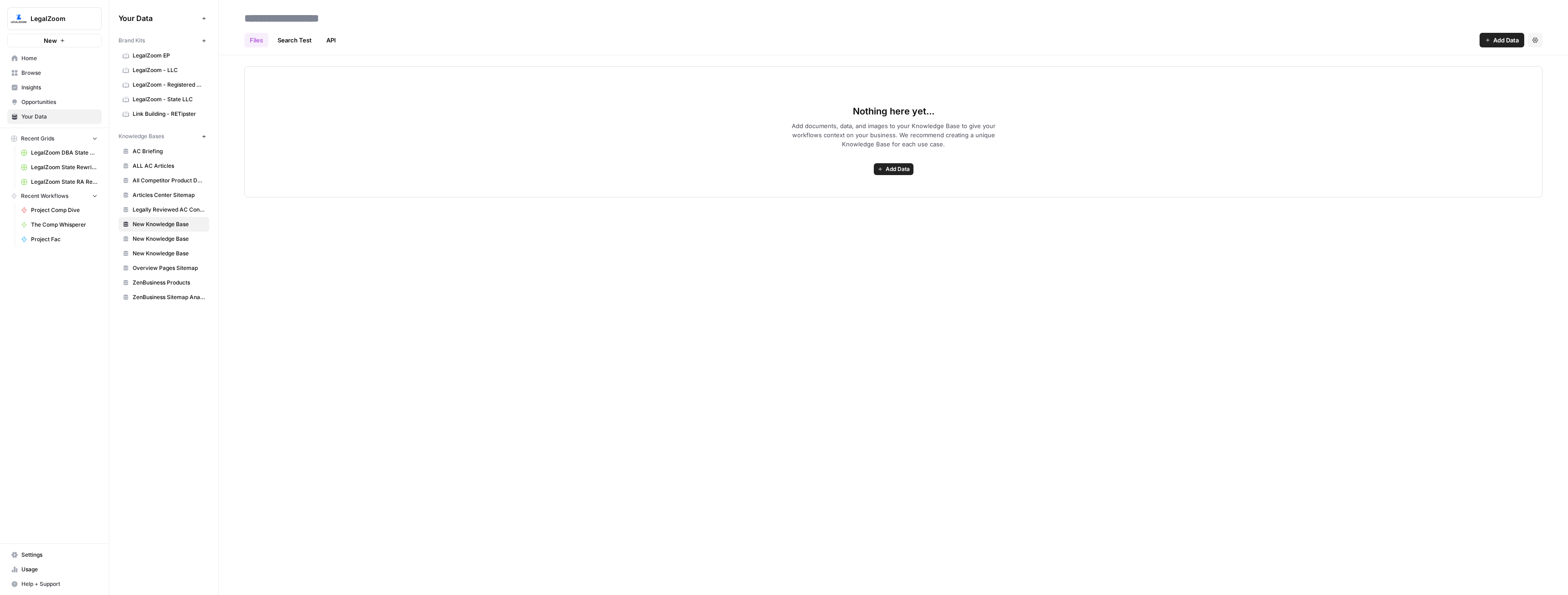
click at [894, 170] on span "Add Data" at bounding box center [897, 169] width 24 height 8
click at [856, 190] on span "Upload Files" at bounding box center [860, 189] width 83 height 9
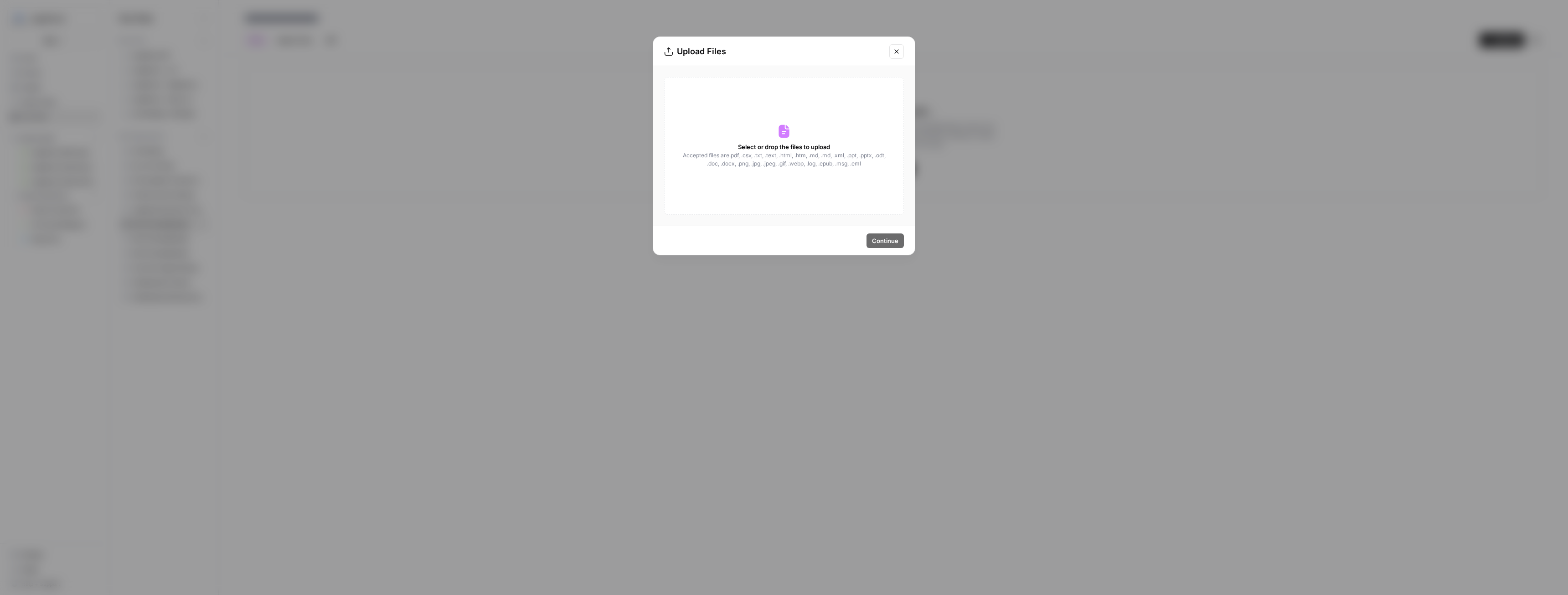
click at [845, 167] on span "Accepted files are .pdf, .csv, .txt, .text, .html, .htm, .md, .md, .xml, .ppt, …" at bounding box center [784, 159] width 204 height 16
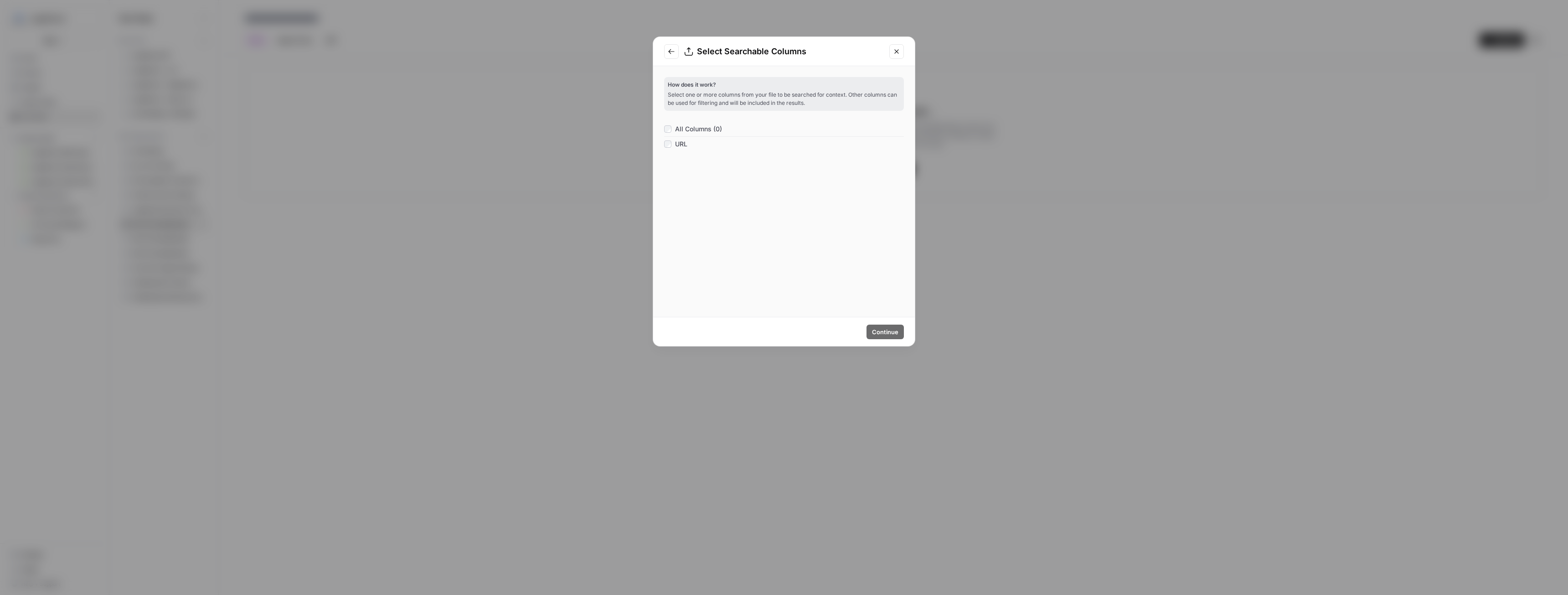
drag, startPoint x: 695, startPoint y: 129, endPoint x: 696, endPoint y: 141, distance: 12.0
click at [695, 128] on span "All Columns (0)" at bounding box center [698, 129] width 47 height 9
click at [889, 330] on span "Continue" at bounding box center [885, 332] width 26 height 9
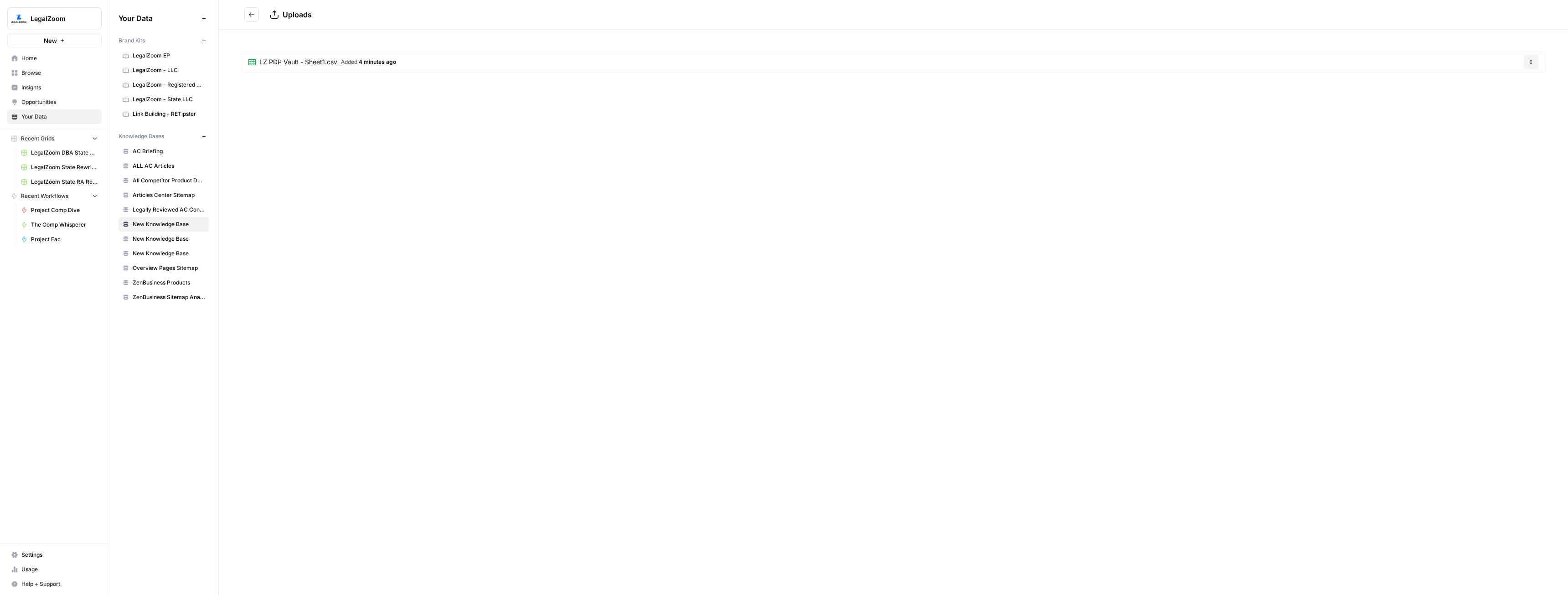
click at [318, 12] on div "Uploads" at bounding box center [904, 14] width 1269 height 11
click at [254, 9] on button "Go back" at bounding box center [252, 15] width 15 height 15
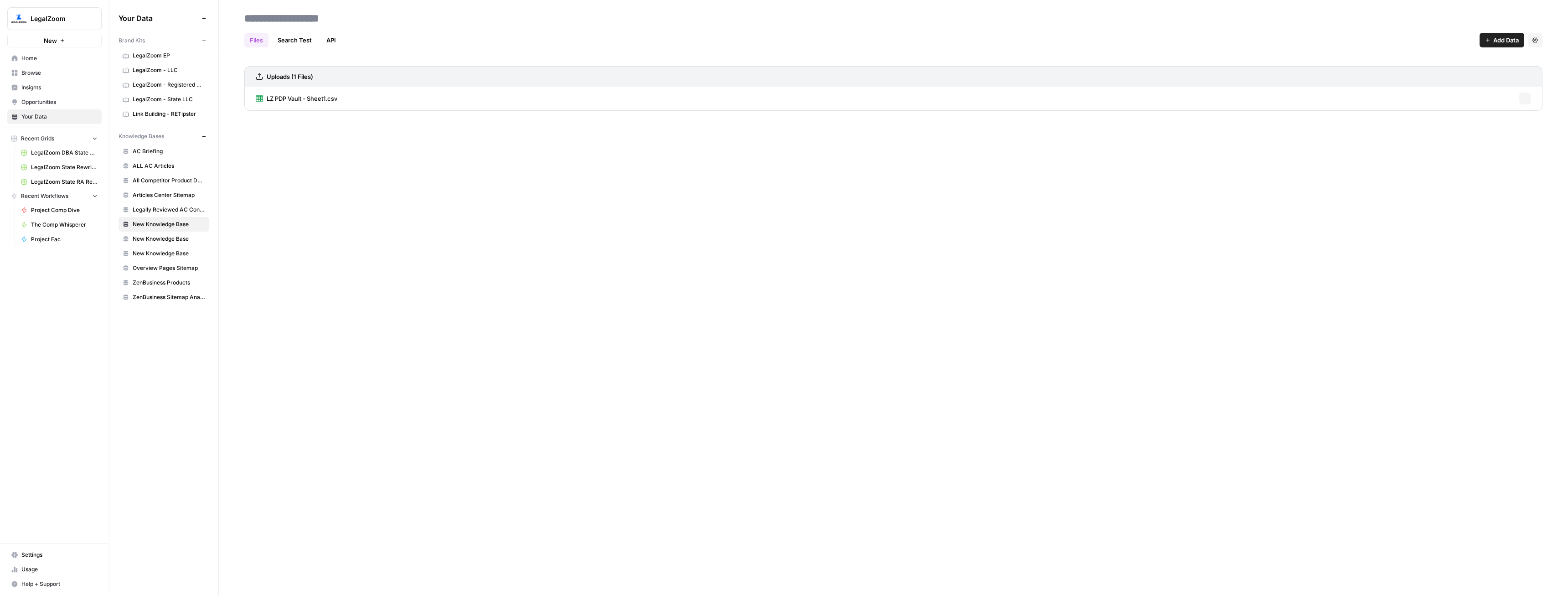
click at [363, 22] on input at bounding box center [313, 18] width 146 height 18
type input "**********"
click at [1081, 220] on div "**********" at bounding box center [894, 297] width 1349 height 595
